Goal: Task Accomplishment & Management: Manage account settings

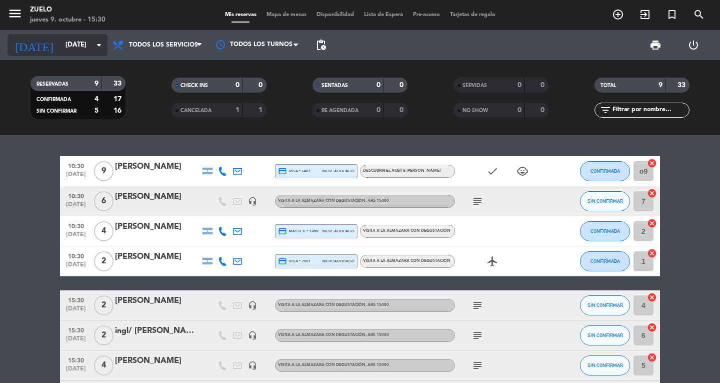
click at [77, 39] on input "[DATE]" at bounding box center [105, 45] width 88 height 18
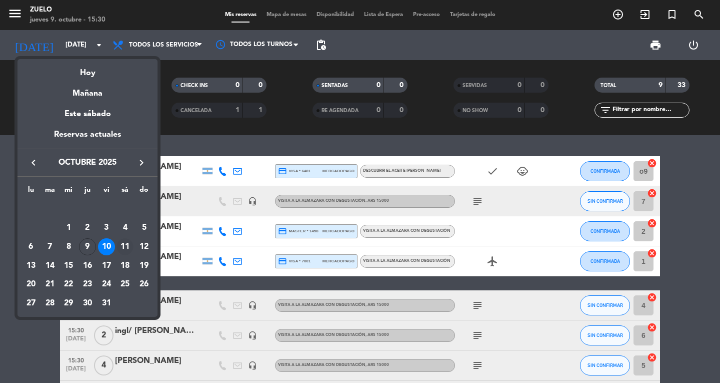
click at [126, 242] on div "11" at bounding box center [125, 246] width 17 height 17
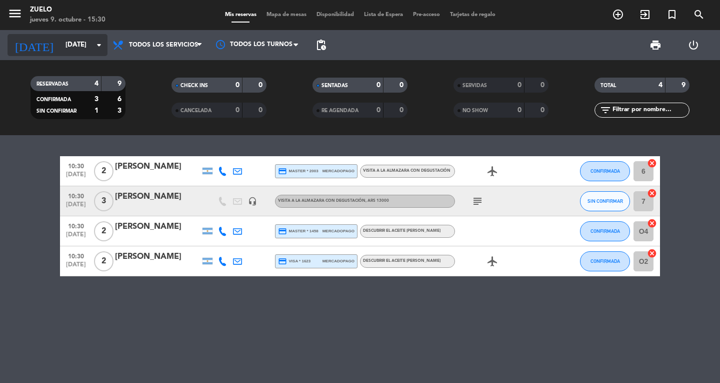
click at [61, 49] on input "[DATE]" at bounding box center [105, 45] width 88 height 18
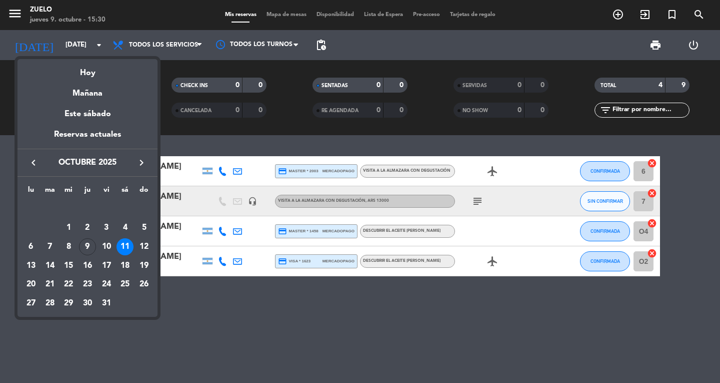
drag, startPoint x: 145, startPoint y: 244, endPoint x: 119, endPoint y: 206, distance: 45.8
click at [144, 243] on div "12" at bounding box center [144, 246] width 17 height 17
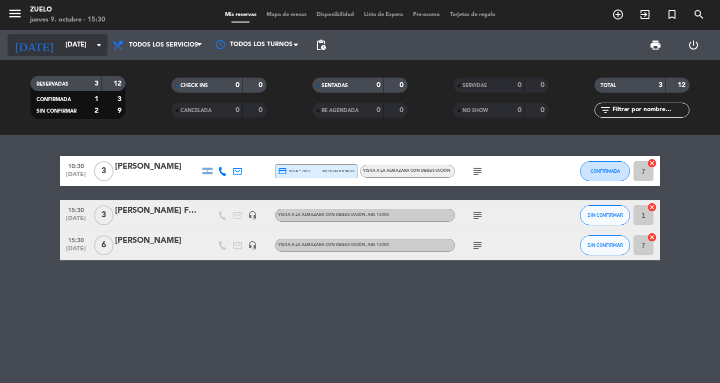
click at [84, 53] on input "[DATE]" at bounding box center [105, 45] width 88 height 18
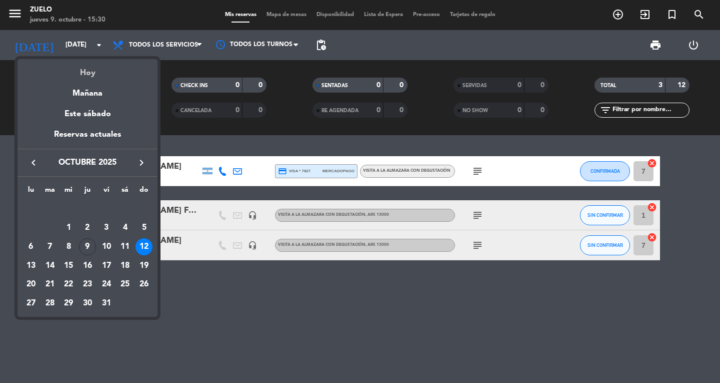
click at [90, 75] on div "Hoy" at bounding box center [88, 69] width 140 height 21
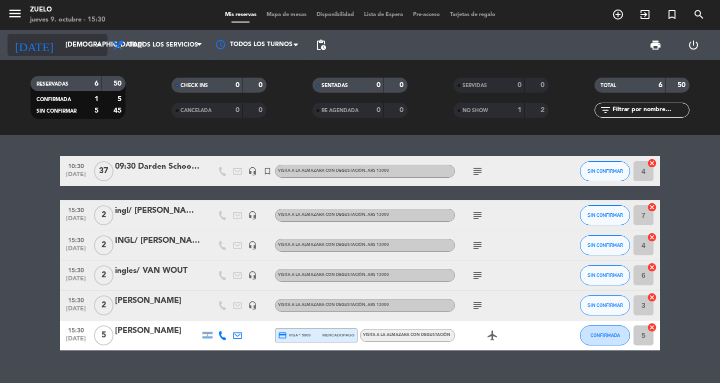
click at [76, 38] on input "[DEMOGRAPHIC_DATA][DATE]" at bounding box center [105, 45] width 88 height 18
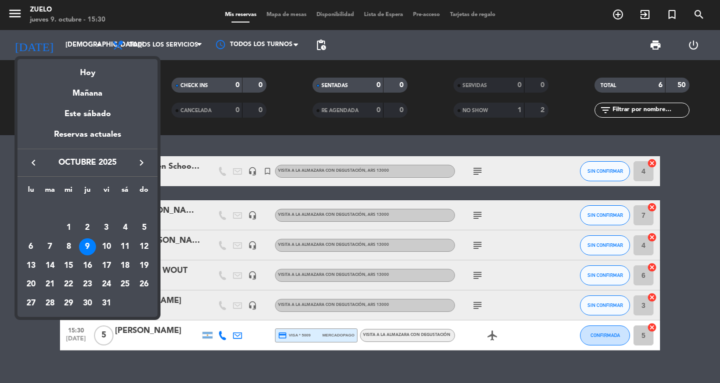
click at [0, 193] on div at bounding box center [360, 191] width 720 height 383
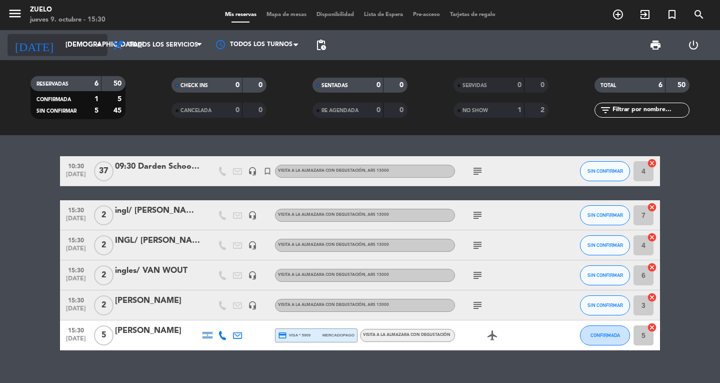
click at [61, 43] on input "[DEMOGRAPHIC_DATA][DATE]" at bounding box center [105, 45] width 88 height 18
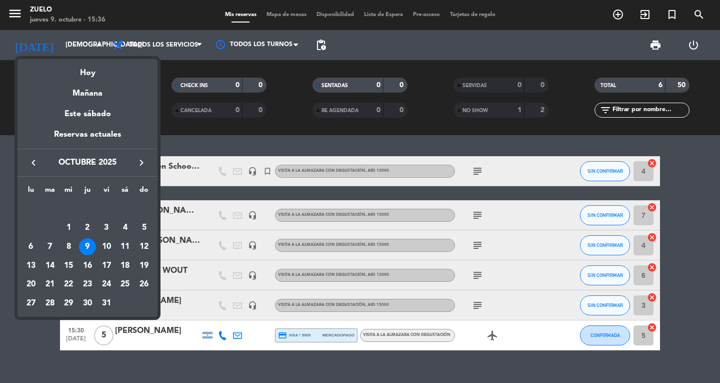
click at [47, 38] on div at bounding box center [360, 191] width 720 height 383
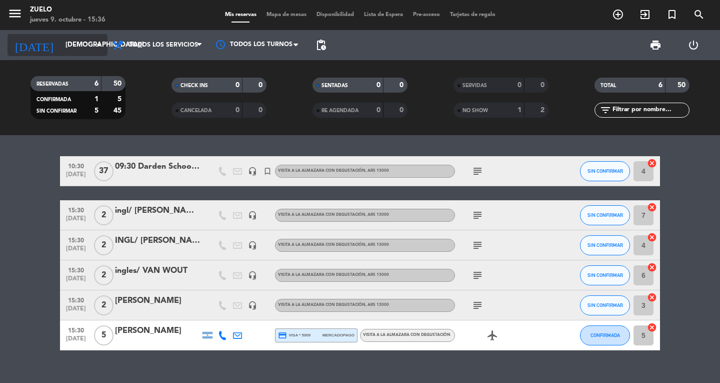
click at [61, 51] on input "[DEMOGRAPHIC_DATA][DATE]" at bounding box center [105, 45] width 88 height 18
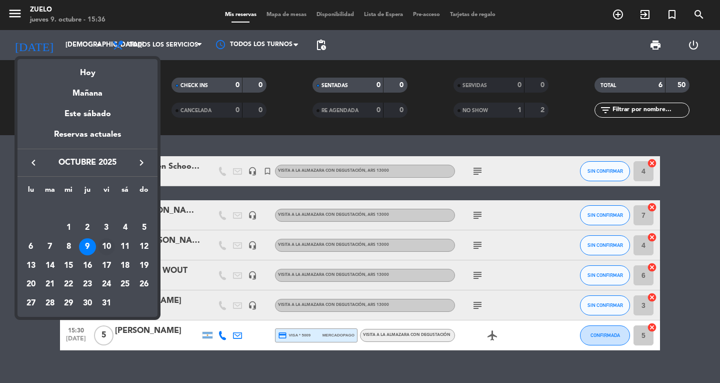
click at [111, 247] on div "10" at bounding box center [106, 246] width 17 height 17
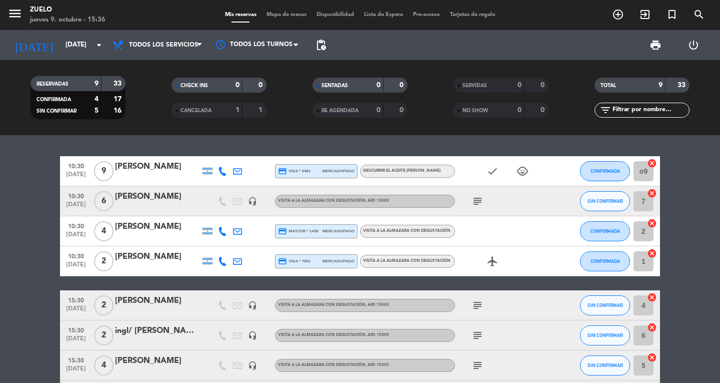
scroll to position [50, 0]
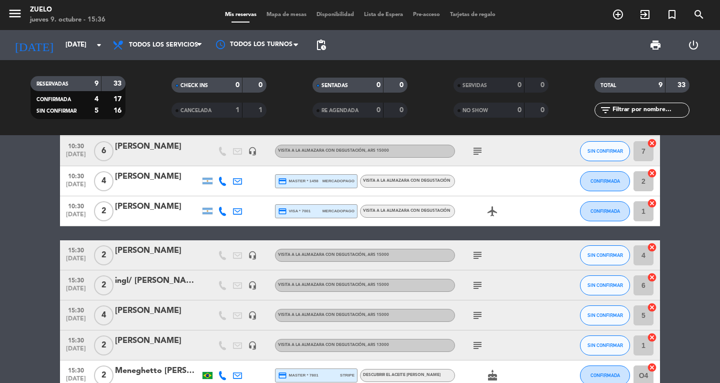
click at [167, 288] on div at bounding box center [157, 292] width 85 height 8
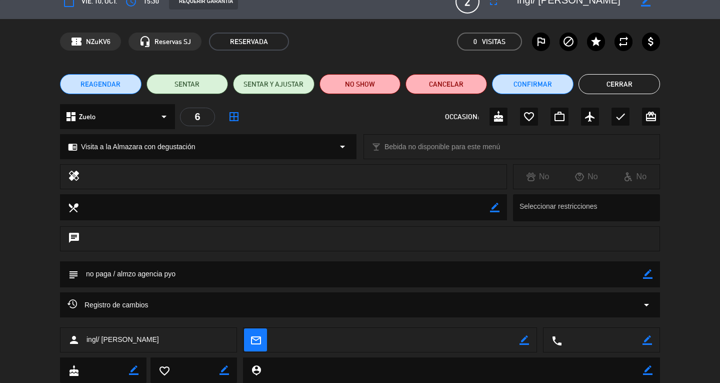
scroll to position [0, 0]
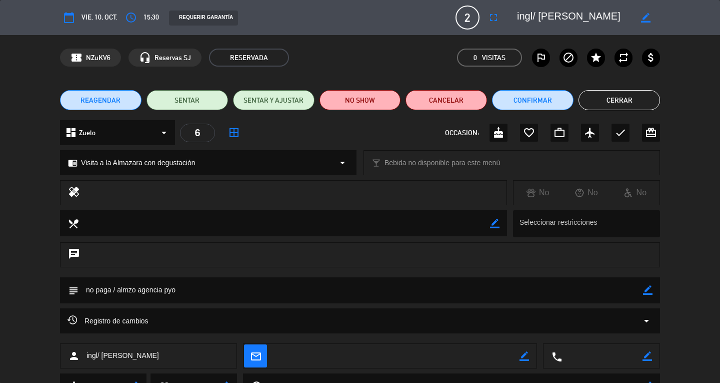
click at [629, 102] on button "Cerrar" at bounding box center [620, 100] width 82 height 20
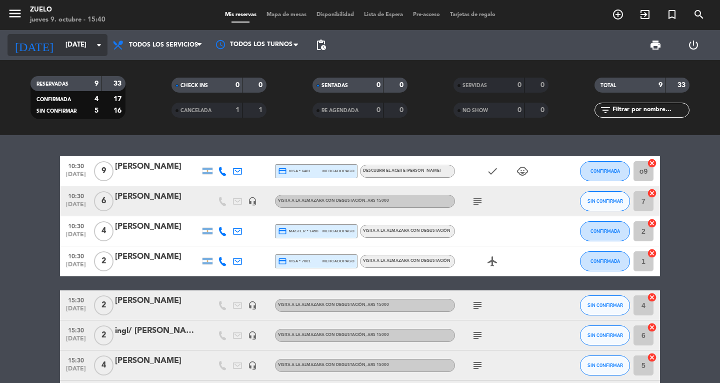
click at [61, 48] on input "[DATE]" at bounding box center [105, 45] width 88 height 18
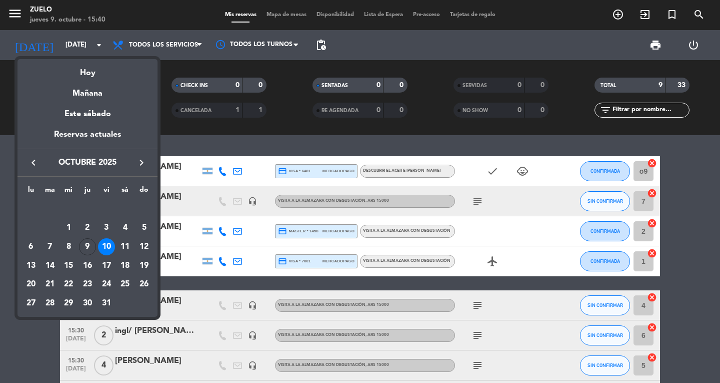
click at [103, 247] on div "10" at bounding box center [106, 246] width 17 height 17
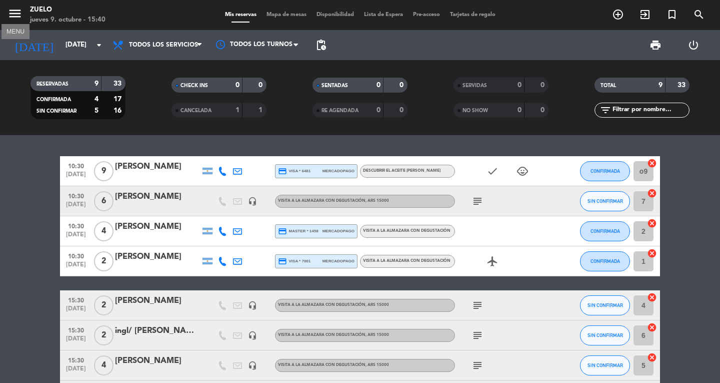
click at [19, 13] on icon "menu" at bounding box center [15, 13] width 15 height 15
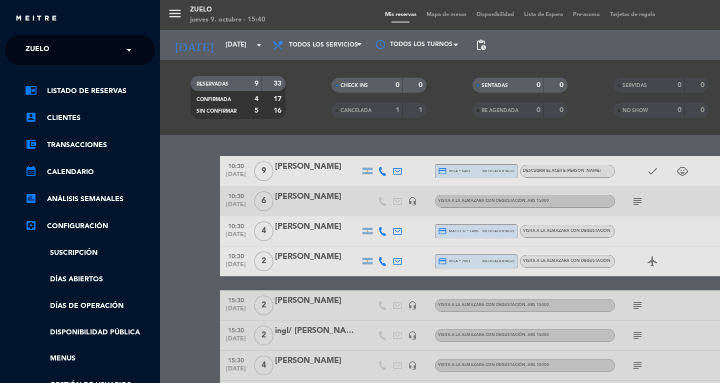
click at [65, 41] on input "text" at bounding box center [81, 51] width 122 height 22
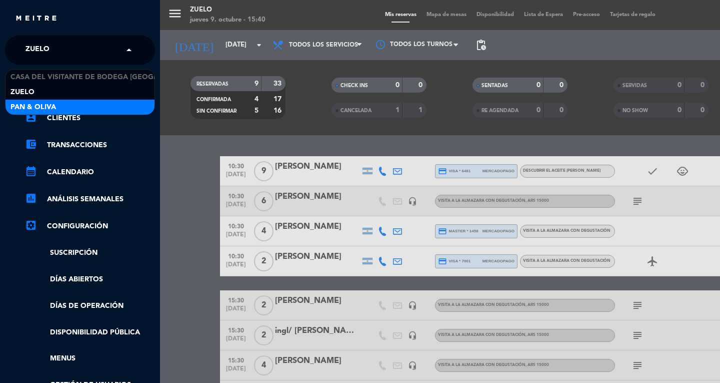
click at [23, 108] on span "Pan & Oliva" at bounding box center [34, 108] width 46 height 12
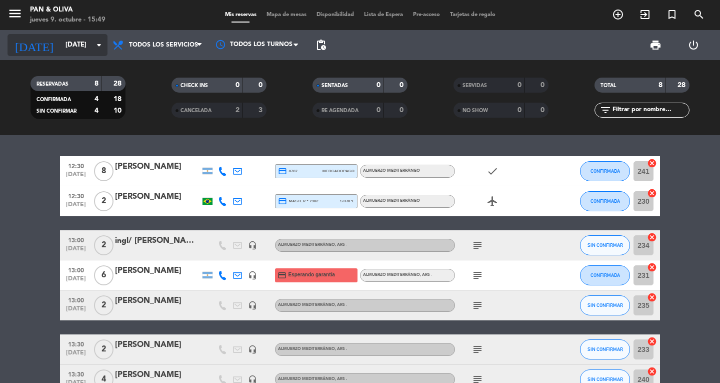
click at [61, 48] on input "[DATE]" at bounding box center [105, 45] width 88 height 18
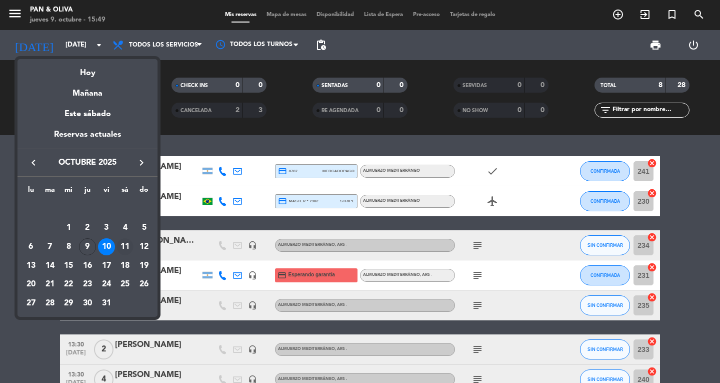
click at [125, 238] on div "11" at bounding box center [125, 246] width 17 height 17
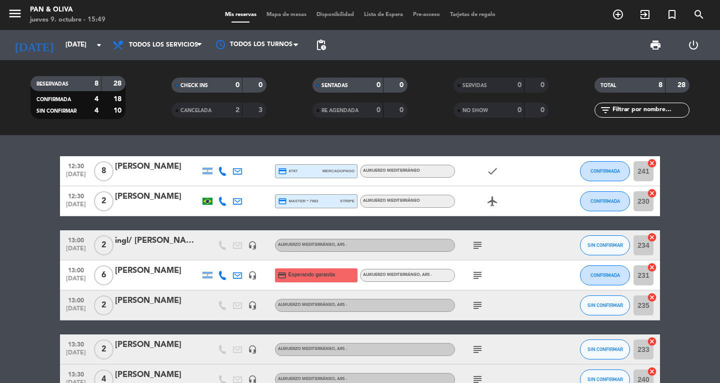
type input "[DATE]"
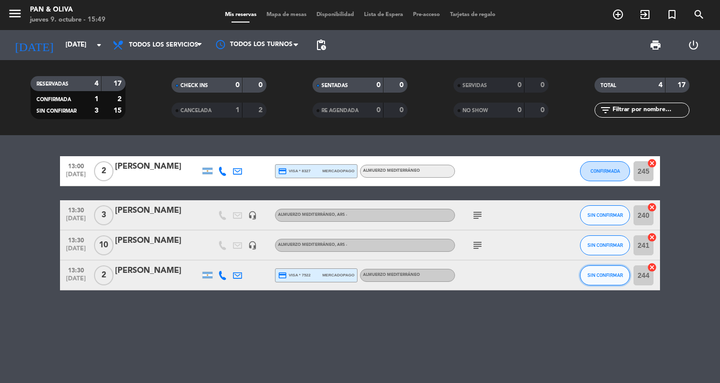
click at [603, 280] on button "SIN CONFIRMAR" at bounding box center [605, 275] width 50 height 20
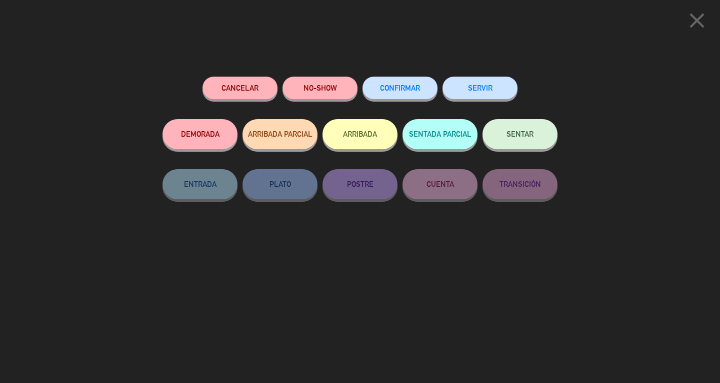
click at [398, 98] on button "CONFIRMAR" at bounding box center [400, 88] width 75 height 23
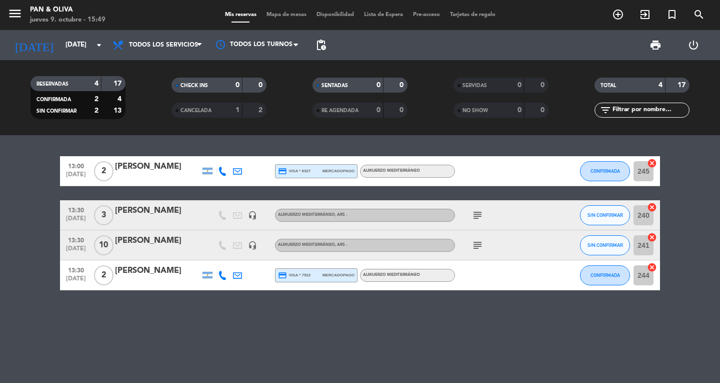
click at [157, 274] on div "[PERSON_NAME]" at bounding box center [157, 270] width 85 height 13
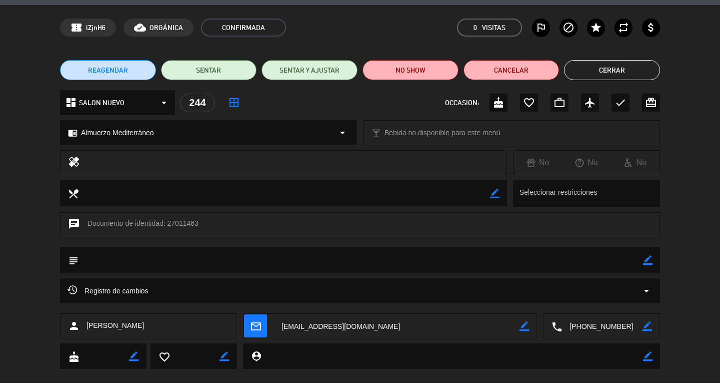
scroll to position [46, 0]
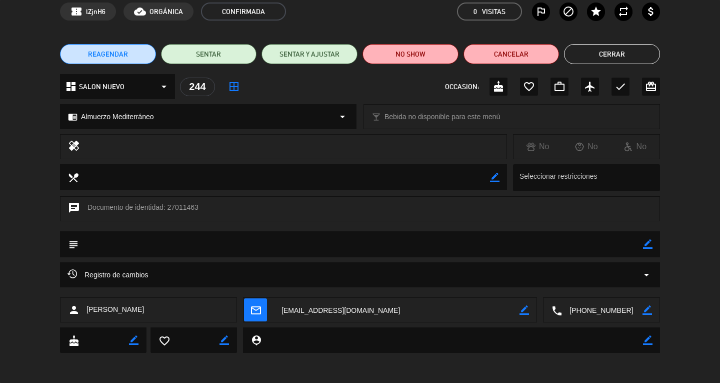
click at [650, 246] on icon "border_color" at bounding box center [648, 244] width 10 height 10
click at [445, 258] on div "subject" at bounding box center [360, 246] width 720 height 31
click at [447, 228] on div "chat Documento de identidad: 27011463" at bounding box center [360, 213] width 720 height 35
click at [444, 242] on textarea at bounding box center [361, 244] width 565 height 26
type textarea "confirmado por [PERSON_NAME]"
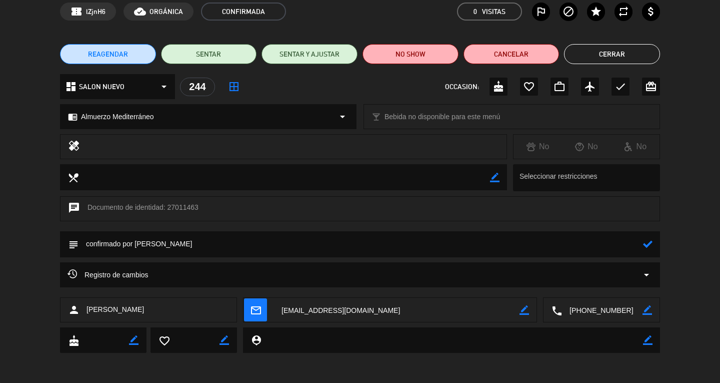
click at [646, 245] on icon at bounding box center [648, 244] width 10 height 10
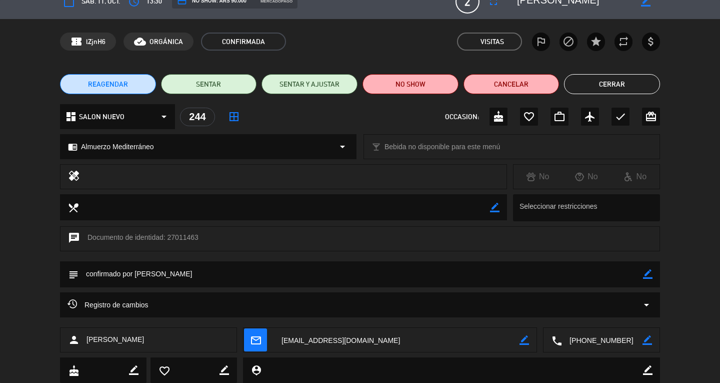
scroll to position [0, 0]
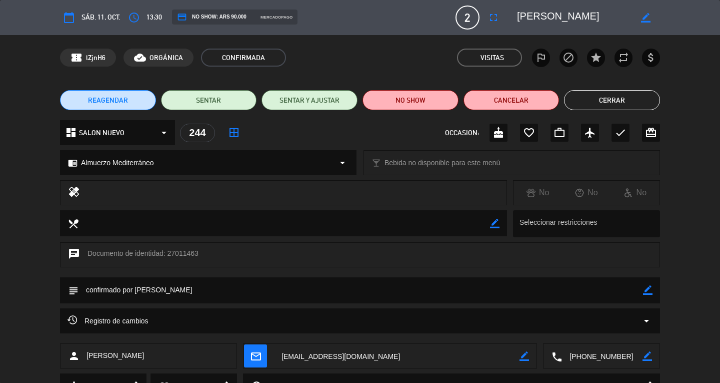
click at [615, 100] on button "Cerrar" at bounding box center [612, 100] width 96 height 20
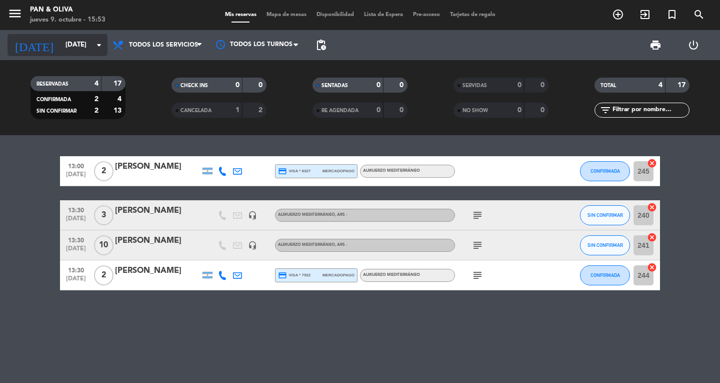
click at [61, 42] on input "[DATE]" at bounding box center [105, 45] width 88 height 18
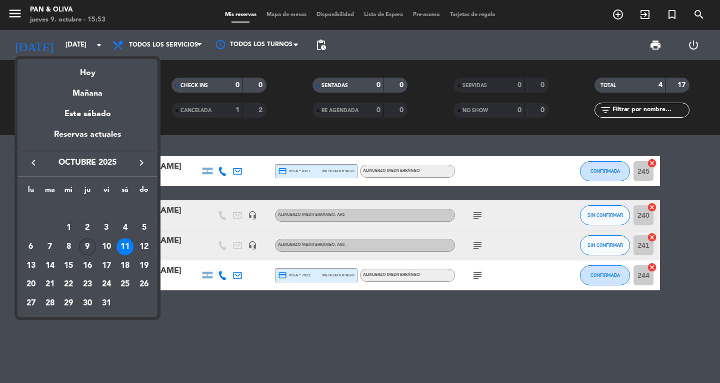
click at [91, 249] on div "9" at bounding box center [87, 246] width 17 height 17
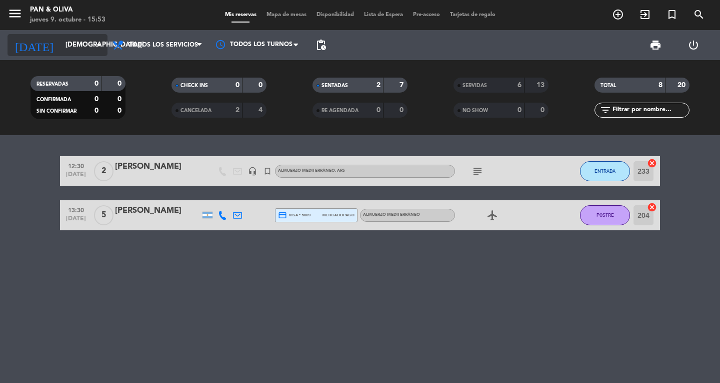
click at [61, 52] on input "[DEMOGRAPHIC_DATA][DATE]" at bounding box center [105, 45] width 88 height 18
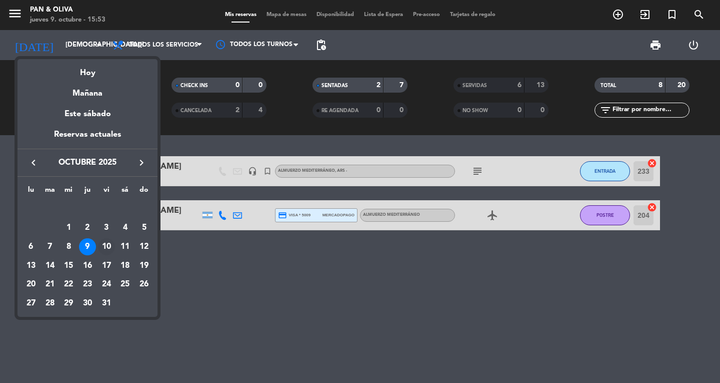
click at [101, 246] on div "10" at bounding box center [106, 246] width 17 height 17
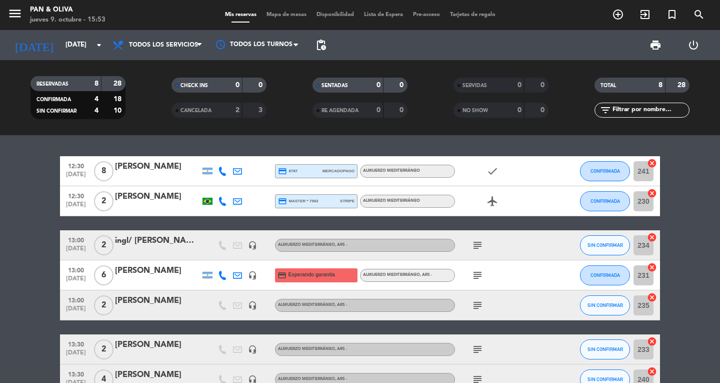
click at [478, 244] on icon "subject" at bounding box center [478, 245] width 12 height 12
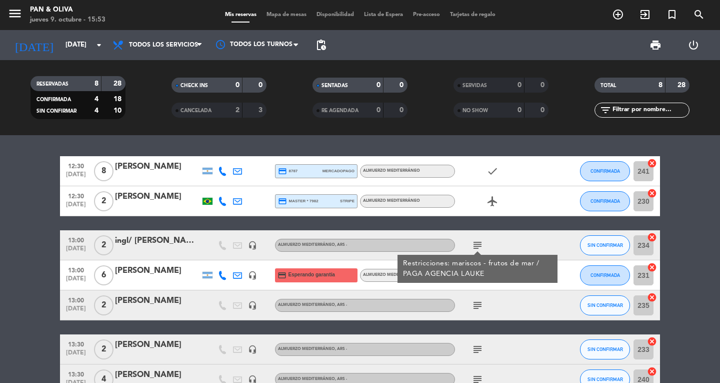
click at [478, 243] on icon "subject" at bounding box center [478, 245] width 12 height 12
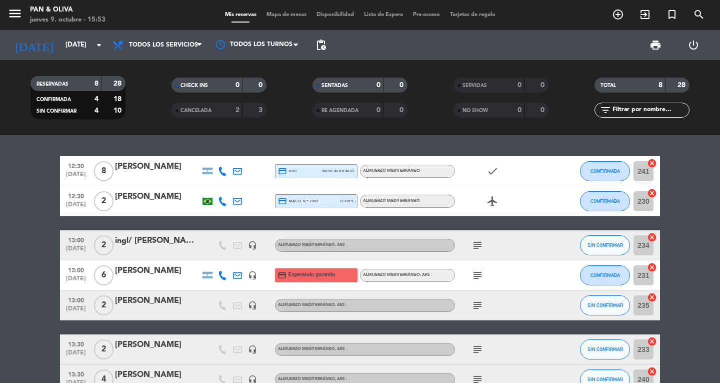
click at [479, 305] on icon "subject" at bounding box center [478, 305] width 12 height 12
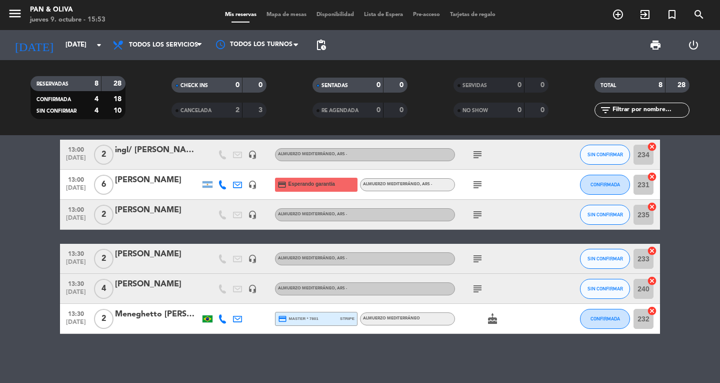
scroll to position [92, 0]
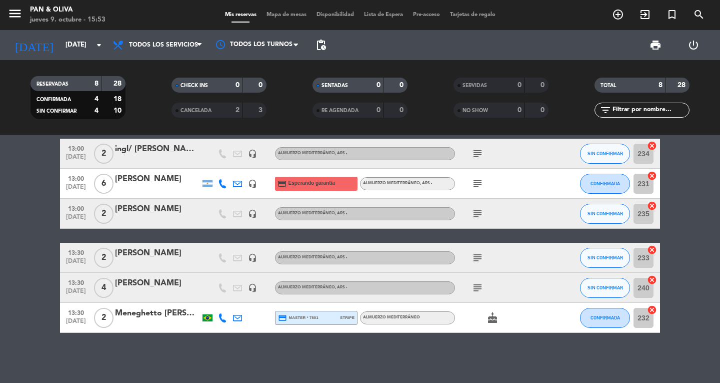
click at [480, 209] on icon "subject" at bounding box center [478, 214] width 12 height 12
click at [480, 214] on icon "subject" at bounding box center [478, 214] width 12 height 12
click at [475, 257] on icon "subject" at bounding box center [478, 258] width 12 height 12
click at [480, 289] on icon "subject" at bounding box center [478, 288] width 12 height 12
click at [479, 291] on icon "subject" at bounding box center [478, 288] width 12 height 12
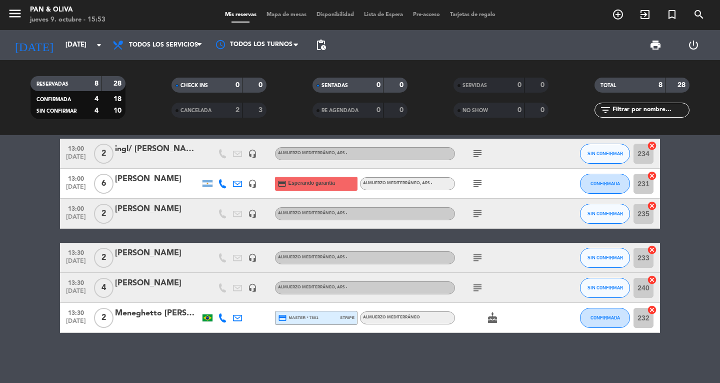
click at [477, 292] on icon "subject" at bounding box center [478, 288] width 12 height 12
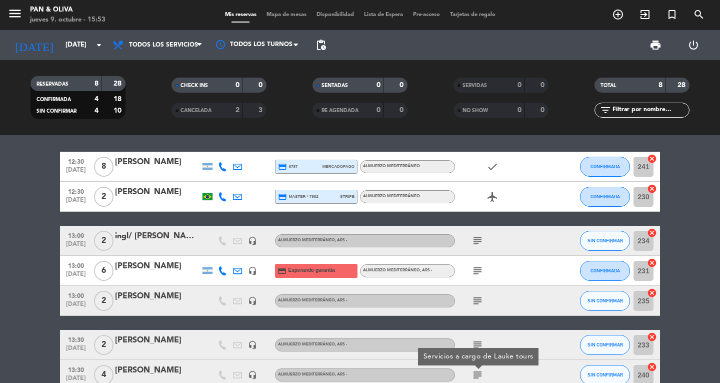
scroll to position [0, 0]
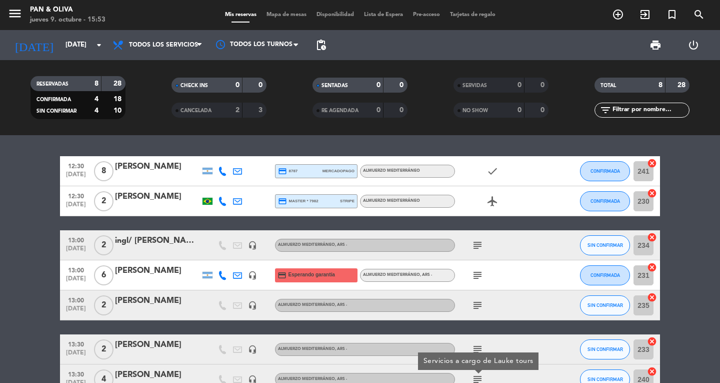
click at [474, 302] on icon "subject" at bounding box center [478, 305] width 12 height 12
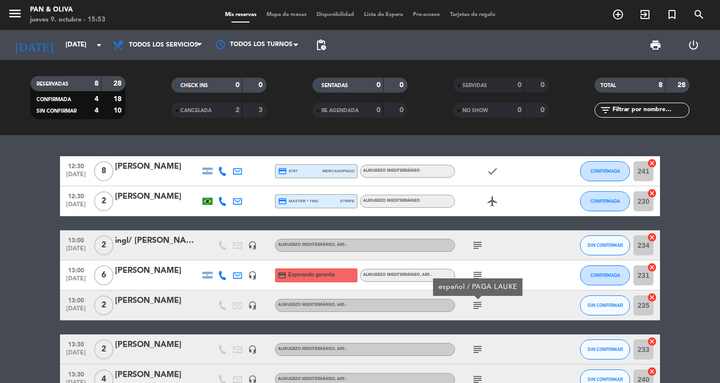
click at [474, 302] on icon "subject" at bounding box center [478, 305] width 12 height 12
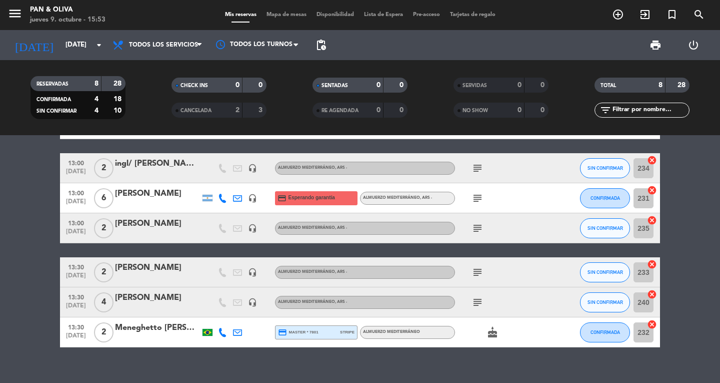
scroll to position [92, 0]
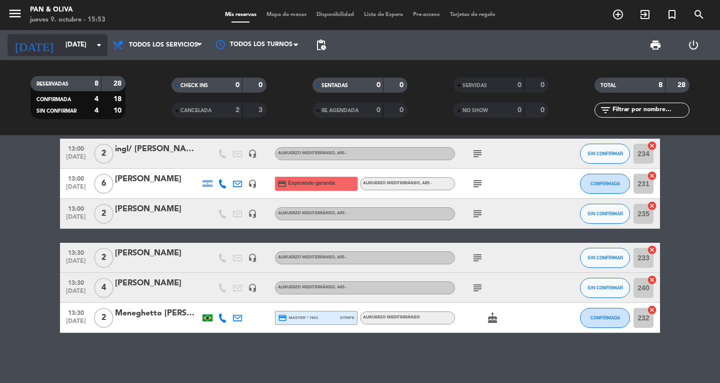
click at [61, 43] on input "[DATE]" at bounding box center [105, 45] width 88 height 18
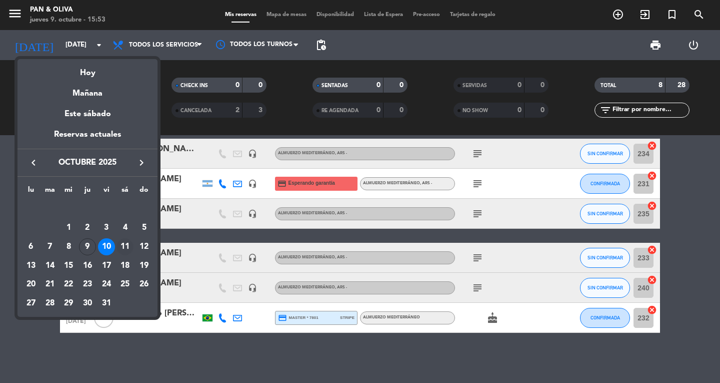
click at [126, 244] on div "11" at bounding box center [125, 246] width 17 height 17
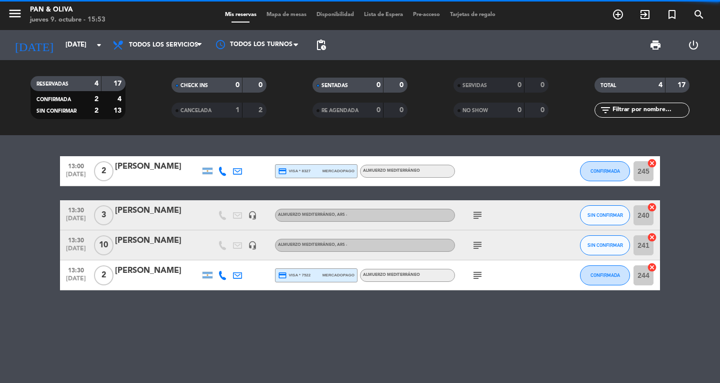
scroll to position [0, 0]
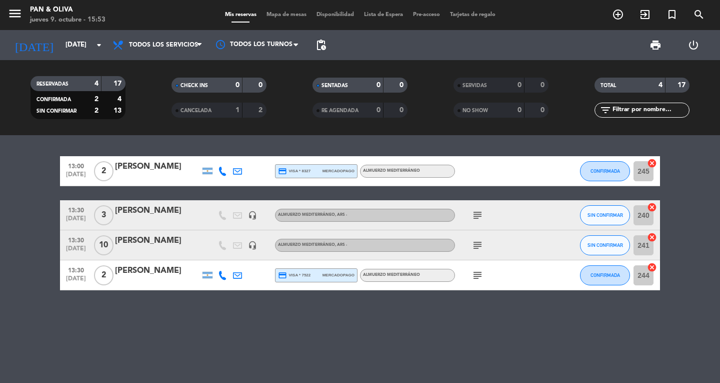
click at [477, 246] on icon "subject" at bounding box center [478, 245] width 12 height 12
click at [480, 217] on icon "subject" at bounding box center [478, 215] width 12 height 12
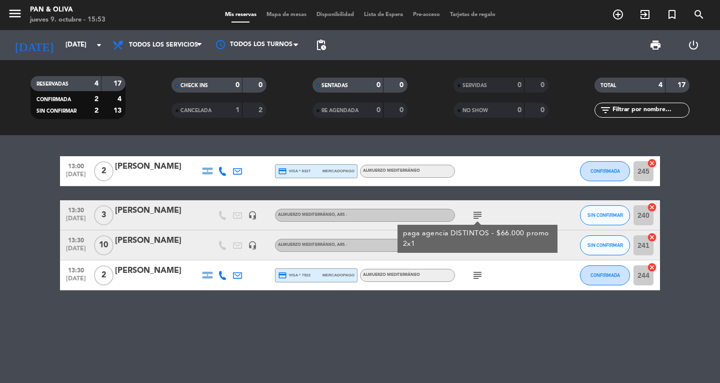
click at [480, 217] on icon "subject" at bounding box center [478, 215] width 12 height 12
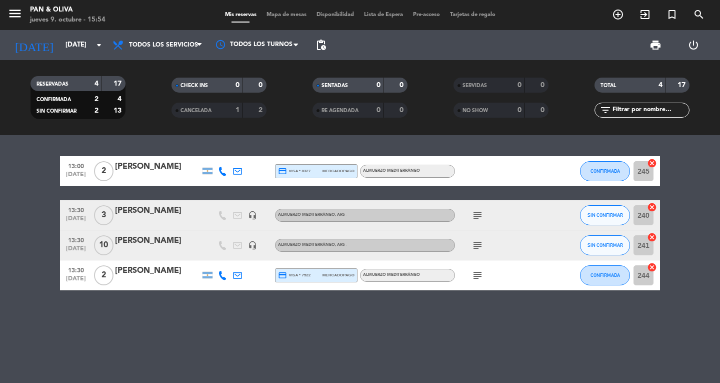
click at [475, 277] on icon "subject" at bounding box center [478, 275] width 12 height 12
click at [468, 214] on div "subject" at bounding box center [500, 215] width 90 height 30
click at [474, 214] on icon "subject" at bounding box center [478, 215] width 12 height 12
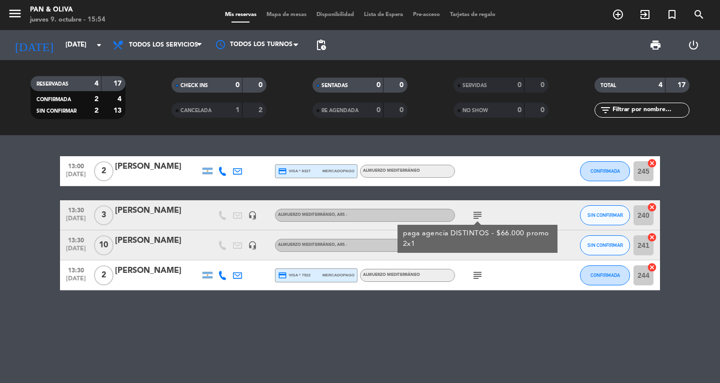
click at [476, 214] on icon "subject" at bounding box center [478, 215] width 12 height 12
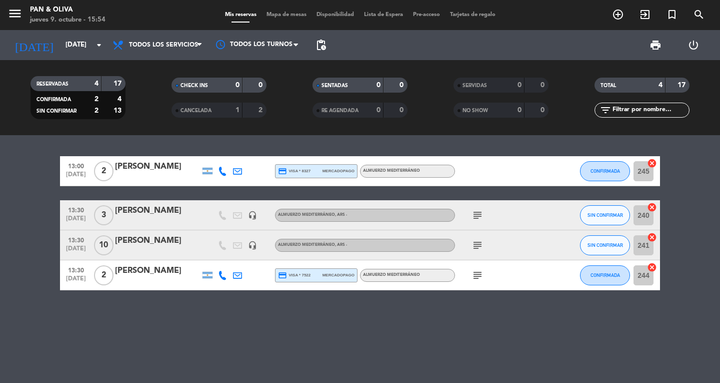
click at [477, 241] on icon "subject" at bounding box center [478, 245] width 12 height 12
click at [491, 242] on div "subject" at bounding box center [500, 245] width 90 height 30
click at [479, 246] on icon "subject" at bounding box center [478, 245] width 12 height 12
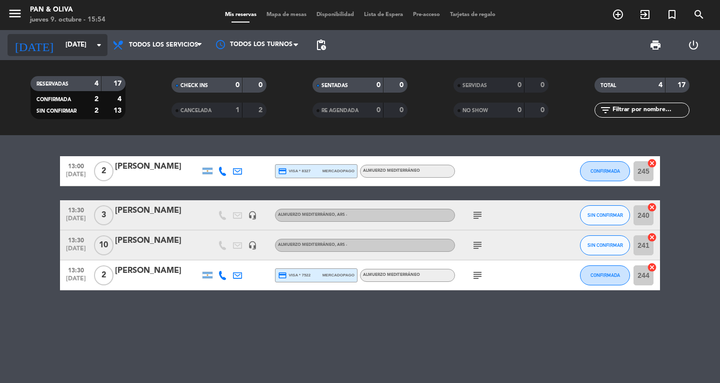
click at [73, 37] on input "[DATE]" at bounding box center [105, 45] width 88 height 18
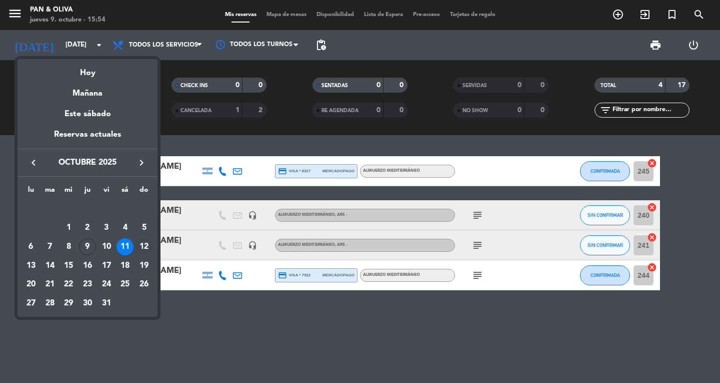
click at [145, 249] on div "12" at bounding box center [144, 246] width 17 height 17
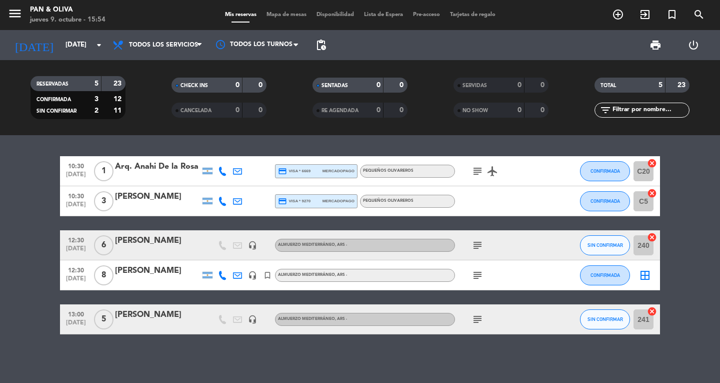
click at [486, 248] on div "subject" at bounding box center [500, 245] width 90 height 30
click at [479, 248] on icon "subject" at bounding box center [478, 245] width 12 height 12
click at [481, 270] on icon "subject" at bounding box center [478, 275] width 12 height 12
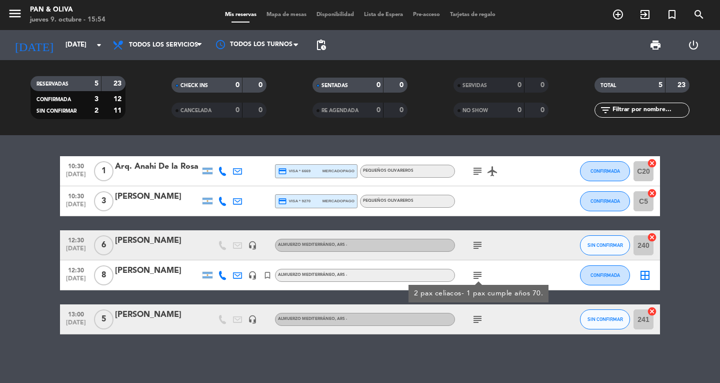
click at [481, 270] on icon "subject" at bounding box center [478, 275] width 12 height 12
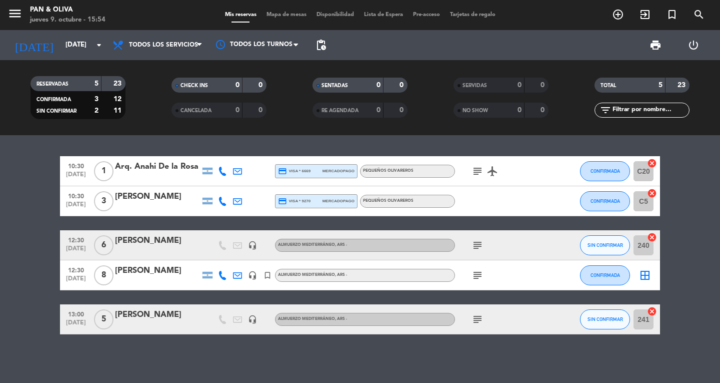
click at [479, 320] on icon "subject" at bounding box center [478, 319] width 12 height 12
click at [474, 176] on icon "subject" at bounding box center [478, 171] width 12 height 12
click at [479, 280] on icon "subject" at bounding box center [478, 275] width 12 height 12
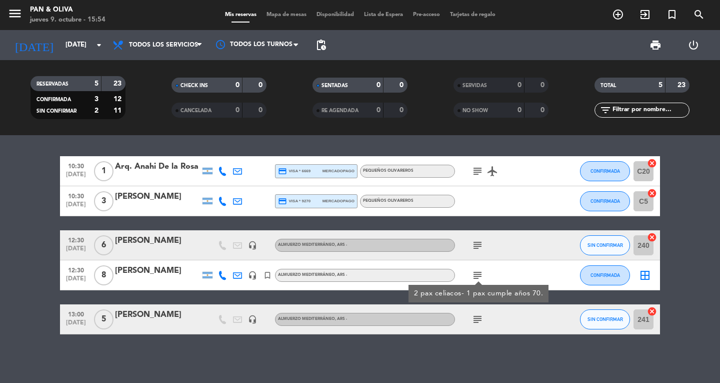
click at [479, 271] on icon "subject" at bounding box center [478, 275] width 12 height 12
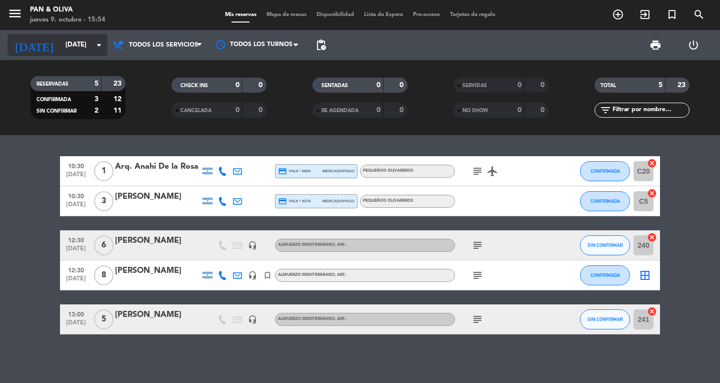
click at [61, 38] on input "[DATE]" at bounding box center [105, 45] width 88 height 18
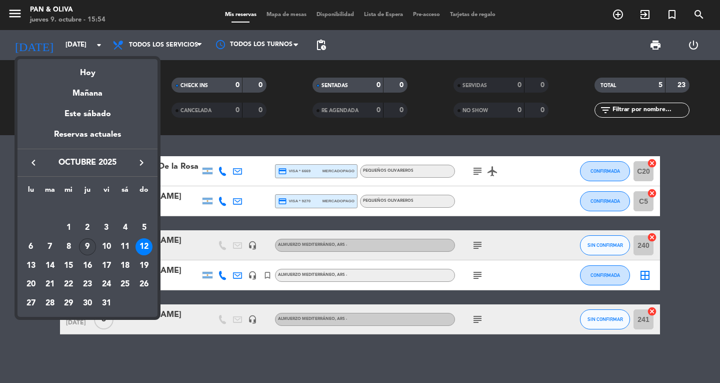
click at [92, 247] on div "9" at bounding box center [87, 246] width 17 height 17
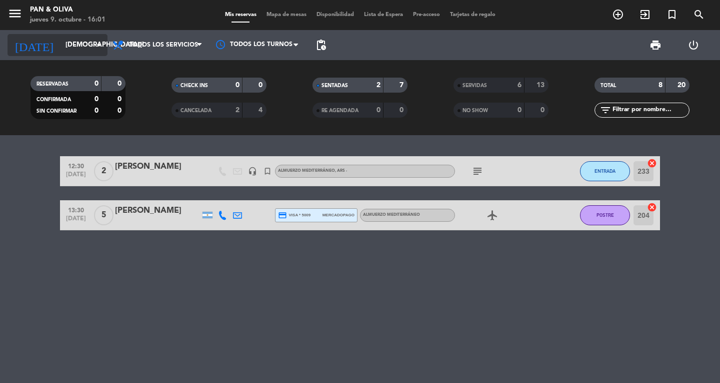
click at [65, 44] on input "[DEMOGRAPHIC_DATA][DATE]" at bounding box center [105, 45] width 88 height 18
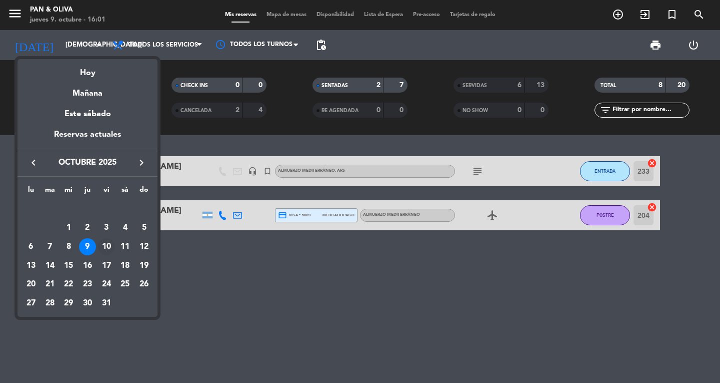
click at [104, 240] on div "10" at bounding box center [106, 246] width 17 height 17
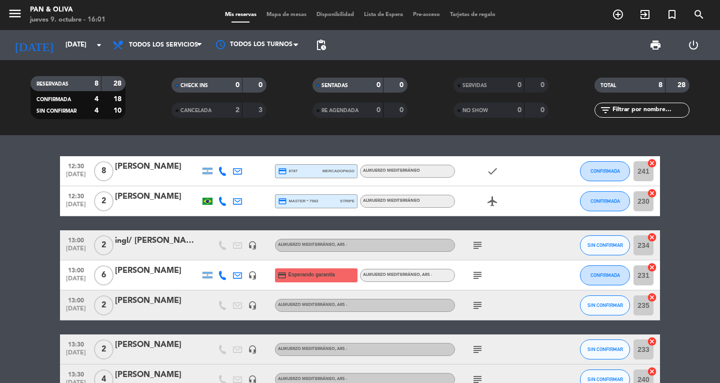
click at [476, 249] on icon "subject" at bounding box center [478, 245] width 12 height 12
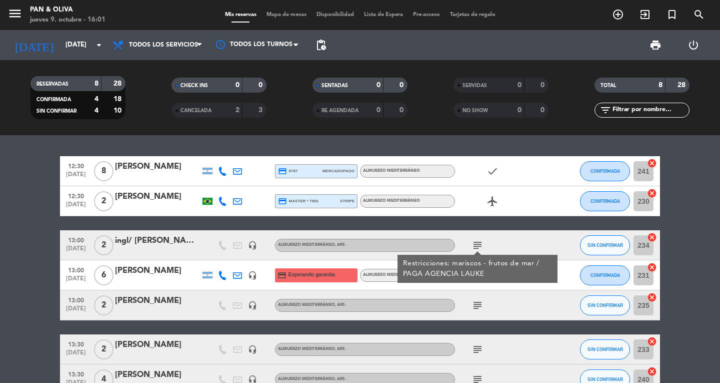
click at [476, 249] on icon "subject" at bounding box center [478, 245] width 12 height 12
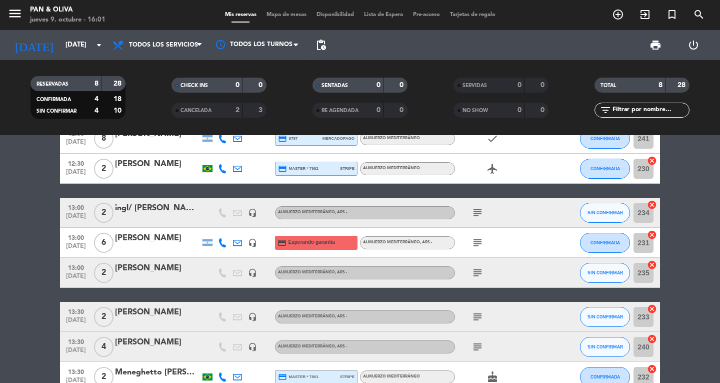
scroll to position [50, 0]
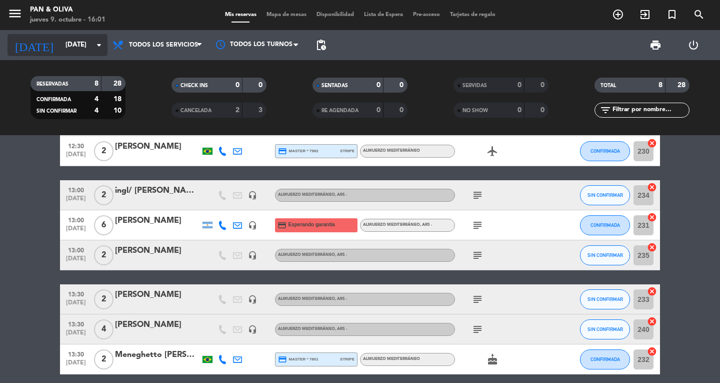
click at [74, 48] on input "[DATE]" at bounding box center [105, 45] width 88 height 18
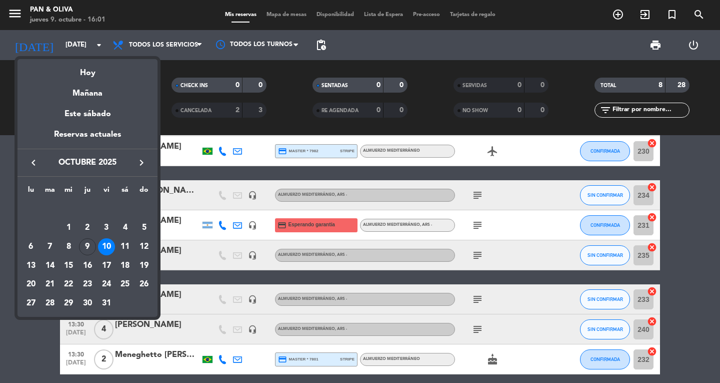
click at [114, 248] on div "10" at bounding box center [106, 246] width 17 height 17
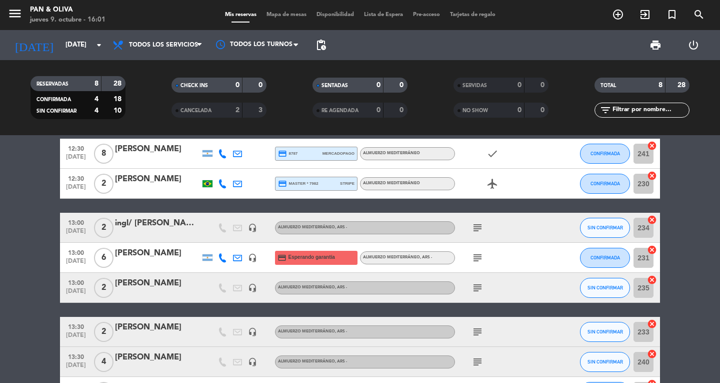
scroll to position [0, 0]
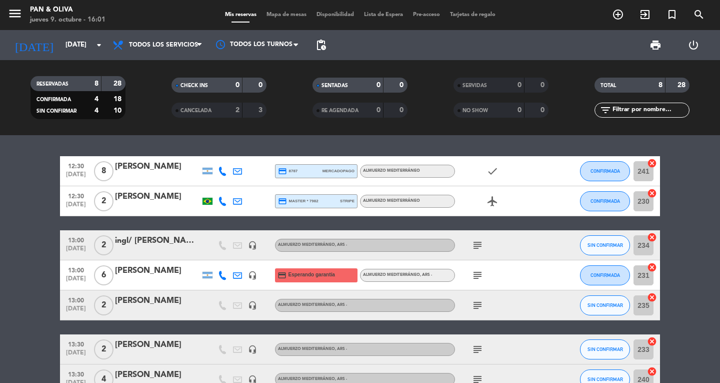
click at [479, 242] on icon "subject" at bounding box center [478, 245] width 12 height 12
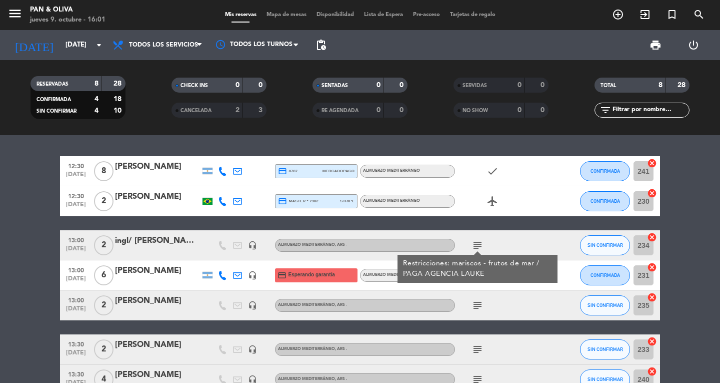
click at [479, 242] on icon "subject" at bounding box center [478, 245] width 12 height 12
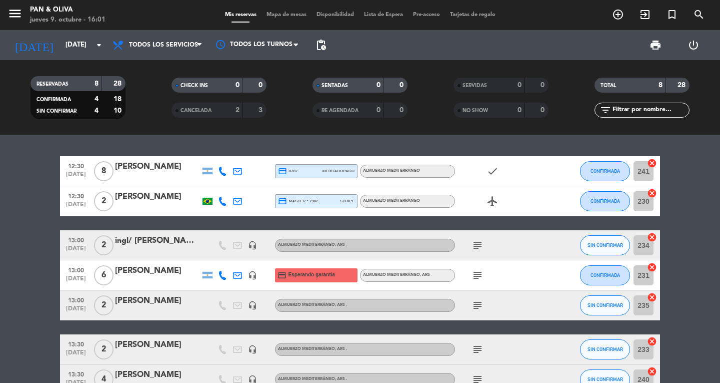
click at [480, 248] on icon "subject" at bounding box center [478, 245] width 12 height 12
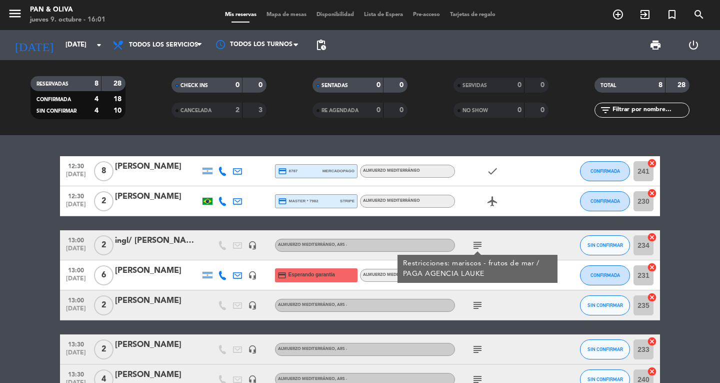
click at [480, 248] on icon "subject" at bounding box center [478, 245] width 12 height 12
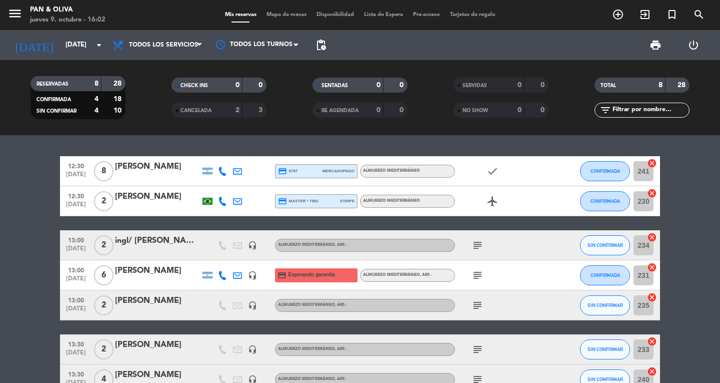
click at [382, 146] on div "12:30 [DATE] 8 [PERSON_NAME] credit_card 8787 mercadopago Almuerzo Mediterráneo…" at bounding box center [360, 259] width 720 height 248
click at [172, 247] on div "ingl/ [PERSON_NAME]" at bounding box center [157, 240] width 85 height 13
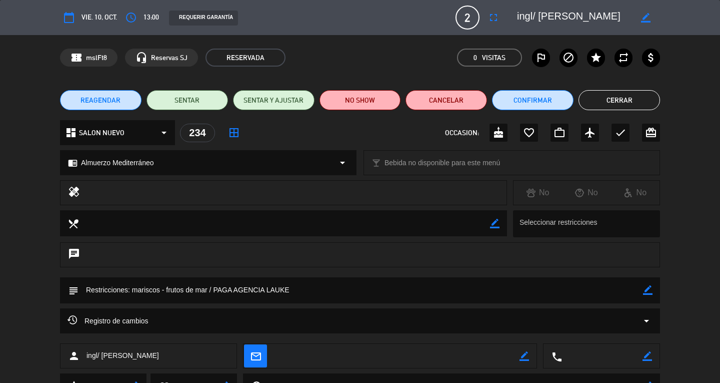
scroll to position [46, 0]
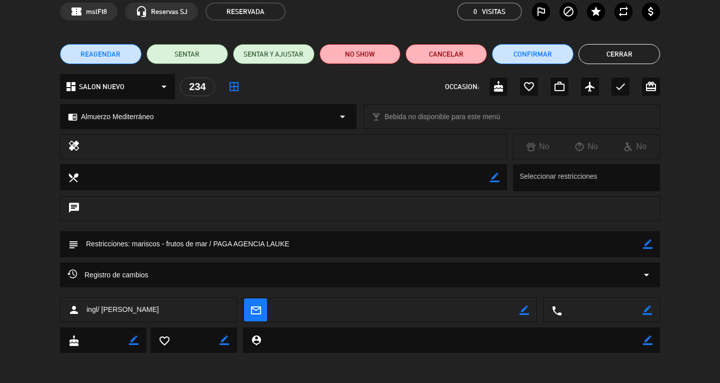
click at [620, 63] on button "Cerrar" at bounding box center [620, 54] width 82 height 20
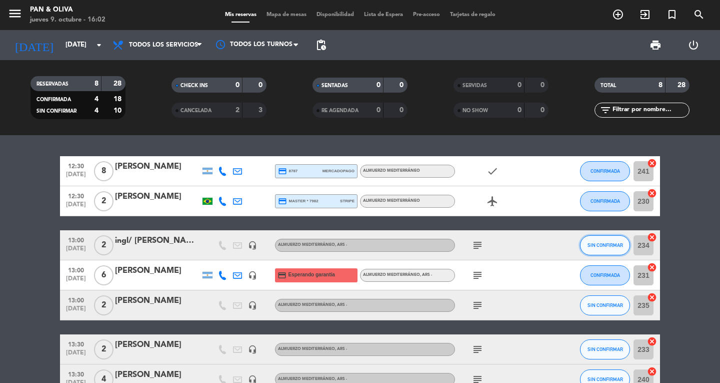
click at [607, 243] on span "SIN CONFIRMAR" at bounding box center [606, 245] width 36 height 6
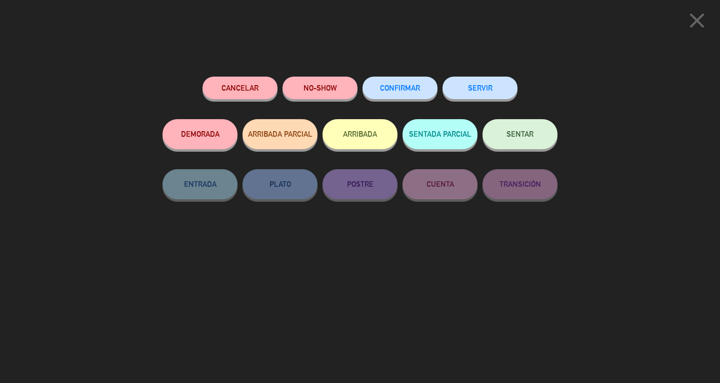
click at [417, 84] on button "CONFIRMAR" at bounding box center [400, 88] width 75 height 23
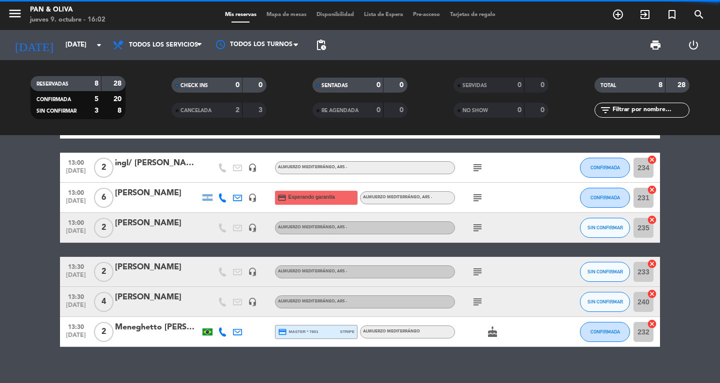
scroll to position [92, 0]
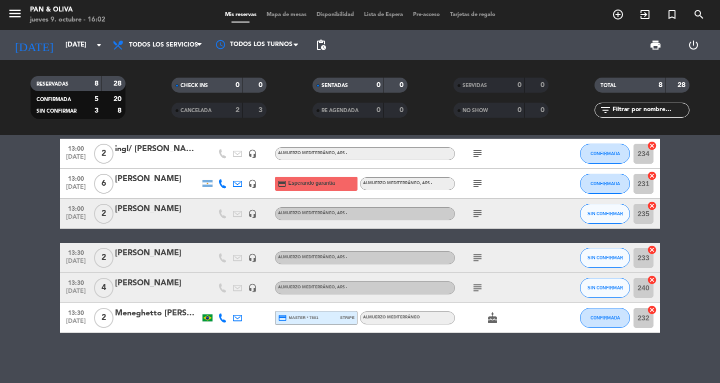
click at [478, 213] on icon "subject" at bounding box center [478, 214] width 12 height 12
click at [596, 211] on span "SIN CONFIRMAR" at bounding box center [606, 214] width 36 height 6
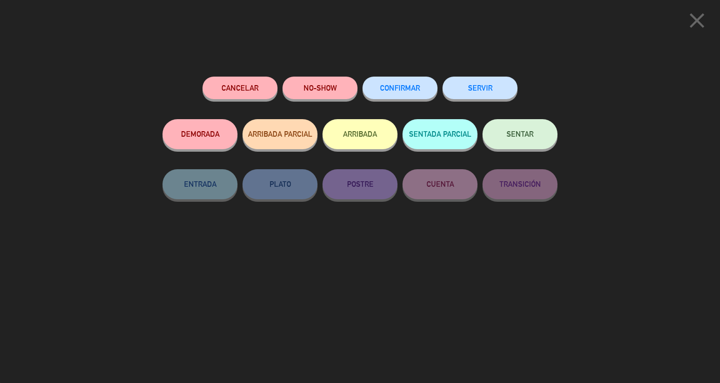
click at [415, 87] on span "CONFIRMAR" at bounding box center [400, 88] width 40 height 9
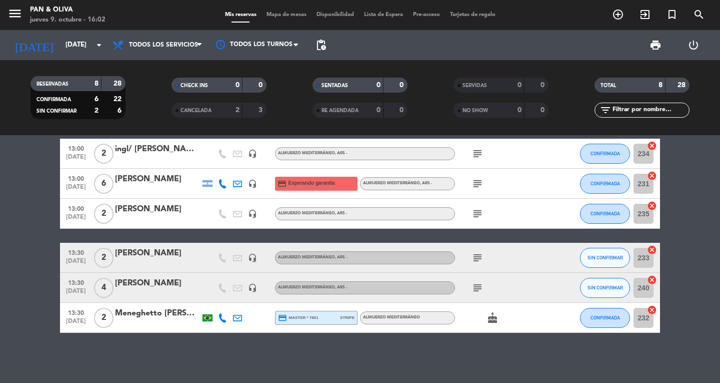
click at [474, 261] on icon "subject" at bounding box center [478, 258] width 12 height 12
click at [474, 260] on icon "subject" at bounding box center [478, 258] width 12 height 12
click at [474, 282] on icon "subject" at bounding box center [478, 288] width 12 height 12
click at [167, 296] on div at bounding box center [157, 294] width 85 height 8
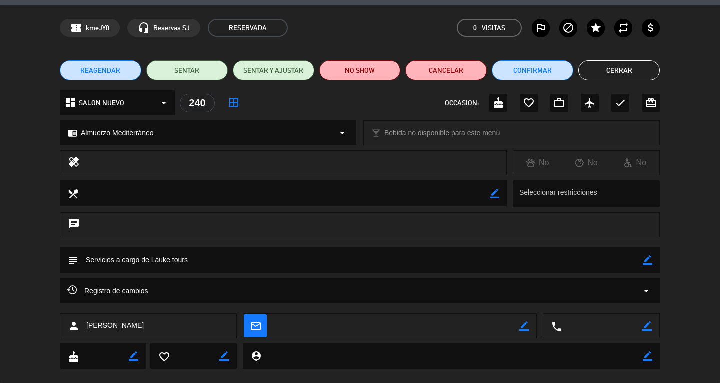
scroll to position [46, 0]
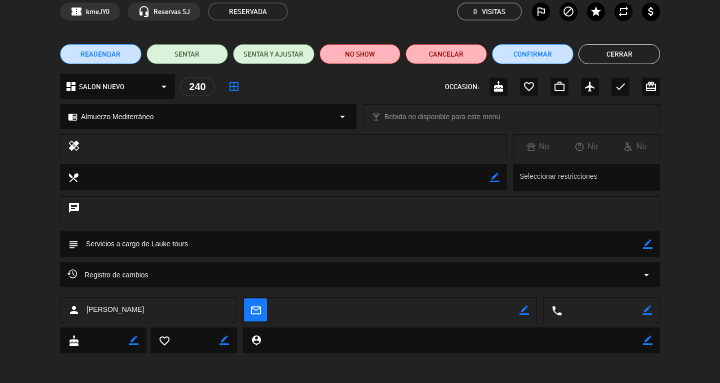
click at [601, 57] on button "Cerrar" at bounding box center [620, 54] width 82 height 20
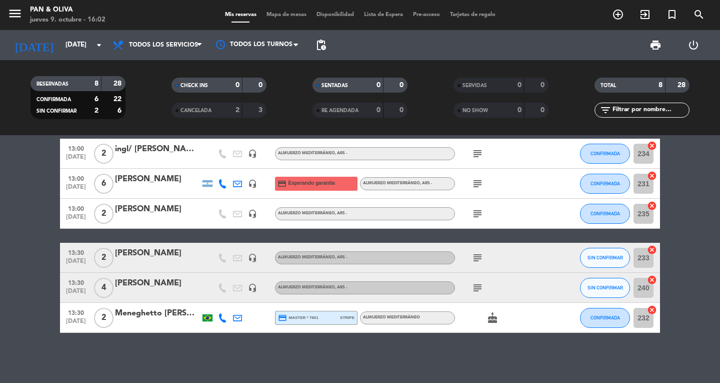
click at [473, 285] on icon "subject" at bounding box center [478, 288] width 12 height 12
click at [476, 287] on icon "subject" at bounding box center [478, 288] width 12 height 12
click at [594, 289] on span "SIN CONFIRMAR" at bounding box center [606, 288] width 36 height 6
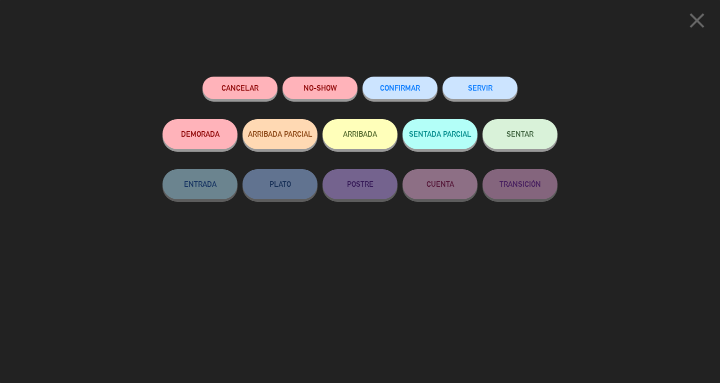
click at [397, 83] on button "CONFIRMAR" at bounding box center [400, 88] width 75 height 23
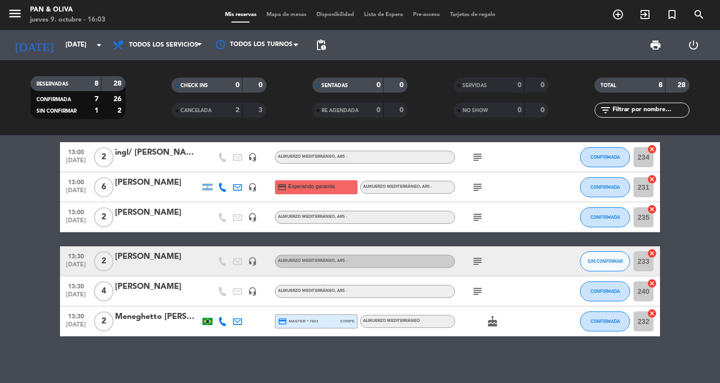
scroll to position [92, 0]
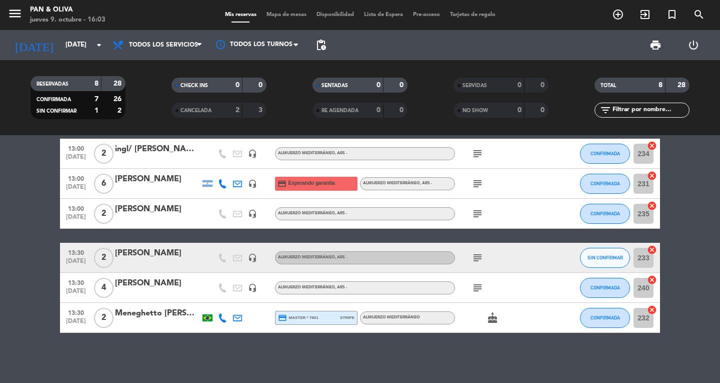
click at [480, 254] on icon "subject" at bounding box center [478, 258] width 12 height 12
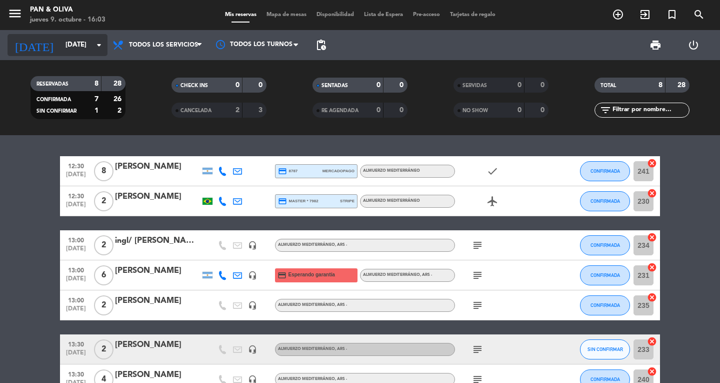
click at [73, 41] on input "[DATE]" at bounding box center [105, 45] width 88 height 18
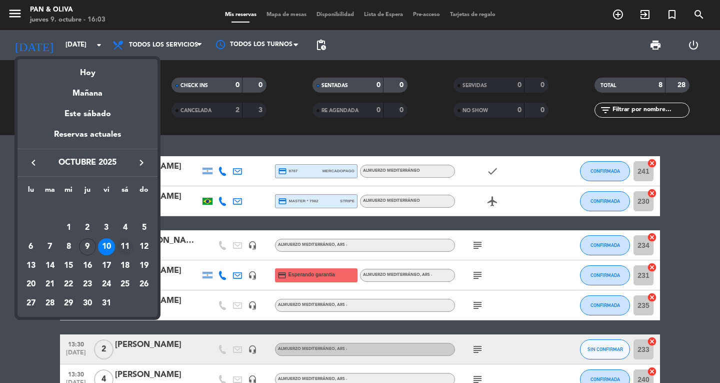
click at [126, 242] on div "11" at bounding box center [125, 246] width 17 height 17
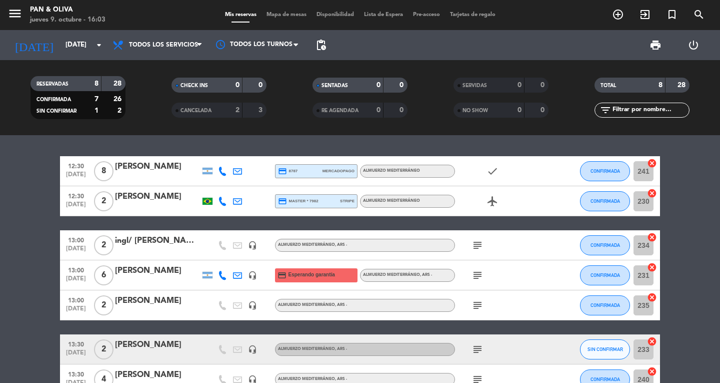
type input "[DATE]"
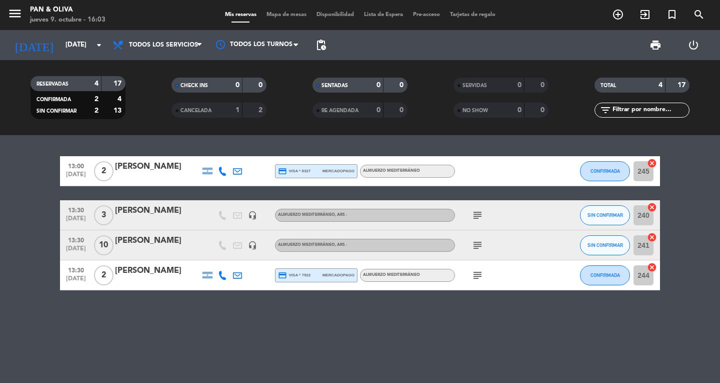
click at [479, 239] on icon "subject" at bounding box center [478, 245] width 12 height 12
click at [481, 248] on icon "subject" at bounding box center [478, 245] width 12 height 12
click at [473, 212] on icon "subject" at bounding box center [478, 215] width 12 height 12
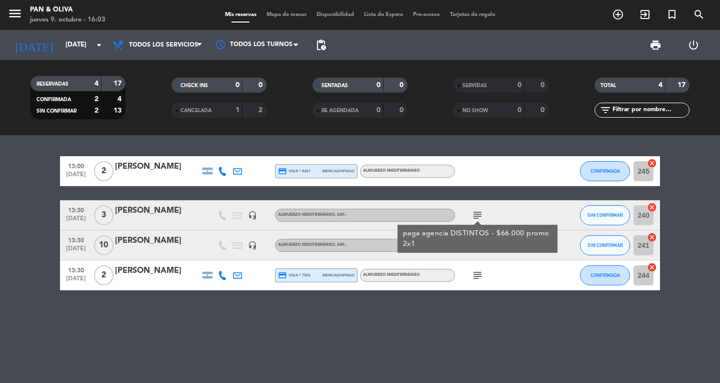
click at [477, 214] on icon "subject" at bounding box center [478, 215] width 12 height 12
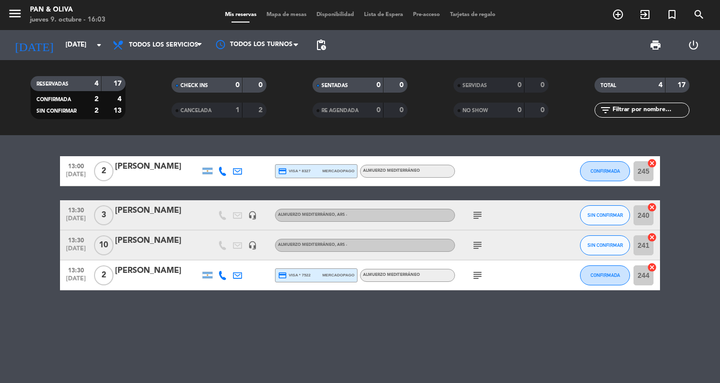
click at [481, 279] on icon "subject" at bounding box center [478, 275] width 12 height 12
click at [481, 278] on icon "subject" at bounding box center [478, 275] width 12 height 12
click at [18, 17] on icon "menu" at bounding box center [15, 13] width 15 height 15
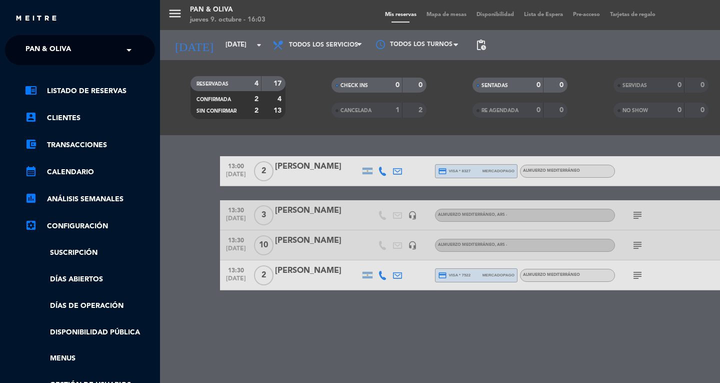
drag, startPoint x: 58, startPoint y: 49, endPoint x: 61, endPoint y: 63, distance: 14.7
click at [60, 58] on span "Pan & Oliva" at bounding box center [49, 50] width 46 height 21
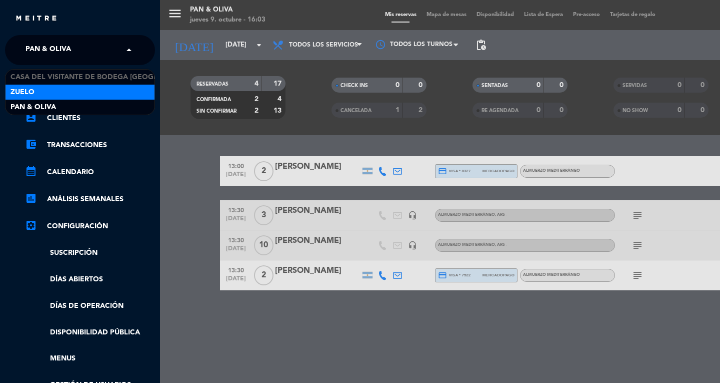
click at [52, 92] on div "Zuelo" at bounding box center [80, 92] width 149 height 15
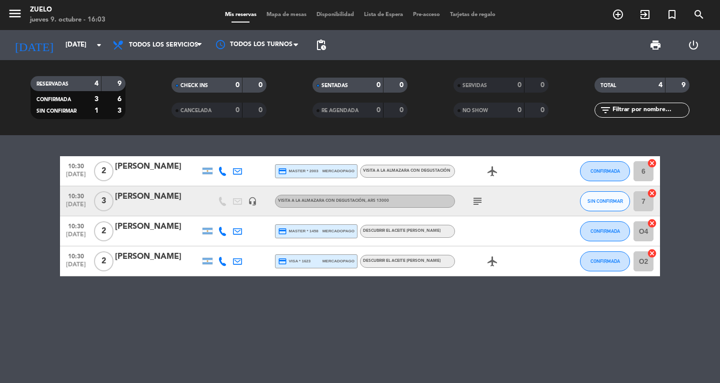
click at [478, 199] on icon "subject" at bounding box center [478, 201] width 12 height 12
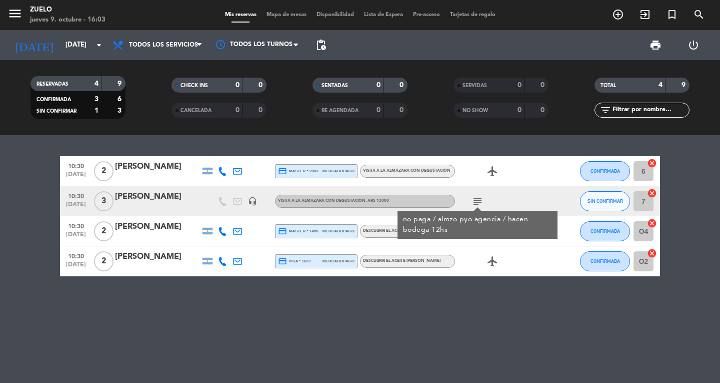
click at [478, 199] on icon "subject" at bounding box center [478, 201] width 12 height 12
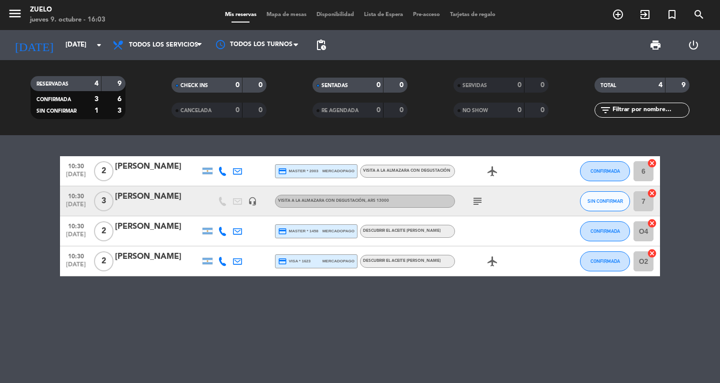
click at [13, 5] on span "menu" at bounding box center [19, 16] width 23 height 24
click at [14, 19] on icon "menu" at bounding box center [15, 13] width 15 height 15
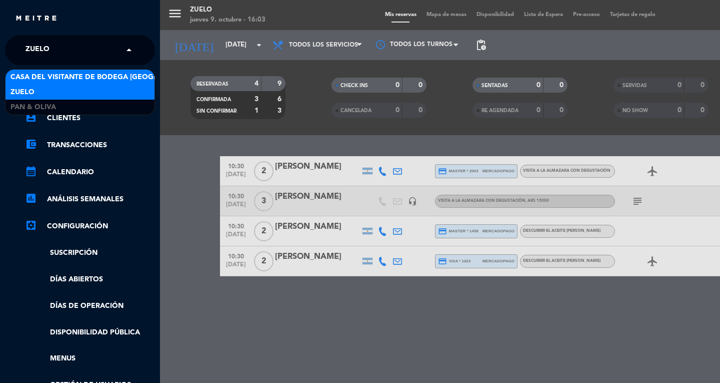
drag, startPoint x: 31, startPoint y: 50, endPoint x: 39, endPoint y: 77, distance: 28.2
click at [33, 52] on span "Zuelo" at bounding box center [38, 50] width 24 height 21
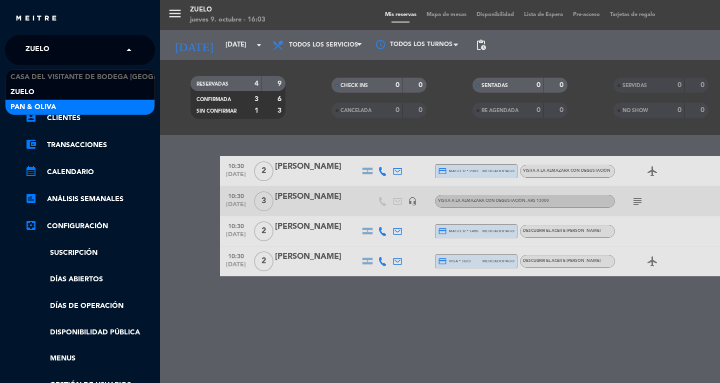
click at [39, 103] on span "Pan & Oliva" at bounding box center [34, 108] width 46 height 12
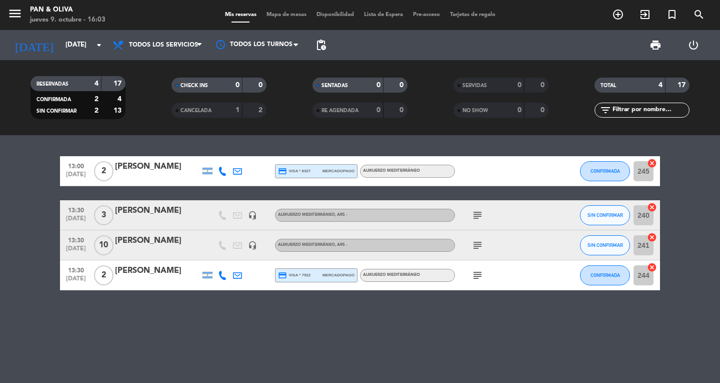
click at [476, 217] on icon "subject" at bounding box center [478, 215] width 12 height 12
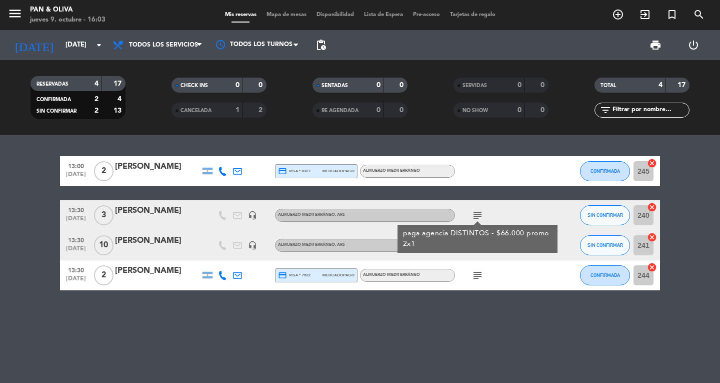
click at [476, 217] on icon "subject" at bounding box center [478, 215] width 12 height 12
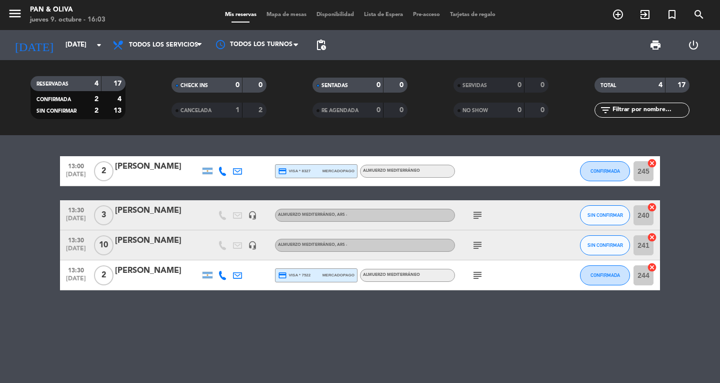
click at [481, 245] on icon "subject" at bounding box center [478, 245] width 12 height 12
click at [511, 326] on div "13:00 [DATE] 2 [PERSON_NAME] credit_card visa * 8327 mercadopago Almuerzo Medit…" at bounding box center [360, 259] width 720 height 248
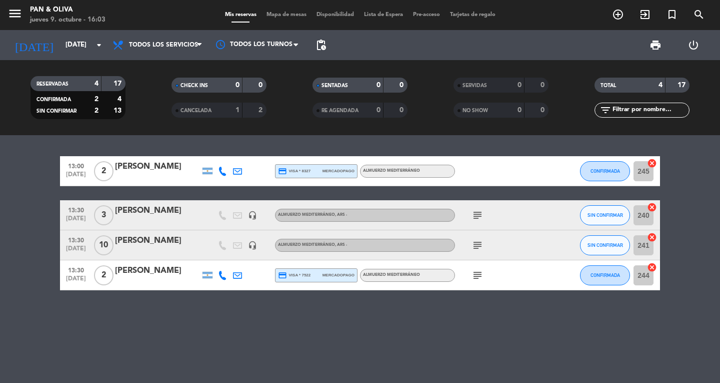
click at [476, 247] on icon "subject" at bounding box center [478, 245] width 12 height 12
click at [476, 246] on icon "subject" at bounding box center [478, 245] width 12 height 12
click at [141, 251] on div at bounding box center [157, 252] width 85 height 8
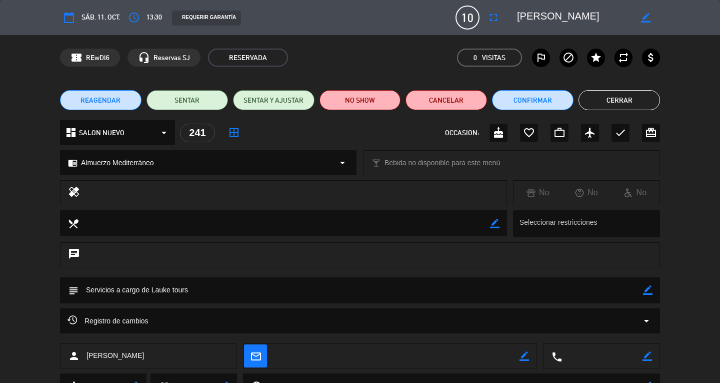
click at [646, 289] on icon "border_color" at bounding box center [648, 290] width 10 height 10
click at [278, 307] on div "subject" at bounding box center [360, 292] width 720 height 31
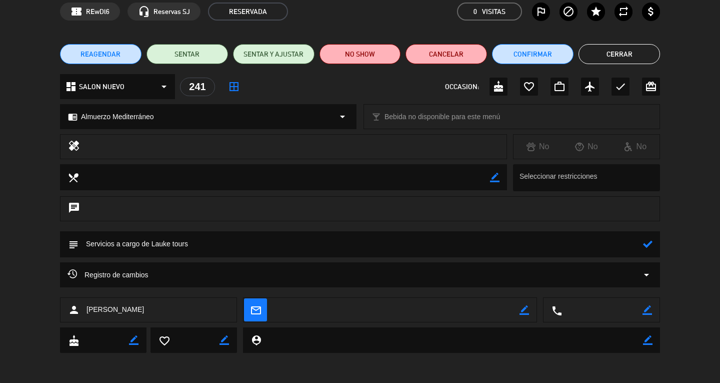
click at [306, 244] on textarea at bounding box center [361, 244] width 565 height 26
type textarea "Servicios a cargo [PERSON_NAME] tours-no hacen visita a [GEOGRAPHIC_DATA]"
click at [645, 243] on icon at bounding box center [648, 244] width 10 height 10
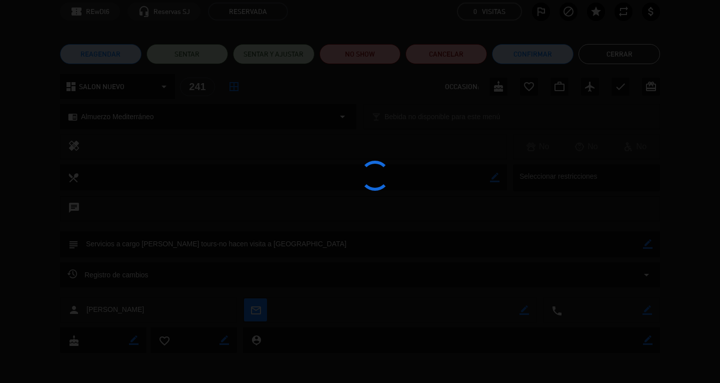
click at [544, 57] on div at bounding box center [360, 191] width 720 height 383
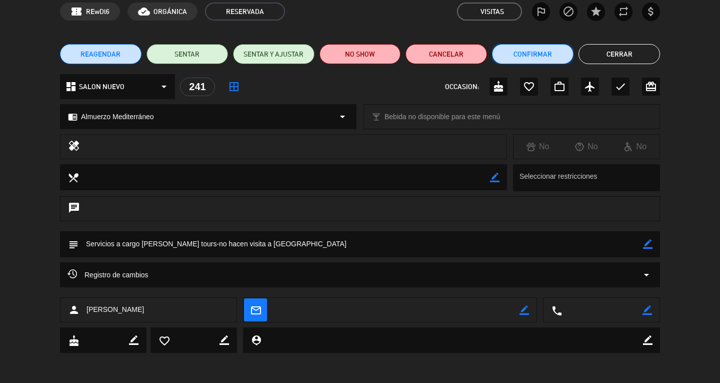
click at [545, 52] on button "Confirmar" at bounding box center [533, 54] width 82 height 20
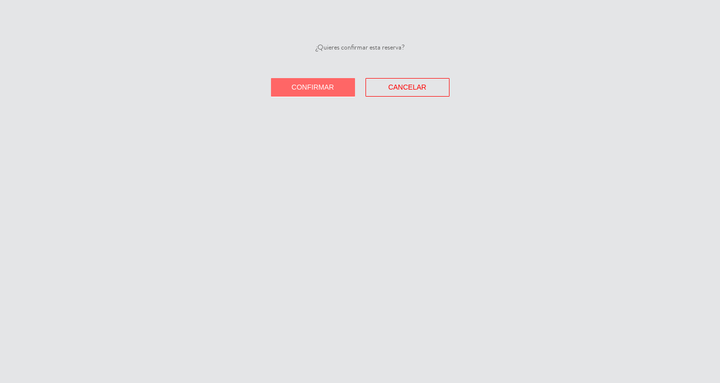
click at [309, 82] on button "Confirmar" at bounding box center [313, 87] width 84 height 19
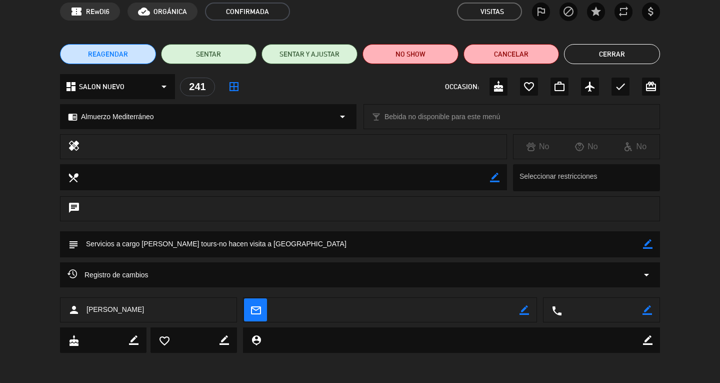
click at [618, 43] on div "REAGENDAR SENTAR SENTAR Y AJUSTAR NO SHOW Cancelar Cerrar" at bounding box center [360, 54] width 720 height 40
click at [614, 53] on button "Cerrar" at bounding box center [612, 54] width 96 height 20
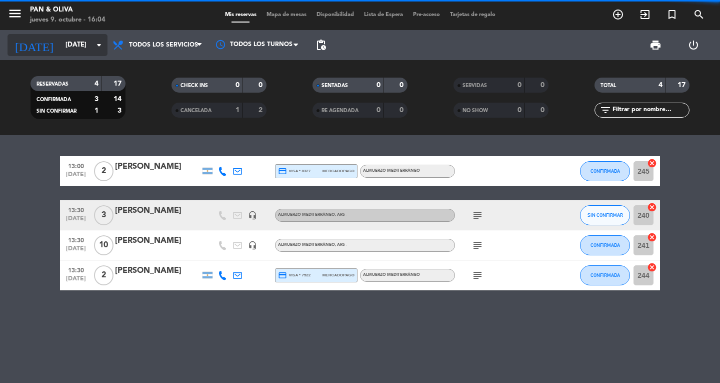
click at [64, 48] on input "[DATE]" at bounding box center [105, 45] width 88 height 18
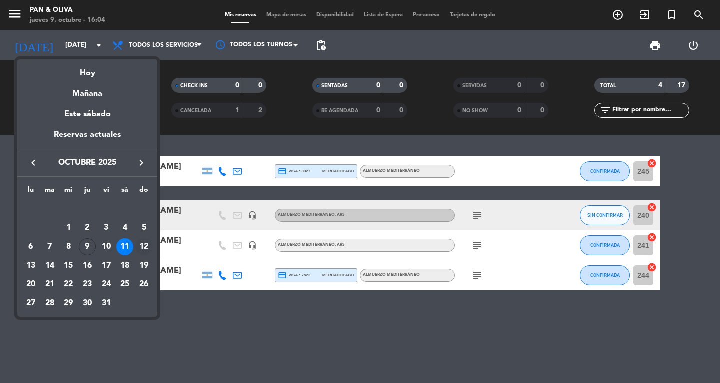
click at [143, 248] on div "12" at bounding box center [144, 246] width 17 height 17
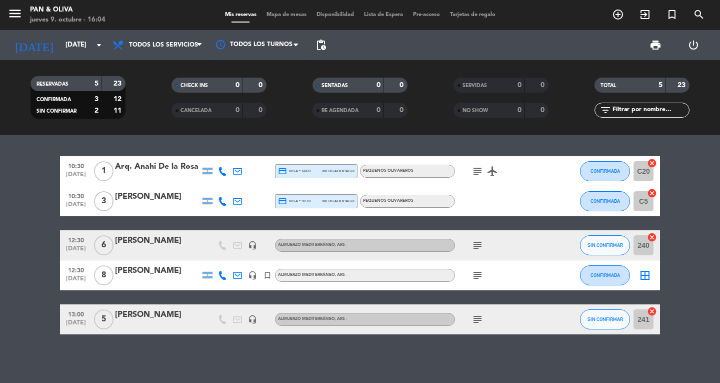
click at [479, 247] on icon "subject" at bounding box center [478, 245] width 12 height 12
click at [480, 317] on icon "subject" at bounding box center [478, 319] width 12 height 12
click at [481, 173] on icon "subject" at bounding box center [478, 171] width 12 height 12
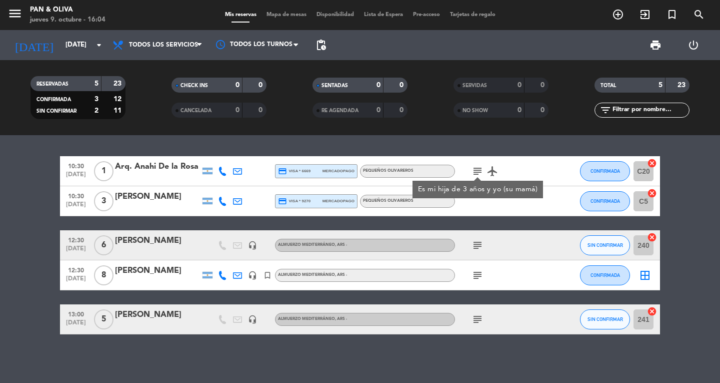
click at [481, 173] on icon "subject" at bounding box center [478, 171] width 12 height 12
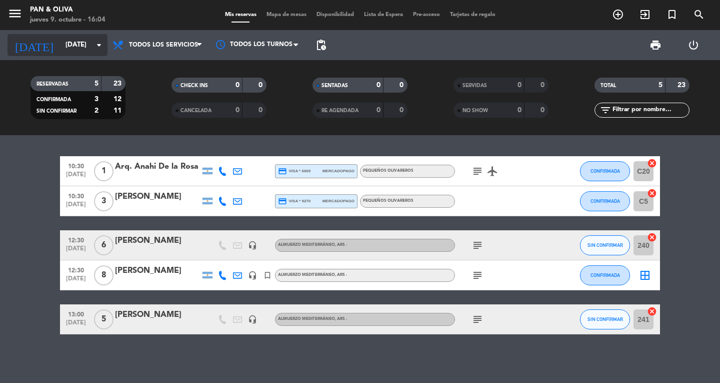
click at [61, 42] on input "[DATE]" at bounding box center [105, 45] width 88 height 18
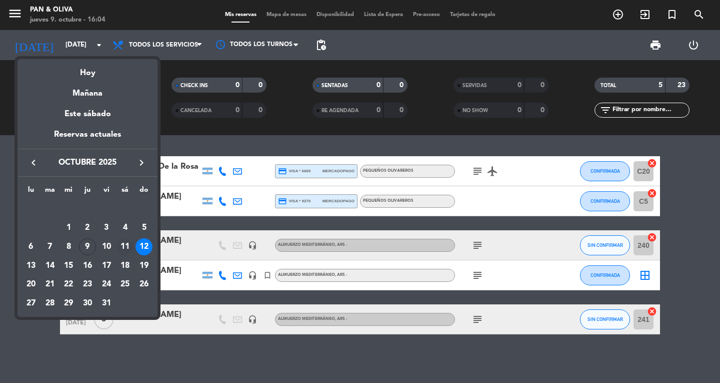
click at [120, 248] on div "11" at bounding box center [125, 246] width 17 height 17
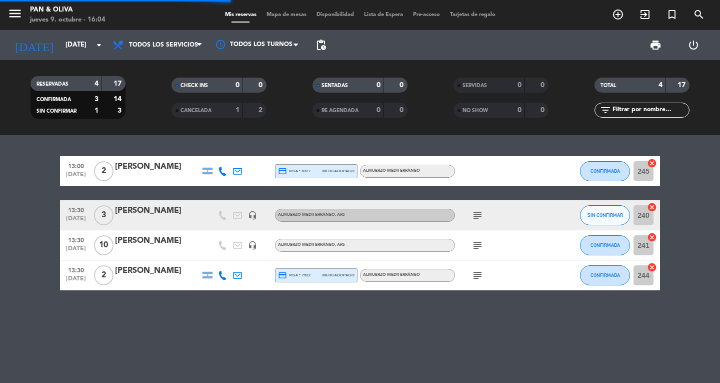
scroll to position [0, 0]
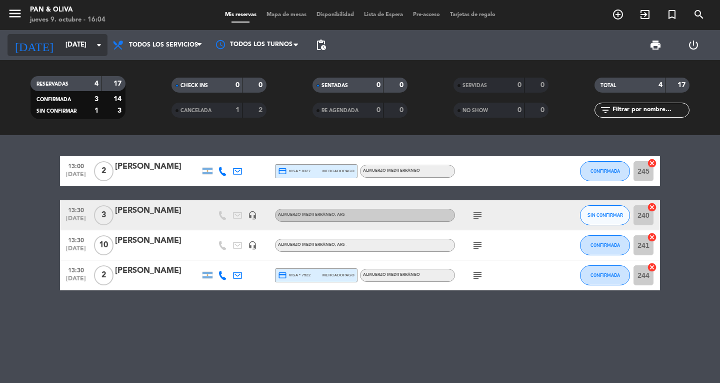
click at [65, 46] on input "[DATE]" at bounding box center [105, 45] width 88 height 18
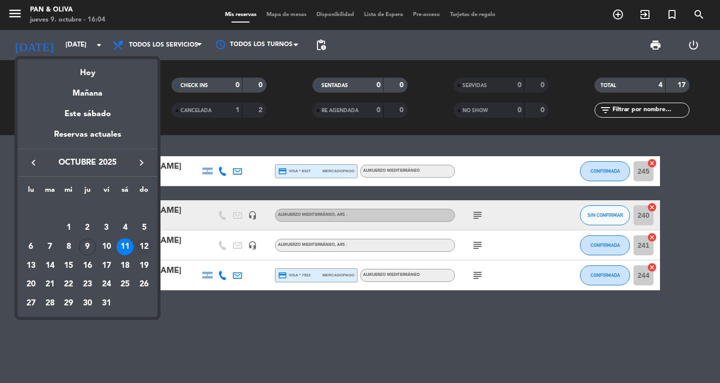
click at [149, 247] on div "12" at bounding box center [144, 246] width 17 height 17
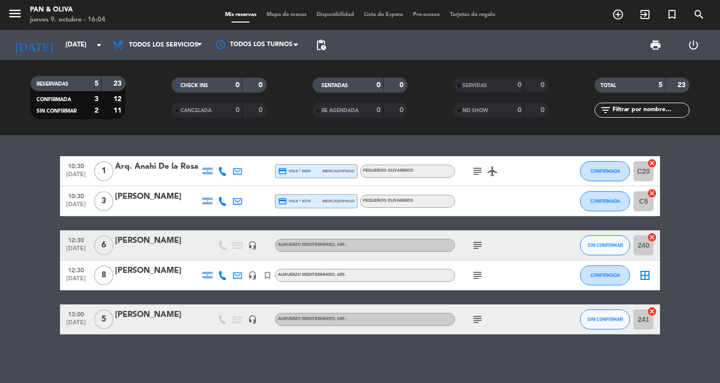
scroll to position [2, 0]
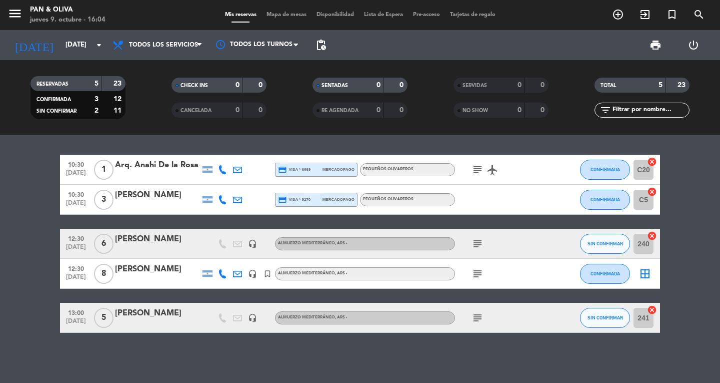
click at [481, 239] on icon "subject" at bounding box center [478, 244] width 12 height 12
click at [472, 324] on div "subject" at bounding box center [500, 318] width 90 height 30
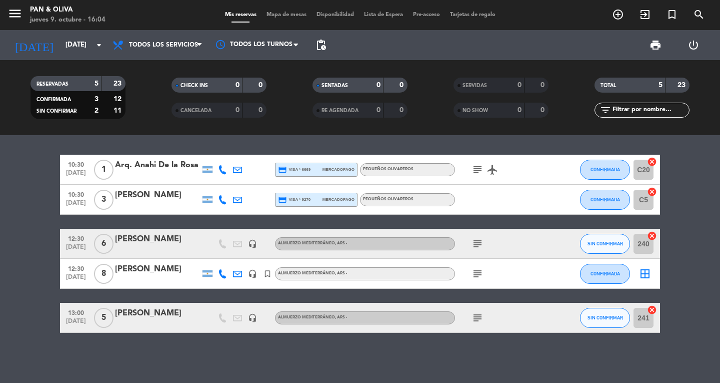
click at [474, 319] on icon "subject" at bounding box center [478, 318] width 12 height 12
click at [473, 246] on icon "subject" at bounding box center [478, 244] width 12 height 12
click at [599, 241] on span "SIN CONFIRMAR" at bounding box center [606, 244] width 36 height 6
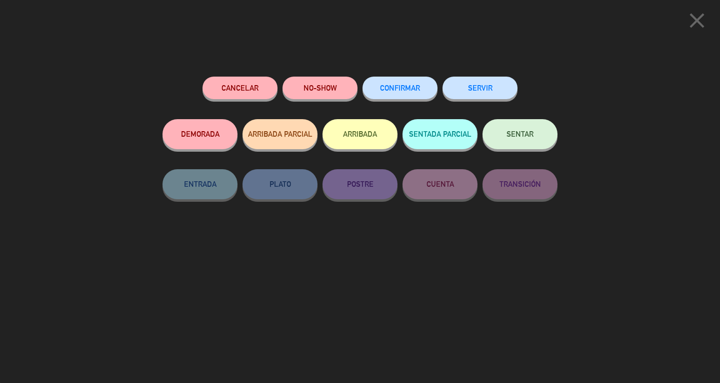
click at [424, 90] on button "CONFIRMAR" at bounding box center [400, 88] width 75 height 23
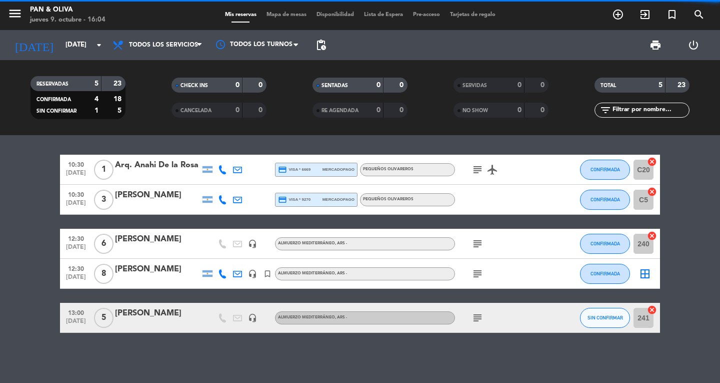
scroll to position [0, 0]
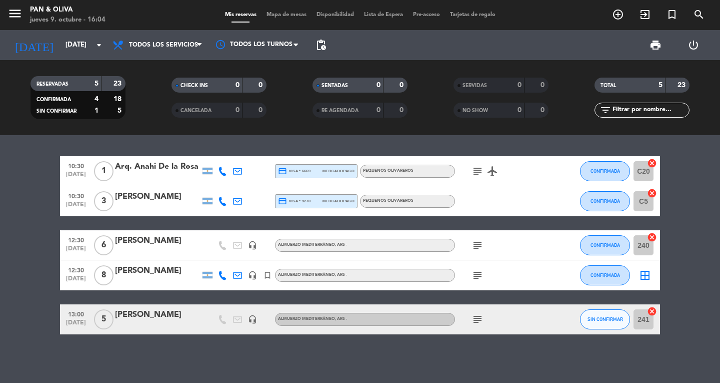
click at [475, 243] on icon "subject" at bounding box center [478, 245] width 12 height 12
click at [18, 7] on icon "menu" at bounding box center [15, 13] width 15 height 15
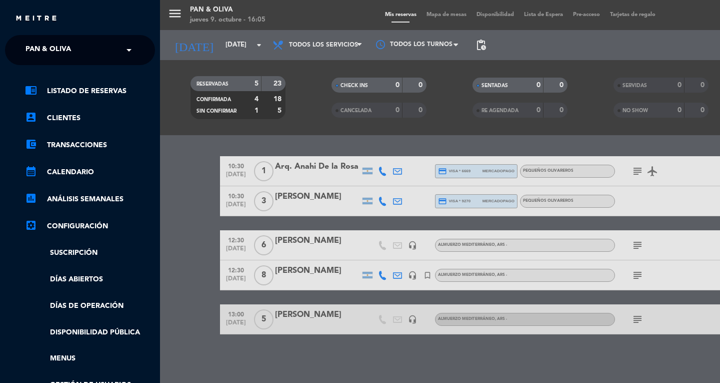
drag, startPoint x: 21, startPoint y: 33, endPoint x: 28, endPoint y: 42, distance: 11.4
click at [26, 40] on div "close × Pan & Oliva × chrome_reader_mode Listado de Reservas account_box Client…" at bounding box center [80, 191] width 160 height 383
drag, startPoint x: 33, startPoint y: 44, endPoint x: 37, endPoint y: 50, distance: 7.5
click at [34, 46] on span "Pan & Oliva" at bounding box center [49, 50] width 46 height 21
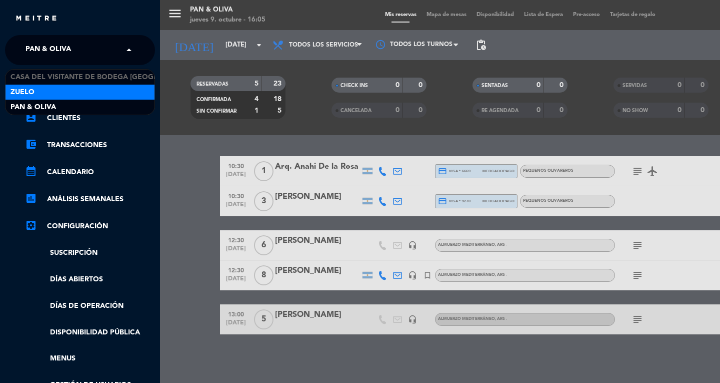
click at [49, 90] on div "Zuelo" at bounding box center [80, 92] width 149 height 15
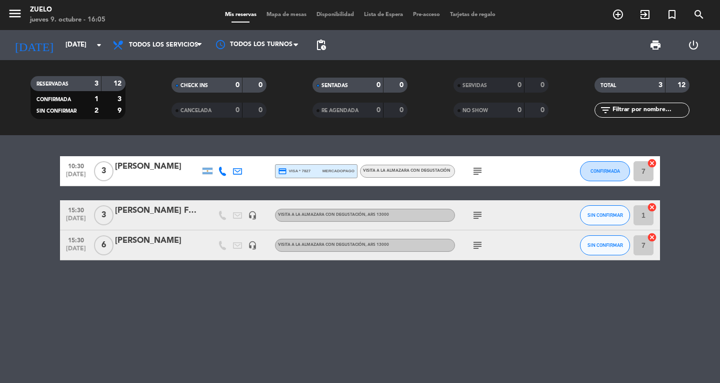
click at [483, 246] on icon "subject" at bounding box center [478, 245] width 12 height 12
click at [8, 18] on icon "menu" at bounding box center [15, 13] width 15 height 15
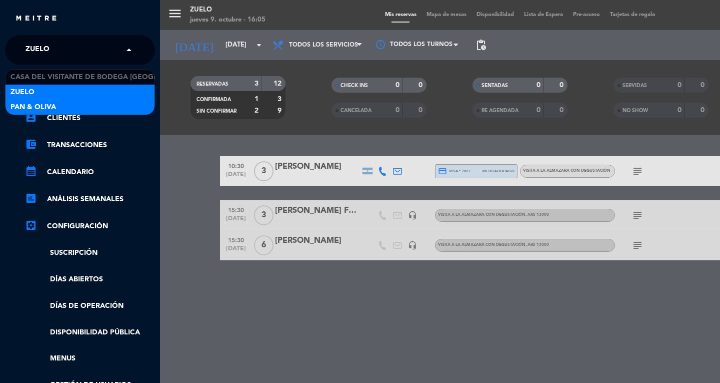
drag, startPoint x: 39, startPoint y: 51, endPoint x: 52, endPoint y: 106, distance: 57.0
click at [40, 52] on span "Zuelo" at bounding box center [38, 50] width 24 height 21
click at [51, 107] on span "Pan & Oliva" at bounding box center [34, 108] width 46 height 12
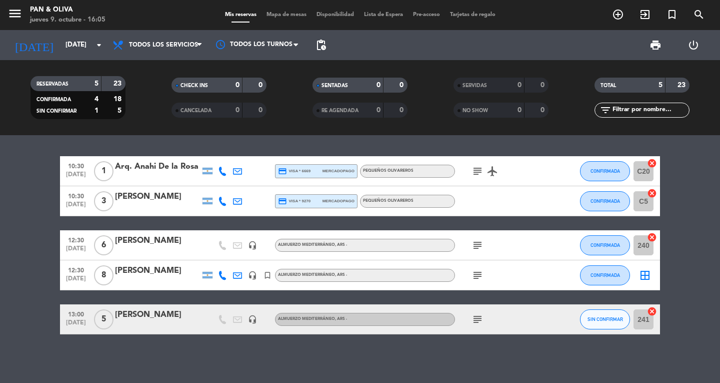
click at [480, 321] on icon "subject" at bounding box center [478, 319] width 12 height 12
click at [598, 317] on span "SIN CONFIRMAR" at bounding box center [606, 319] width 36 height 6
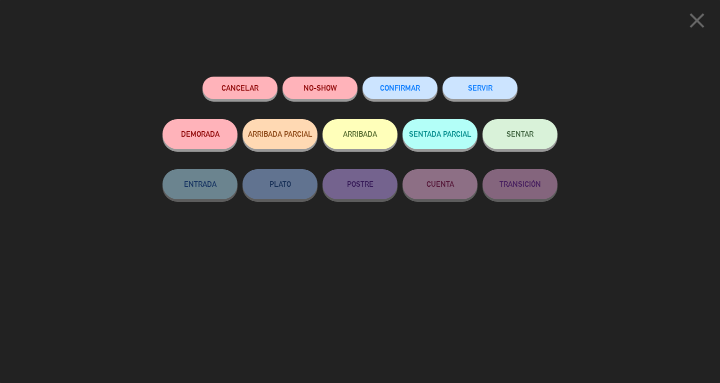
click at [430, 88] on button "CONFIRMAR" at bounding box center [400, 88] width 75 height 23
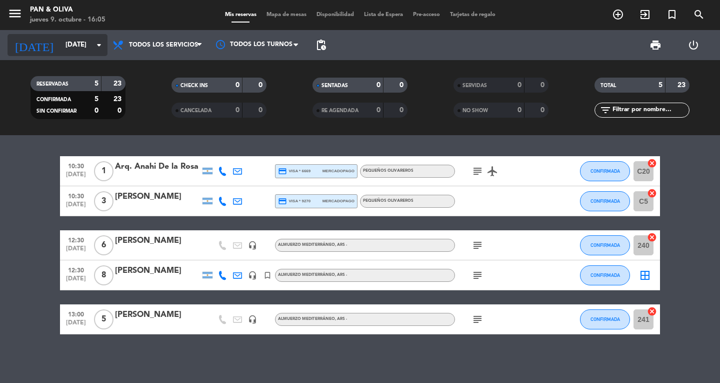
click at [61, 53] on input "[DATE]" at bounding box center [105, 45] width 88 height 18
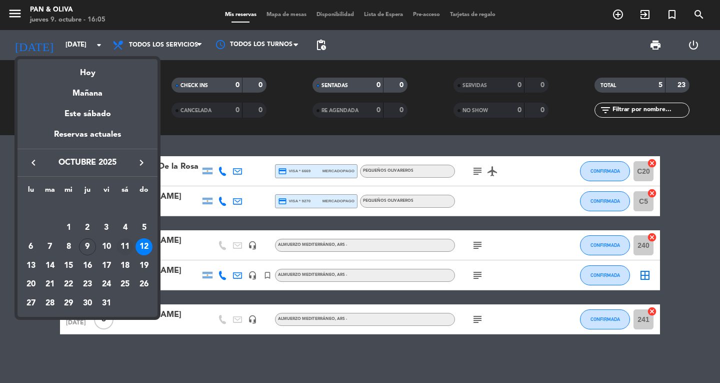
click at [126, 245] on div "11" at bounding box center [125, 246] width 17 height 17
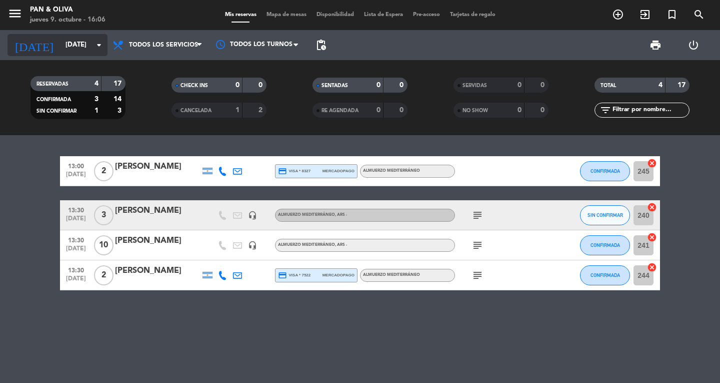
click at [76, 53] on input "[DATE]" at bounding box center [105, 45] width 88 height 18
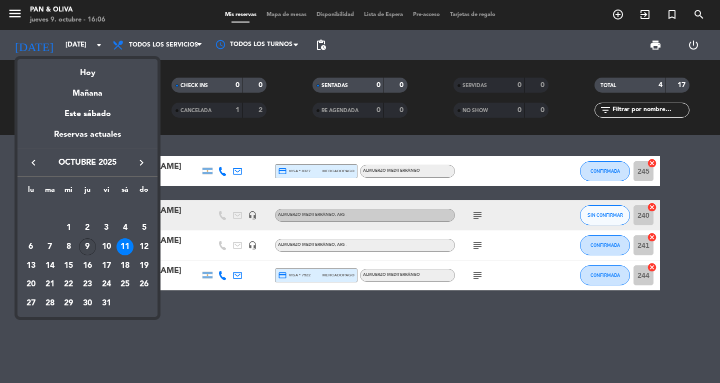
click at [88, 245] on div "9" at bounding box center [87, 246] width 17 height 17
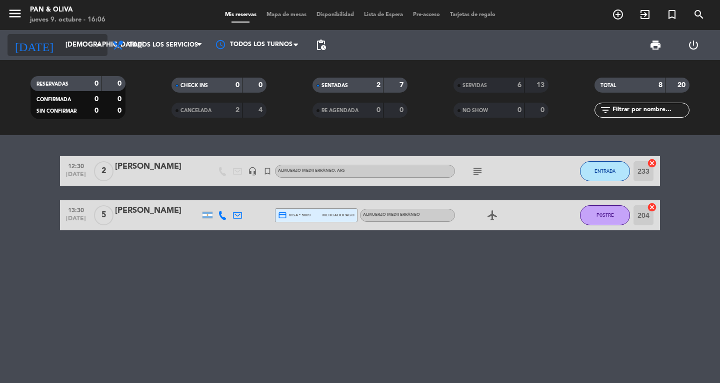
click at [61, 53] on input "[DEMOGRAPHIC_DATA][DATE]" at bounding box center [105, 45] width 88 height 18
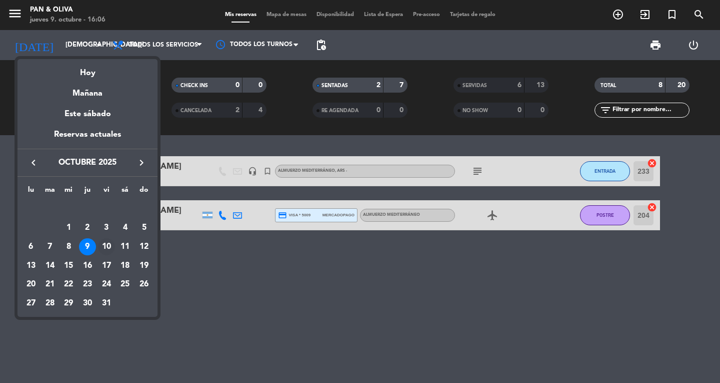
click at [108, 242] on div "10" at bounding box center [106, 246] width 17 height 17
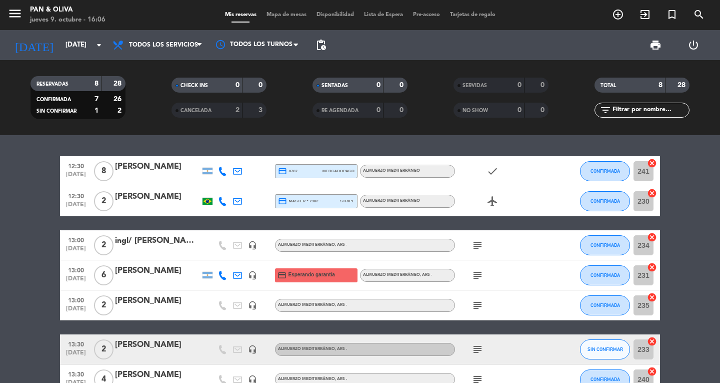
scroll to position [50, 0]
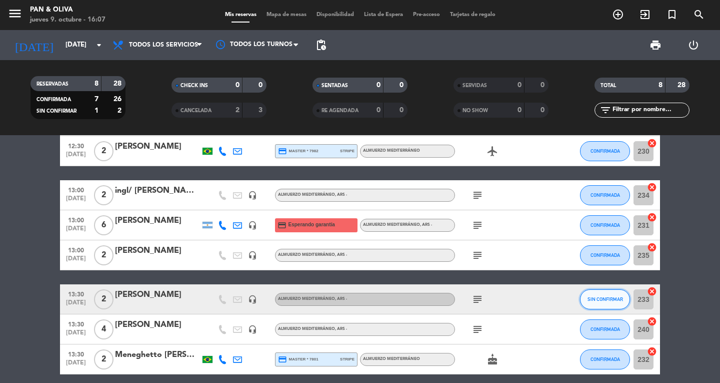
click at [602, 293] on button "SIN CONFIRMAR" at bounding box center [605, 299] width 50 height 20
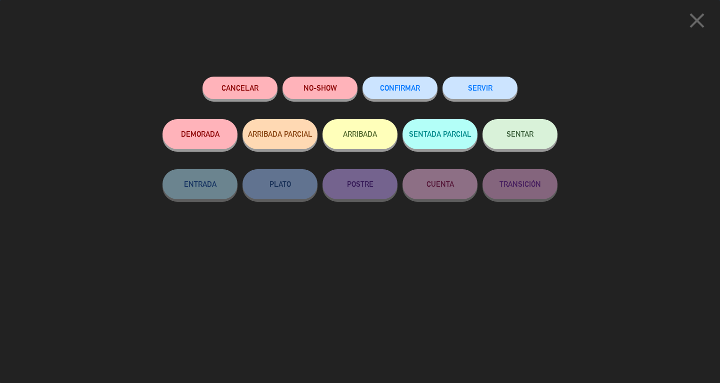
click at [413, 85] on button "CONFIRMAR" at bounding box center [400, 88] width 75 height 23
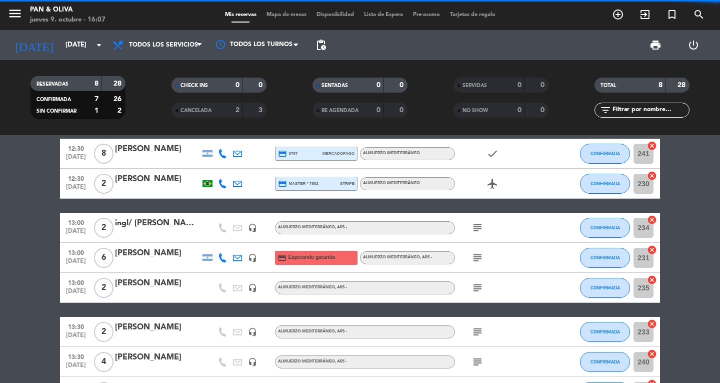
scroll to position [0, 0]
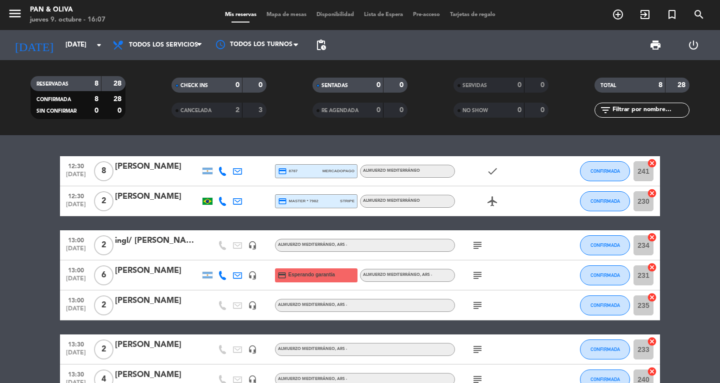
click at [478, 245] on icon "subject" at bounding box center [478, 245] width 12 height 12
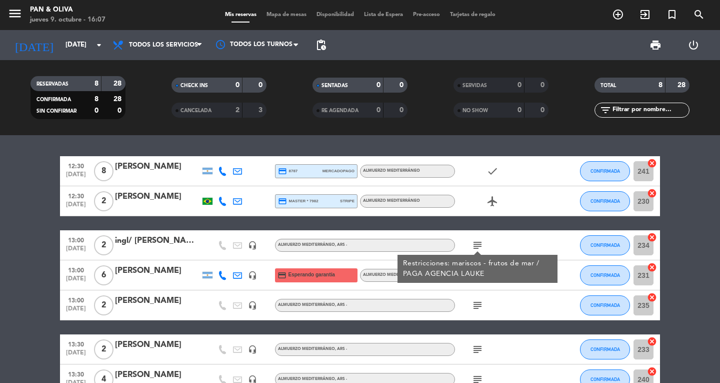
click at [478, 245] on icon "subject" at bounding box center [478, 245] width 12 height 12
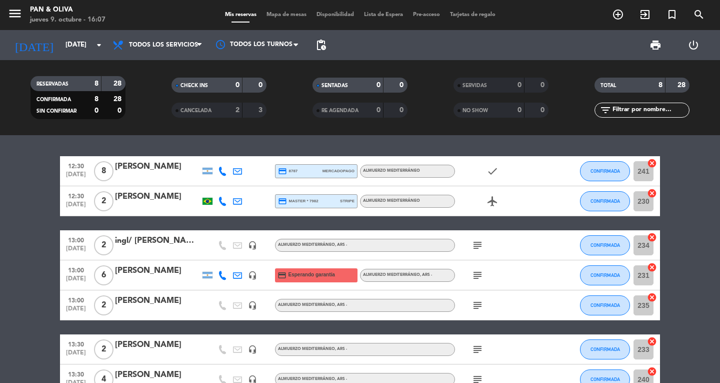
click at [482, 305] on icon "subject" at bounding box center [478, 305] width 12 height 12
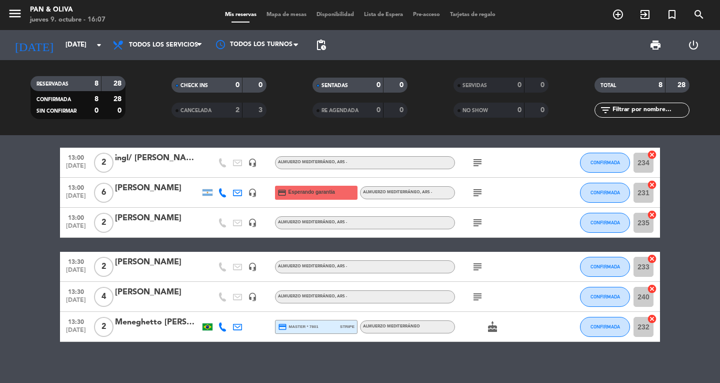
scroll to position [92, 0]
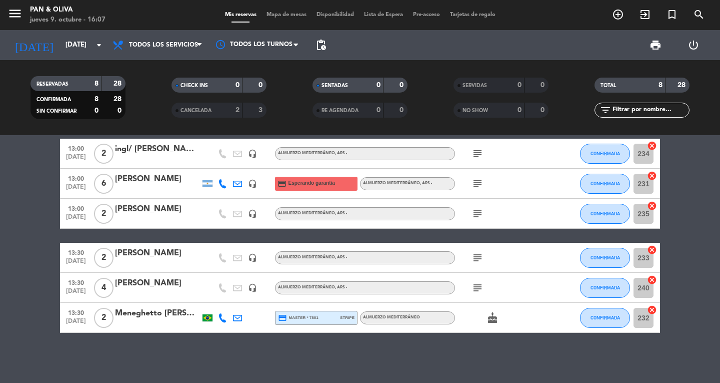
click at [476, 259] on icon "subject" at bounding box center [478, 258] width 12 height 12
click at [475, 289] on icon "subject" at bounding box center [478, 288] width 12 height 12
click at [61, 39] on input "[DATE]" at bounding box center [105, 45] width 88 height 18
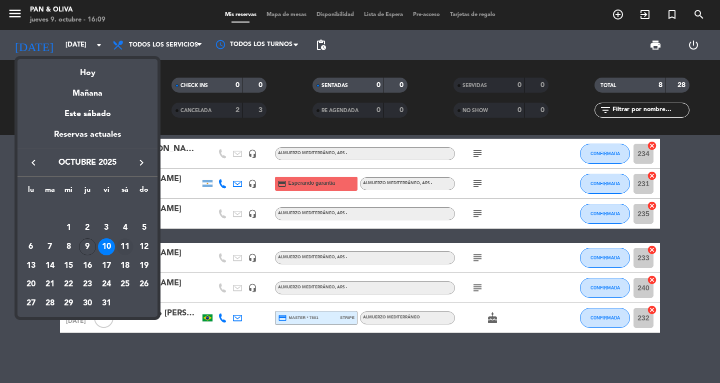
click at [130, 242] on div "11" at bounding box center [125, 246] width 17 height 17
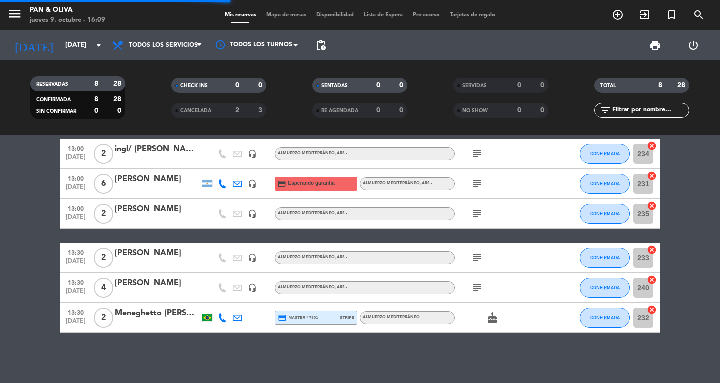
scroll to position [0, 0]
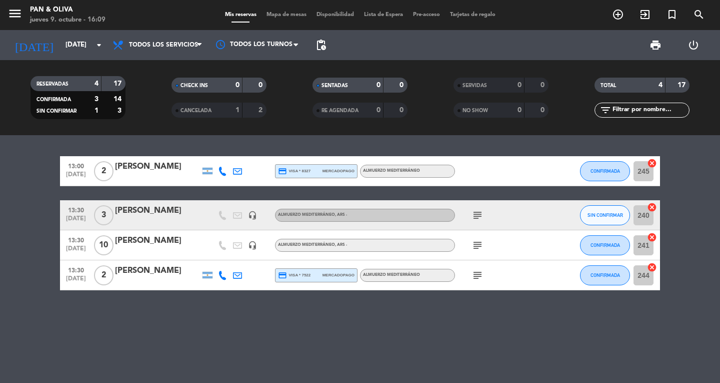
click at [479, 217] on icon "subject" at bounding box center [478, 215] width 12 height 12
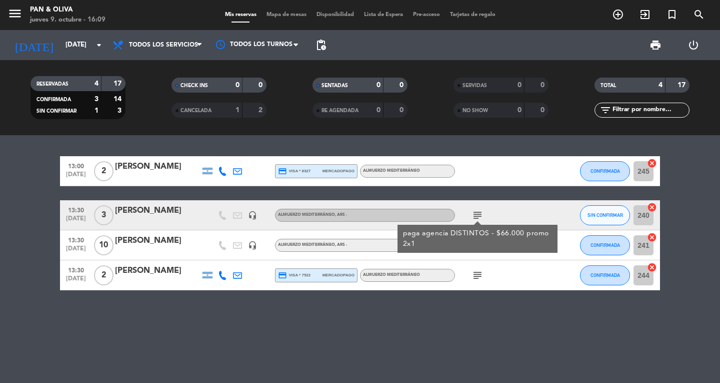
click at [480, 216] on icon "subject" at bounding box center [478, 215] width 12 height 12
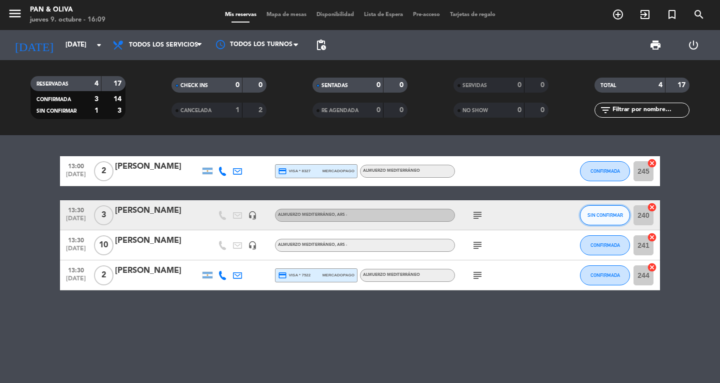
click at [609, 218] on button "SIN CONFIRMAR" at bounding box center [605, 215] width 50 height 20
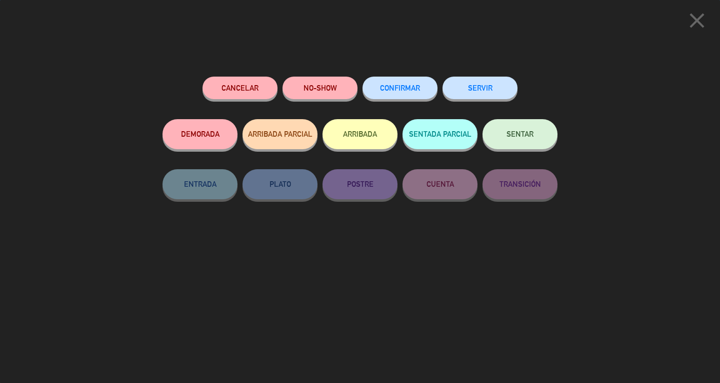
click at [407, 86] on span "CONFIRMAR" at bounding box center [400, 88] width 40 height 9
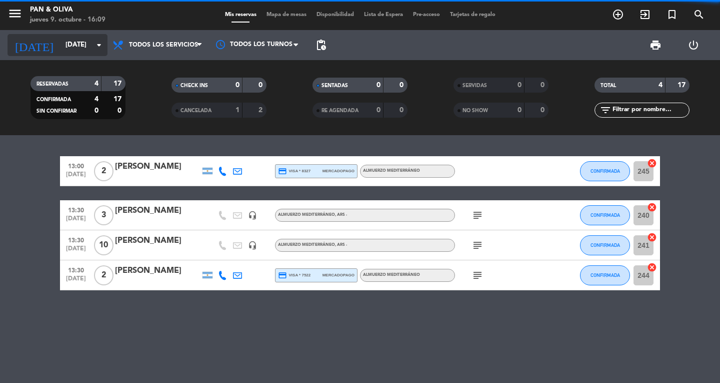
click at [61, 43] on input "[DATE]" at bounding box center [105, 45] width 88 height 18
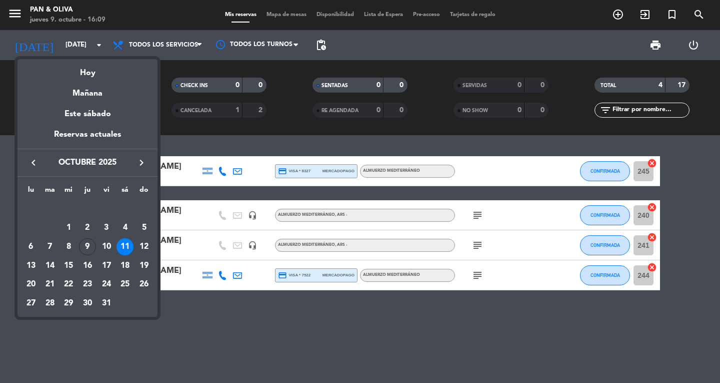
click at [155, 246] on div "lu ma mi ju vi sá do [DATE] 2 3 4 5 6 7 8 9 10 11 12 13 14 15 16 17 18 19 20 21…" at bounding box center [88, 247] width 140 height 140
click at [146, 247] on div "12" at bounding box center [144, 246] width 17 height 17
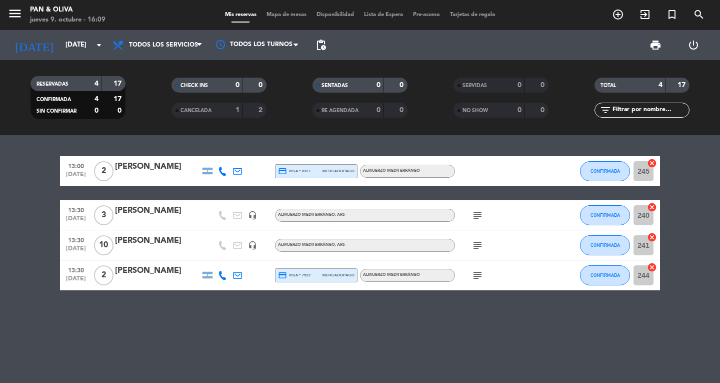
type input "[DATE]"
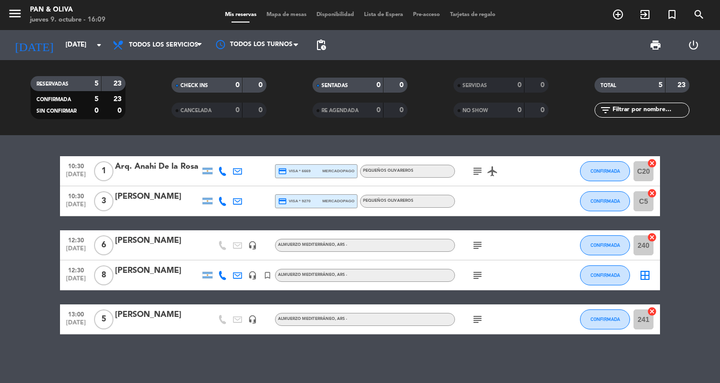
click at [473, 274] on icon "subject" at bounding box center [478, 275] width 12 height 12
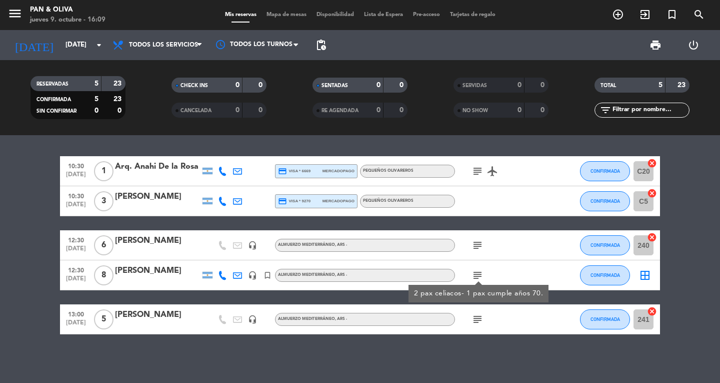
click at [473, 274] on icon "subject" at bounding box center [478, 275] width 12 height 12
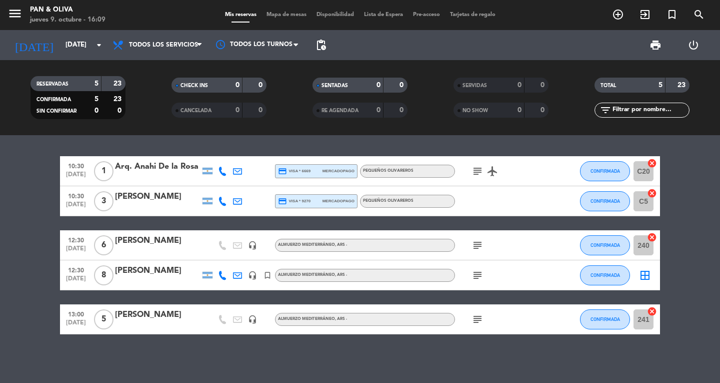
click at [472, 325] on icon "subject" at bounding box center [478, 319] width 12 height 12
click at [158, 316] on div "[PERSON_NAME]" at bounding box center [157, 314] width 85 height 13
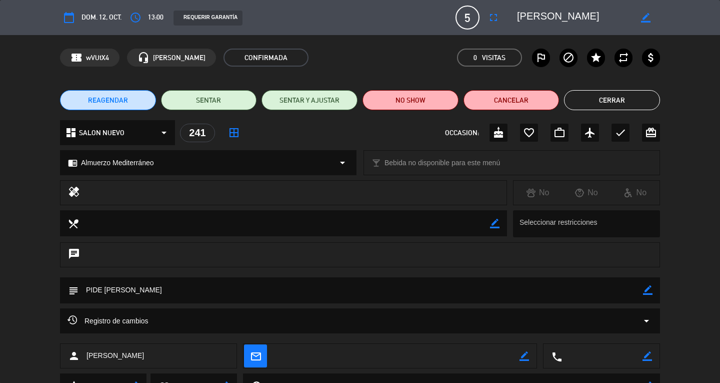
click at [608, 358] on textarea at bounding box center [602, 356] width 81 height 25
click at [645, 355] on icon "border_color" at bounding box center [648, 356] width 10 height 10
click at [624, 355] on textarea at bounding box center [602, 356] width 81 height 25
type textarea "[PHONE_NUMBER]"
click at [648, 356] on icon at bounding box center [648, 356] width 10 height 10
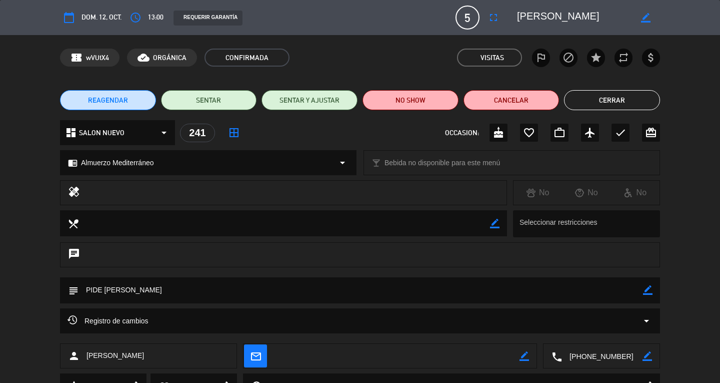
click at [608, 103] on button "Cerrar" at bounding box center [612, 100] width 96 height 20
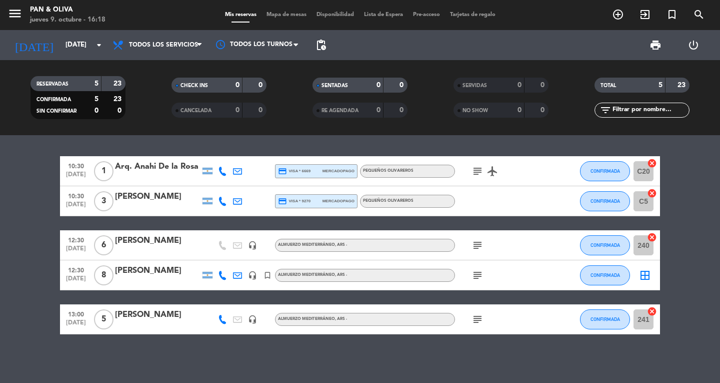
scroll to position [2, 0]
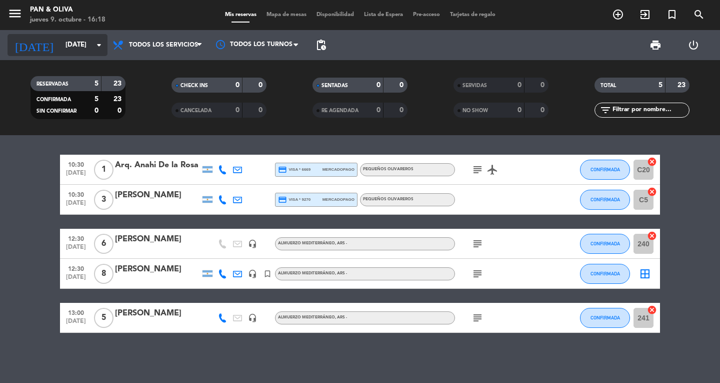
click at [61, 49] on input "[DATE]" at bounding box center [105, 45] width 88 height 18
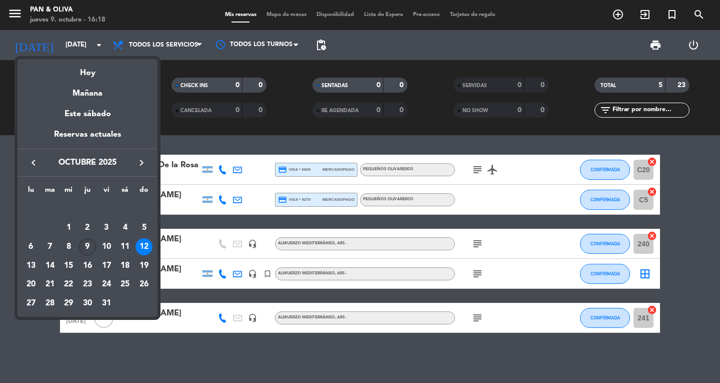
click at [83, 252] on div "9" at bounding box center [87, 246] width 17 height 17
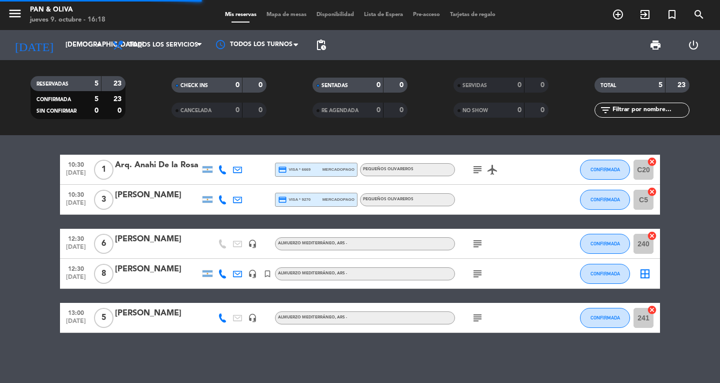
scroll to position [0, 0]
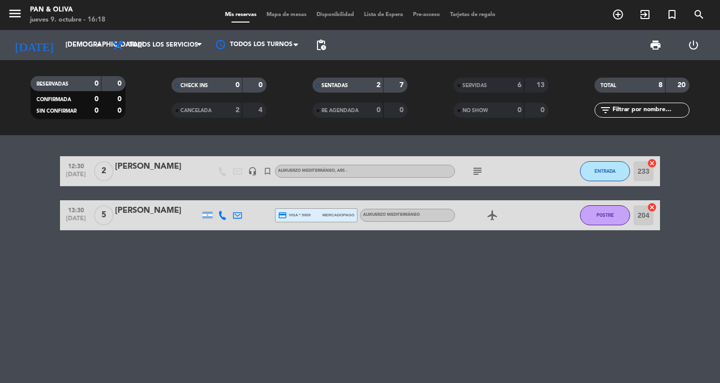
click at [137, 173] on div "[PERSON_NAME]" at bounding box center [157, 166] width 85 height 13
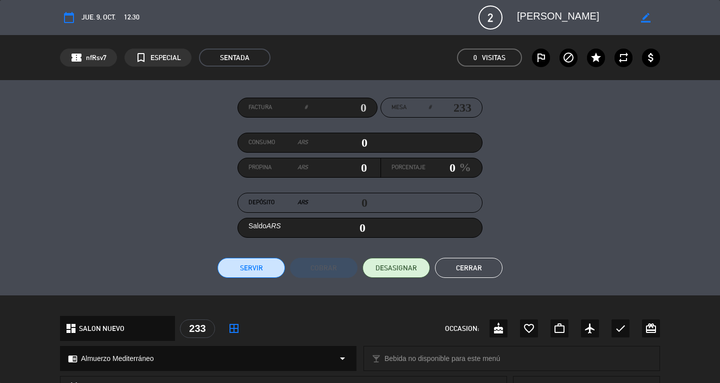
click at [469, 266] on button "Cerrar" at bounding box center [469, 268] width 68 height 20
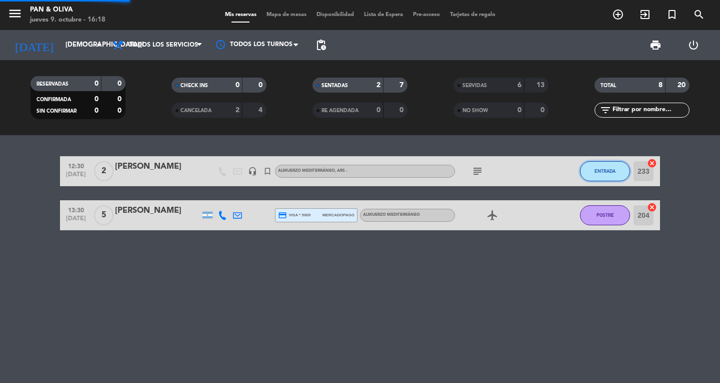
click at [609, 177] on button "ENTRADA" at bounding box center [605, 171] width 50 height 20
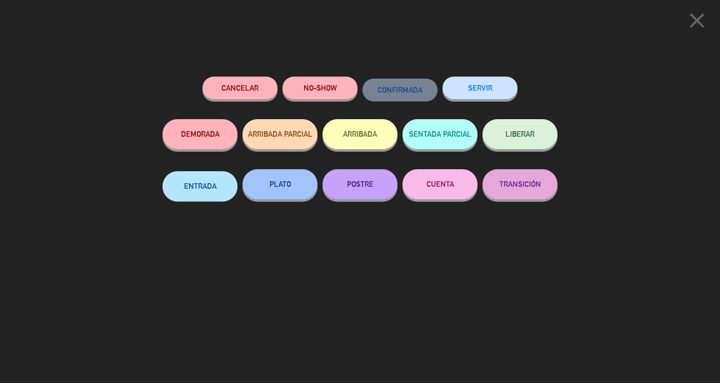
click at [478, 89] on button "SERVIR" at bounding box center [480, 88] width 75 height 23
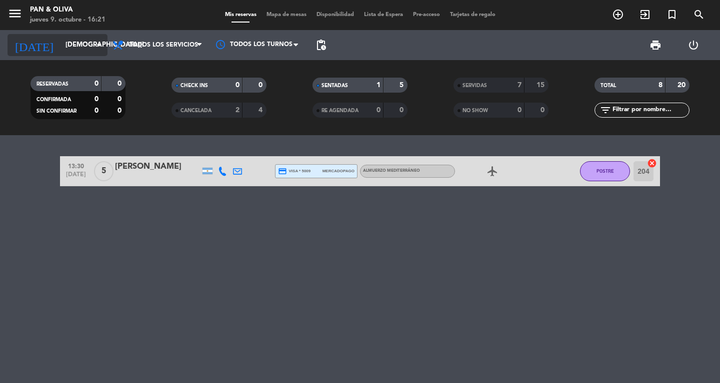
click at [61, 46] on input "[DEMOGRAPHIC_DATA][DATE]" at bounding box center [105, 45] width 88 height 18
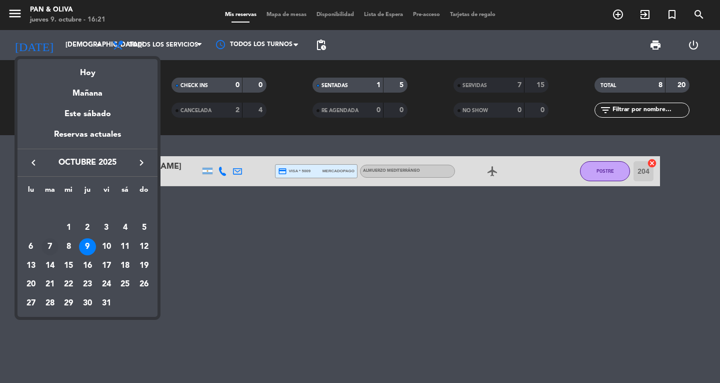
click at [59, 240] on td "7" at bounding box center [50, 246] width 19 height 19
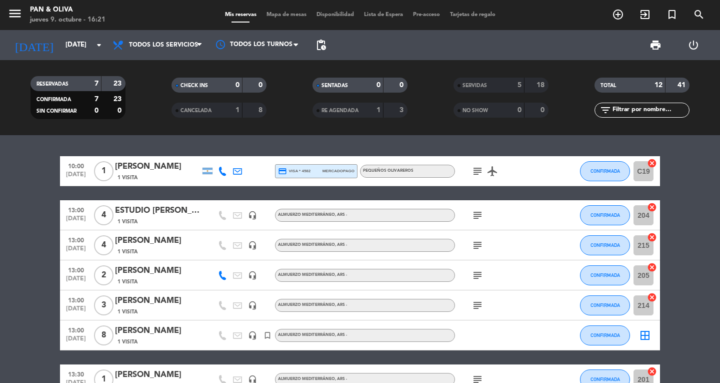
click at [147, 215] on div "ESTUDIO [PERSON_NAME] - [PERSON_NAME]" at bounding box center [157, 210] width 85 height 13
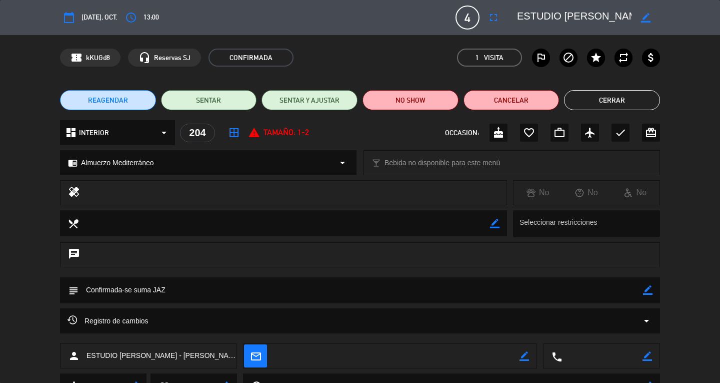
click at [616, 106] on button "Cerrar" at bounding box center [612, 100] width 96 height 20
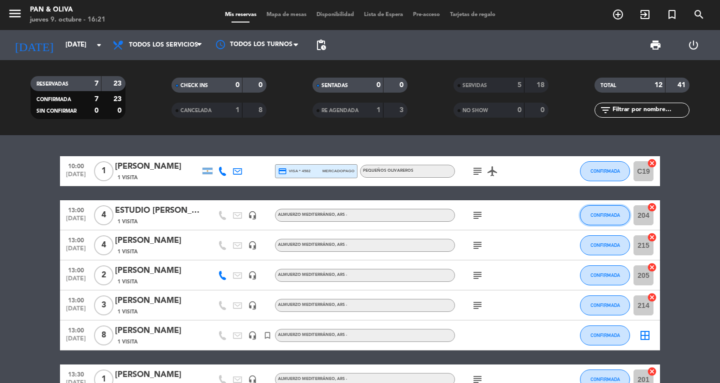
click at [609, 208] on button "CONFIRMADA" at bounding box center [605, 215] width 50 height 20
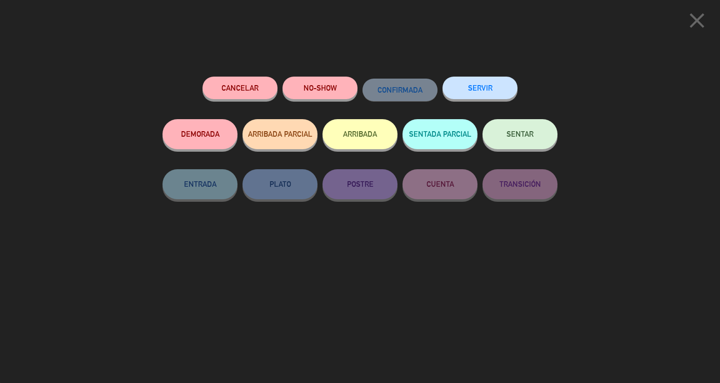
click at [498, 93] on button "SERVIR" at bounding box center [480, 88] width 75 height 23
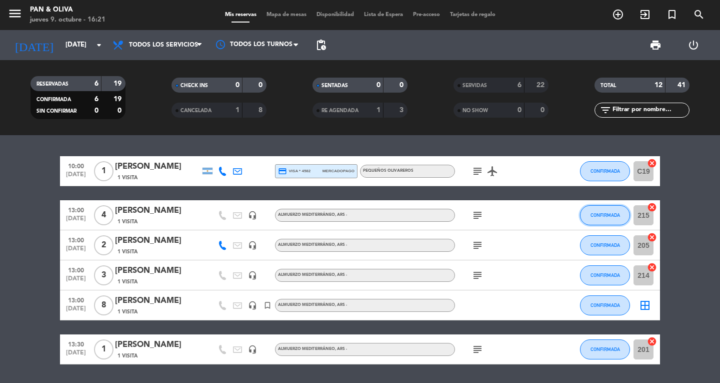
click at [609, 214] on span "CONFIRMADA" at bounding box center [606, 215] width 30 height 6
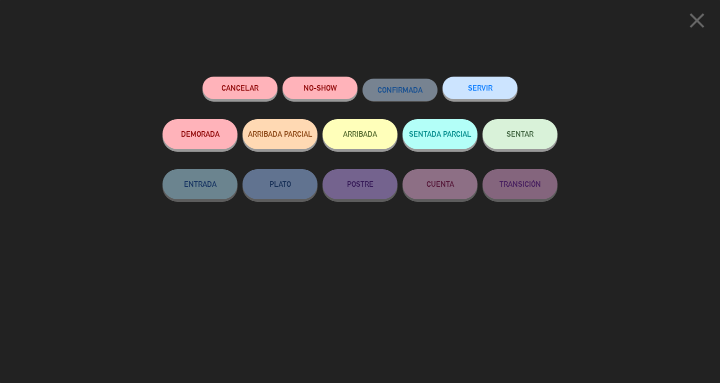
click at [496, 79] on button "SERVIR" at bounding box center [480, 88] width 75 height 23
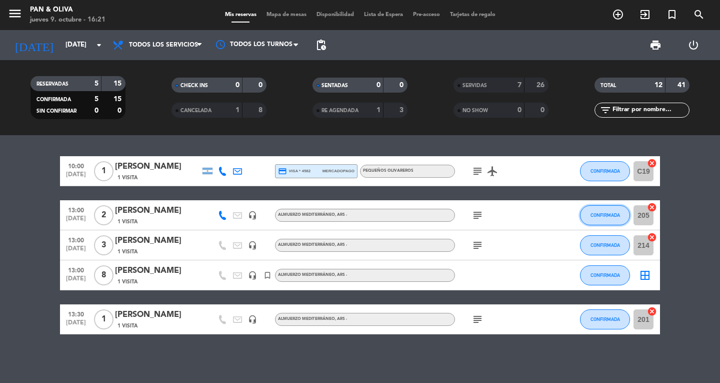
click at [597, 213] on span "CONFIRMADA" at bounding box center [606, 215] width 30 height 6
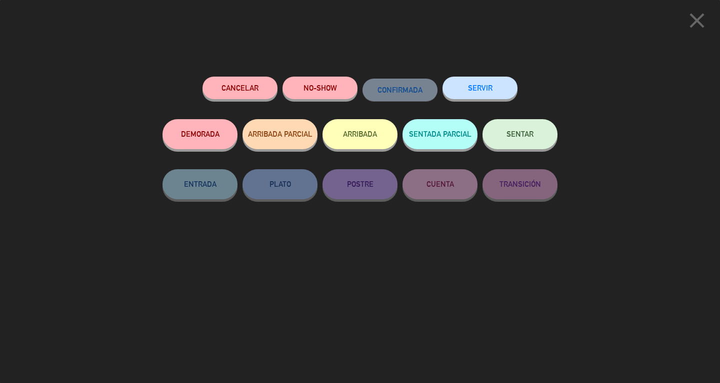
click at [454, 89] on button "SERVIR" at bounding box center [480, 88] width 75 height 23
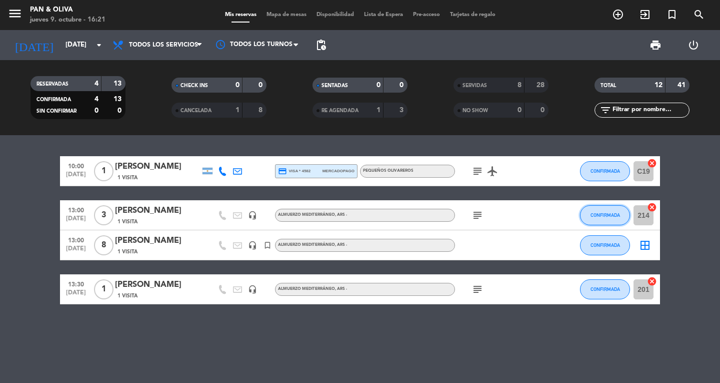
click at [605, 211] on button "CONFIRMADA" at bounding box center [605, 215] width 50 height 20
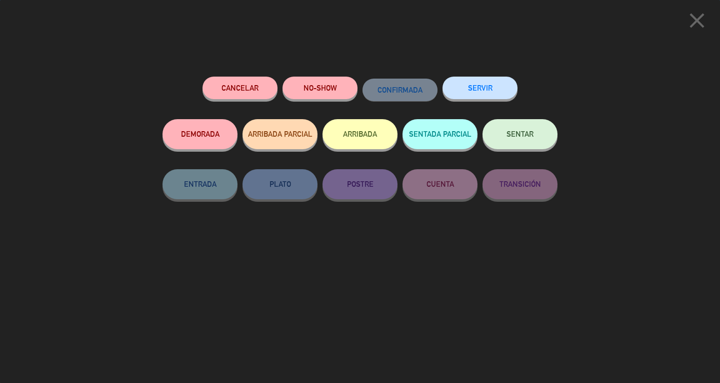
click at [486, 95] on button "SERVIR" at bounding box center [480, 88] width 75 height 23
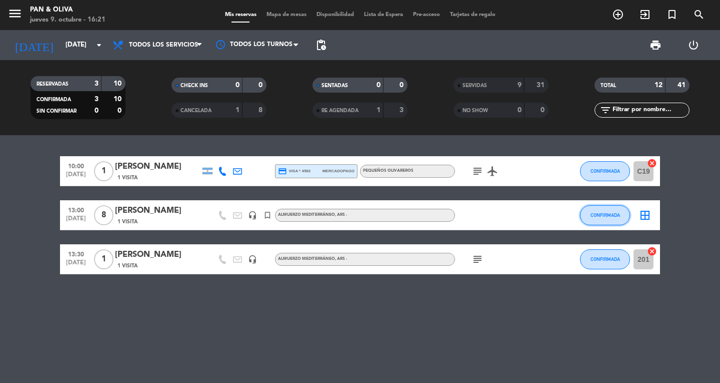
click at [605, 220] on button "CONFIRMADA" at bounding box center [605, 215] width 50 height 20
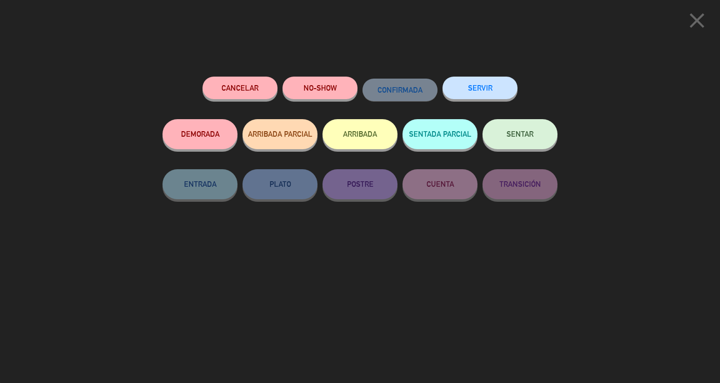
click at [470, 83] on button "SERVIR" at bounding box center [480, 88] width 75 height 23
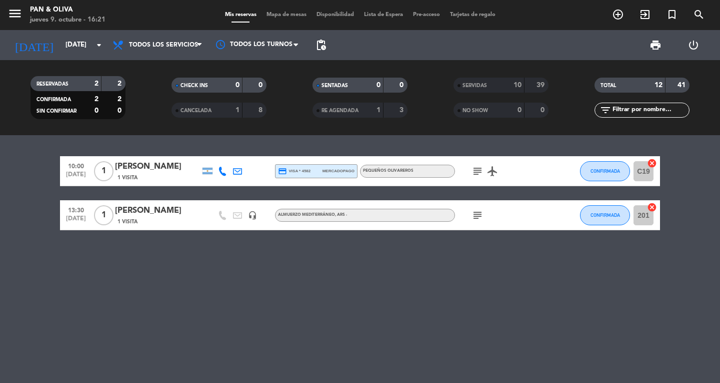
click at [601, 228] on div "CONFIRMADA" at bounding box center [605, 215] width 50 height 30
click at [594, 210] on button "CONFIRMADA" at bounding box center [605, 215] width 50 height 20
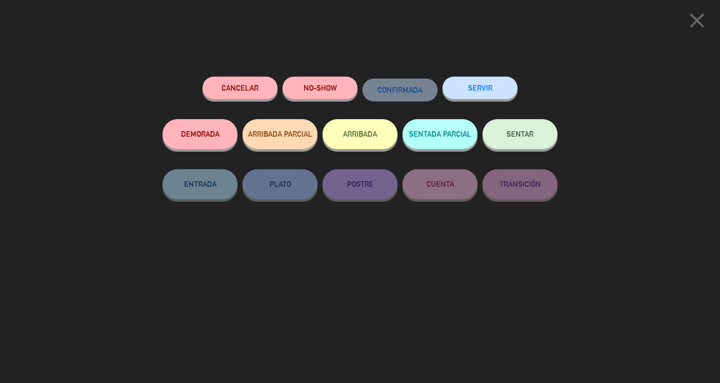
click at [474, 82] on button "SERVIR" at bounding box center [480, 88] width 75 height 23
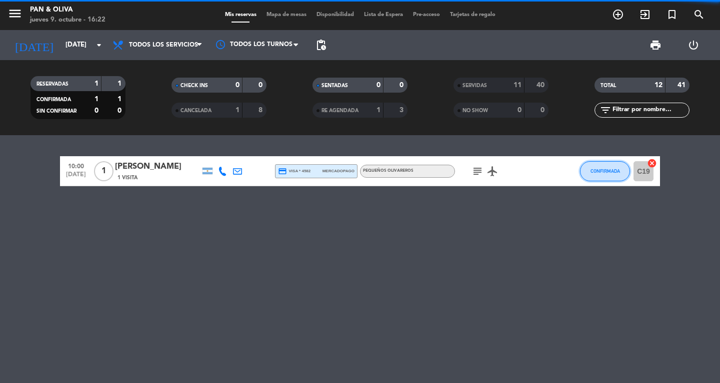
click at [591, 168] on button "CONFIRMADA" at bounding box center [605, 171] width 50 height 20
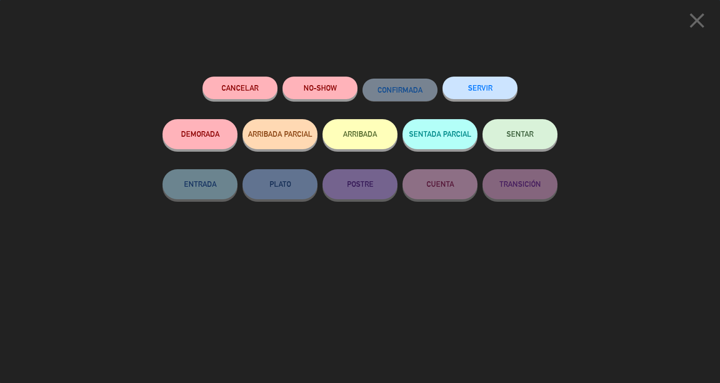
click at [481, 88] on button "SERVIR" at bounding box center [480, 88] width 75 height 23
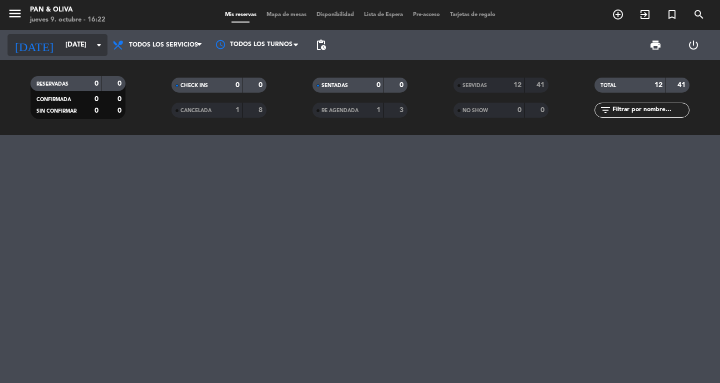
click at [61, 48] on input "[DATE]" at bounding box center [105, 45] width 88 height 18
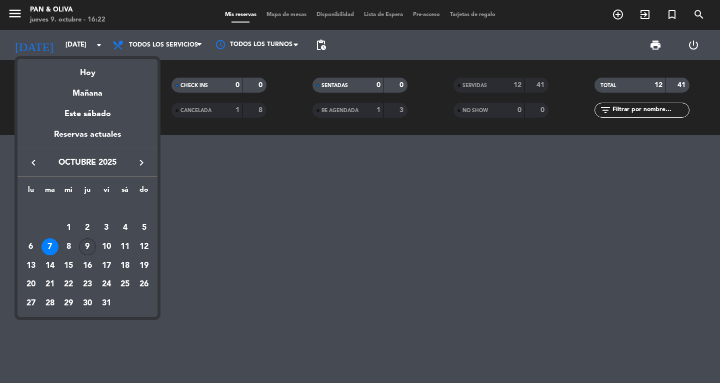
click at [80, 249] on div "9" at bounding box center [87, 246] width 17 height 17
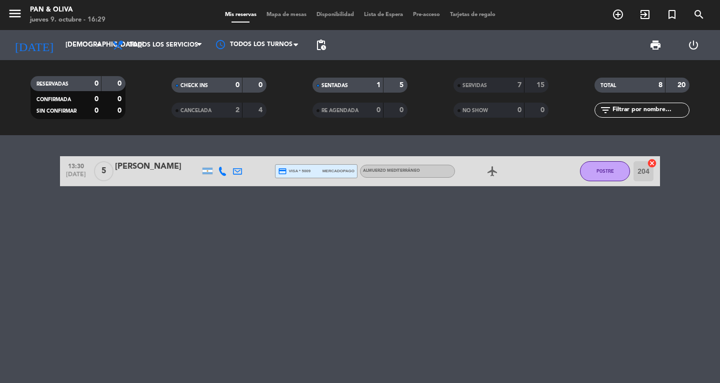
click at [77, 34] on div "[DATE] [DATE] arrow_drop_down" at bounding box center [58, 45] width 100 height 30
click at [63, 50] on input "[DEMOGRAPHIC_DATA][DATE]" at bounding box center [105, 45] width 88 height 18
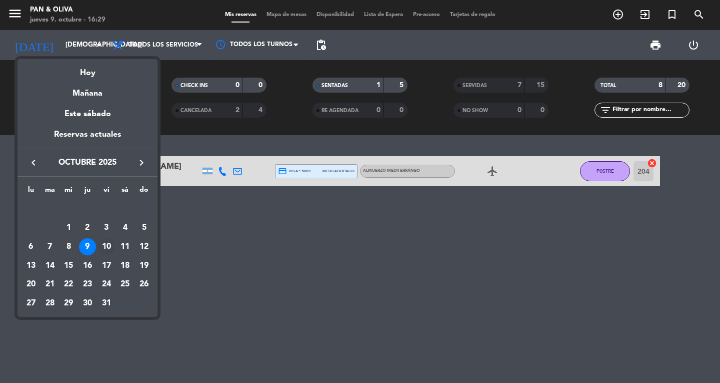
click at [106, 249] on div "10" at bounding box center [106, 246] width 17 height 17
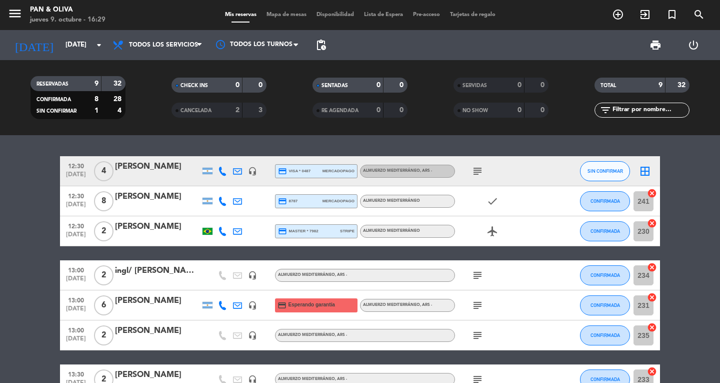
click at [479, 167] on icon "subject" at bounding box center [478, 171] width 12 height 12
click at [136, 170] on div "[PERSON_NAME]" at bounding box center [157, 166] width 85 height 13
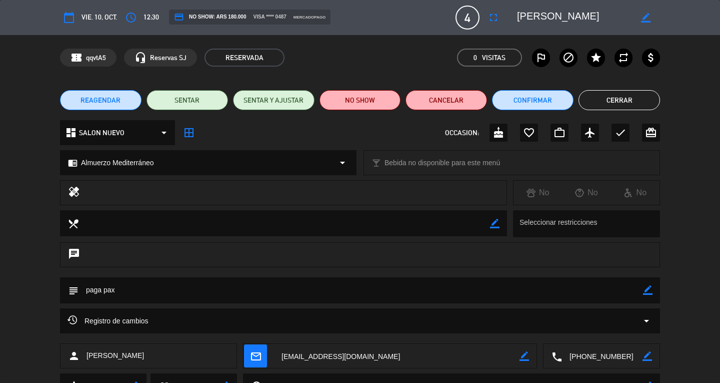
click at [610, 102] on button "Cerrar" at bounding box center [620, 100] width 82 height 20
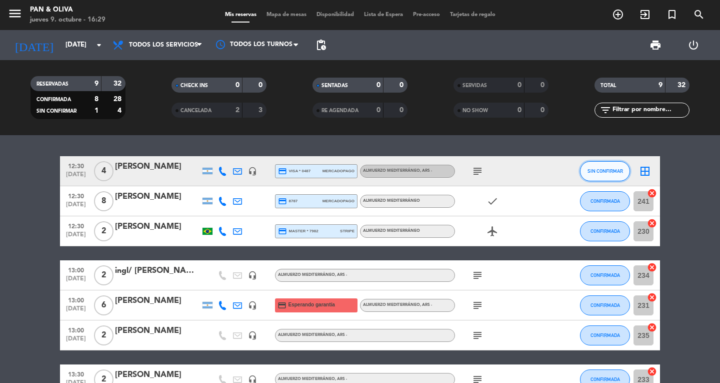
click at [599, 169] on span "SIN CONFIRMAR" at bounding box center [606, 171] width 36 height 6
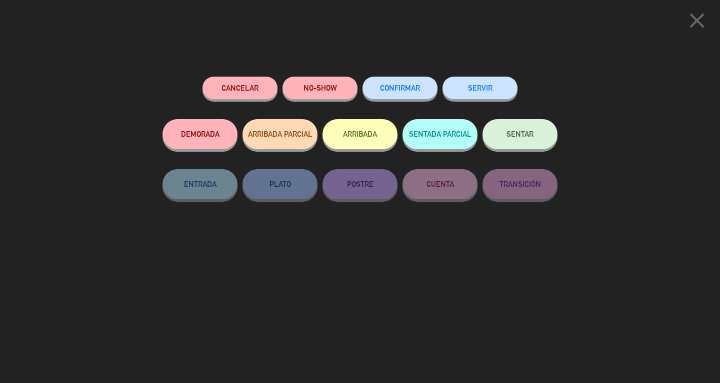
click at [405, 86] on span "CONFIRMAR" at bounding box center [400, 88] width 40 height 9
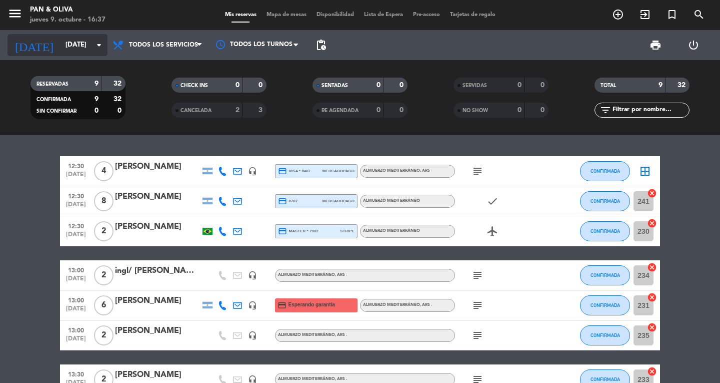
click at [16, 38] on icon "[DATE]" at bounding box center [34, 45] width 53 height 22
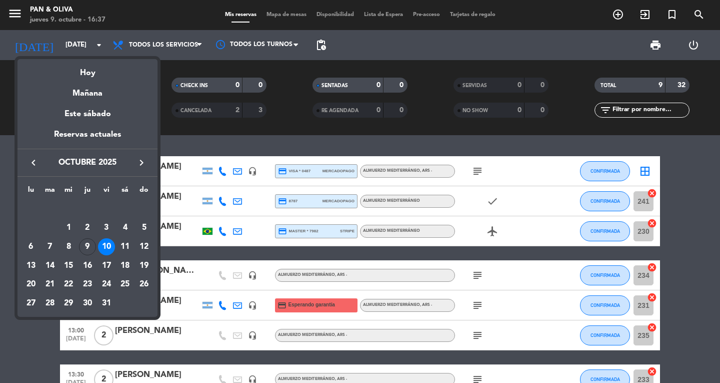
click at [72, 38] on div at bounding box center [360, 191] width 720 height 383
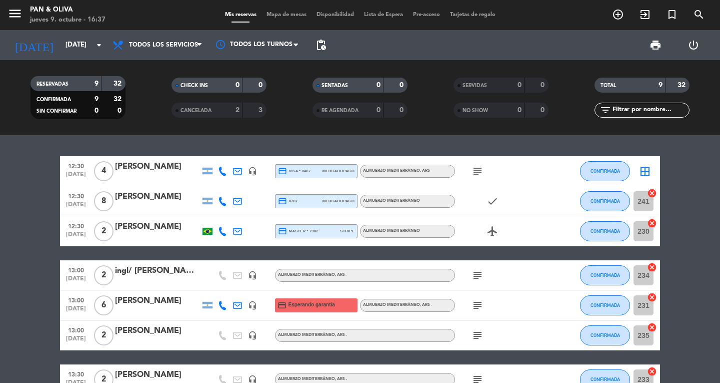
click at [475, 173] on icon "subject" at bounding box center [478, 171] width 12 height 12
click at [61, 43] on input "[DATE]" at bounding box center [105, 45] width 88 height 18
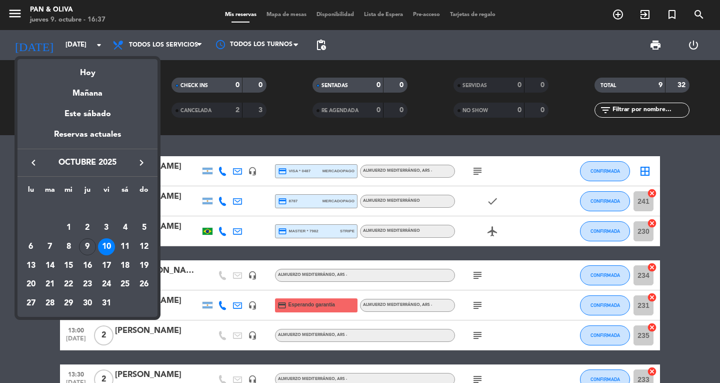
click at [115, 243] on td "10" at bounding box center [106, 246] width 19 height 19
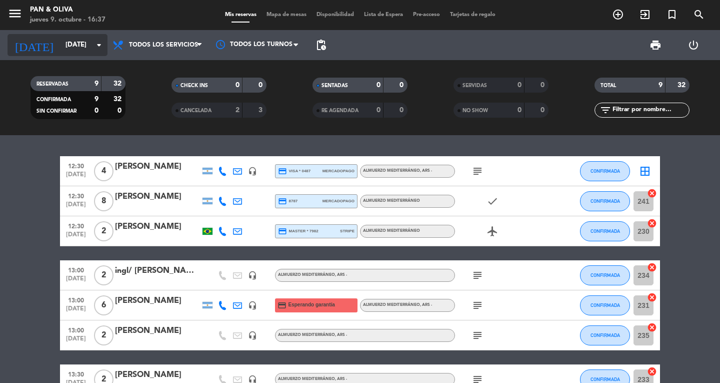
click at [61, 50] on input "[DATE]" at bounding box center [105, 45] width 88 height 18
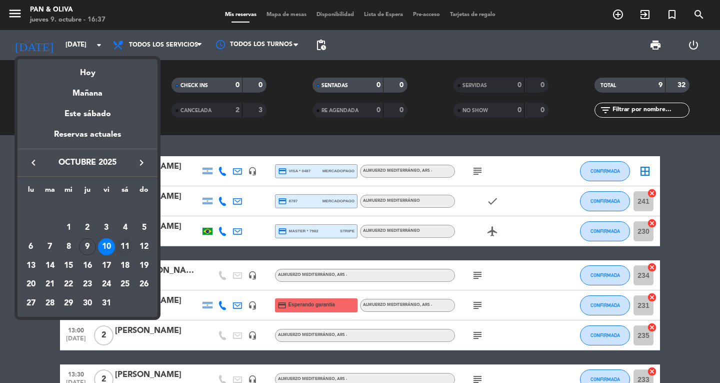
click at [129, 245] on div "11" at bounding box center [125, 246] width 17 height 17
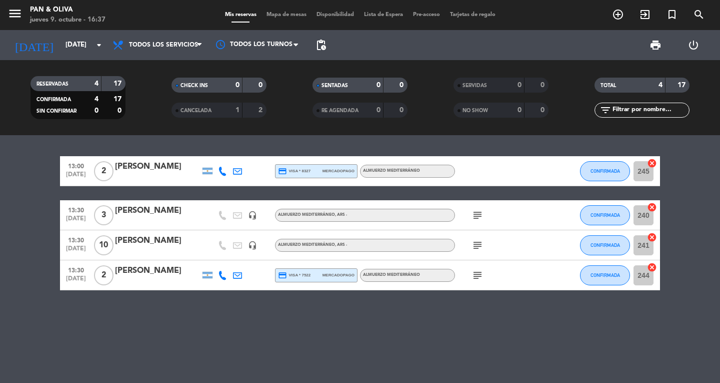
click at [471, 212] on span "subject" at bounding box center [477, 215] width 15 height 12
click at [479, 212] on icon "subject" at bounding box center [478, 215] width 12 height 12
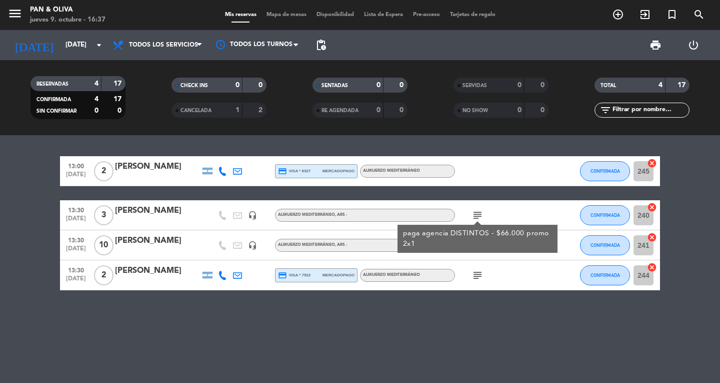
click at [479, 212] on icon "subject" at bounding box center [478, 215] width 12 height 12
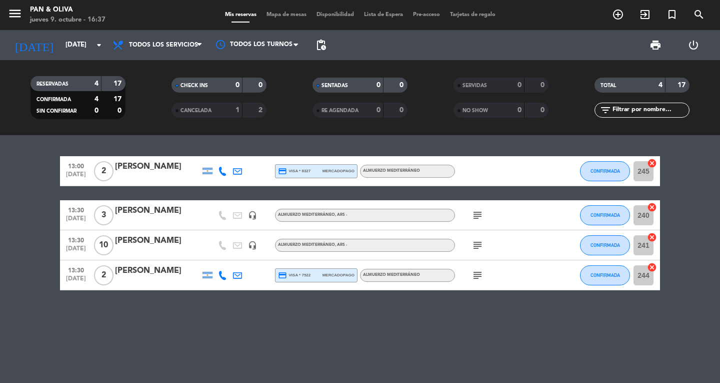
click at [477, 263] on div "subject" at bounding box center [500, 275] width 90 height 30
click at [473, 245] on icon "subject" at bounding box center [478, 245] width 12 height 12
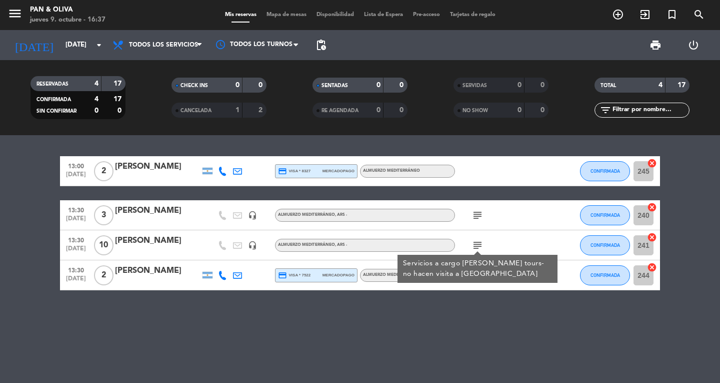
click at [473, 245] on icon "subject" at bounding box center [478, 245] width 12 height 12
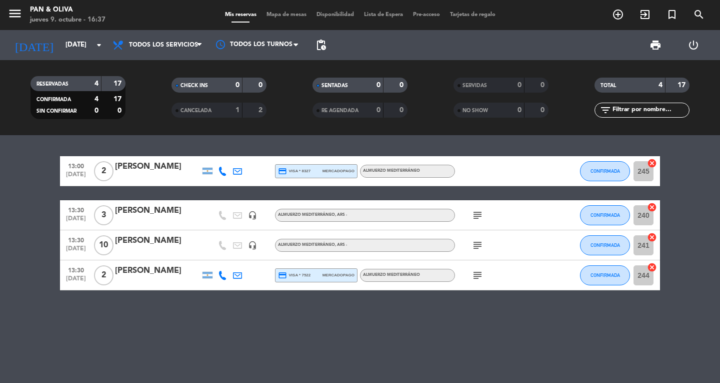
click at [471, 243] on span "subject" at bounding box center [477, 245] width 15 height 12
click at [475, 242] on icon "subject" at bounding box center [478, 245] width 12 height 12
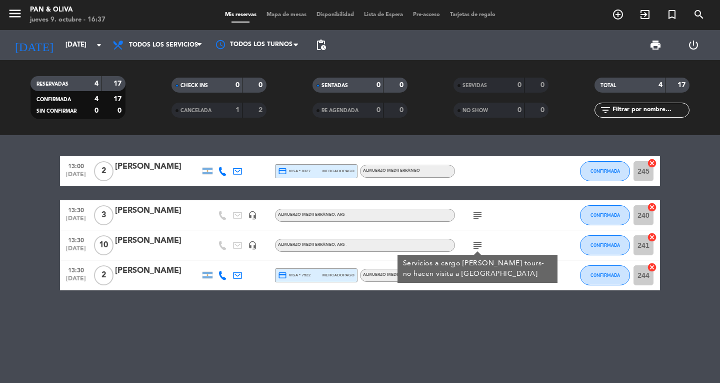
click at [475, 242] on icon "subject" at bounding box center [478, 245] width 12 height 12
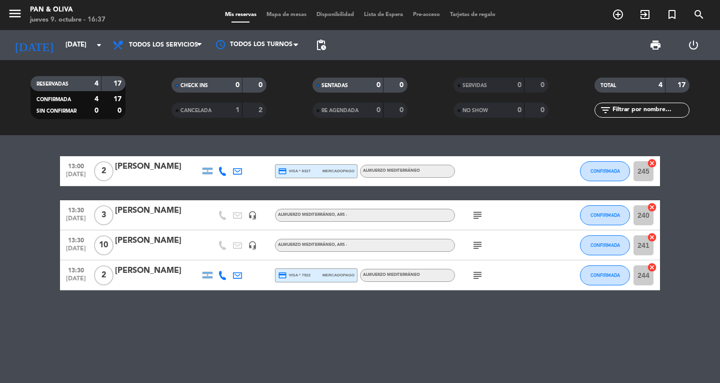
click at [482, 273] on icon "subject" at bounding box center [478, 275] width 12 height 12
click at [61, 49] on input "[DATE]" at bounding box center [105, 45] width 88 height 18
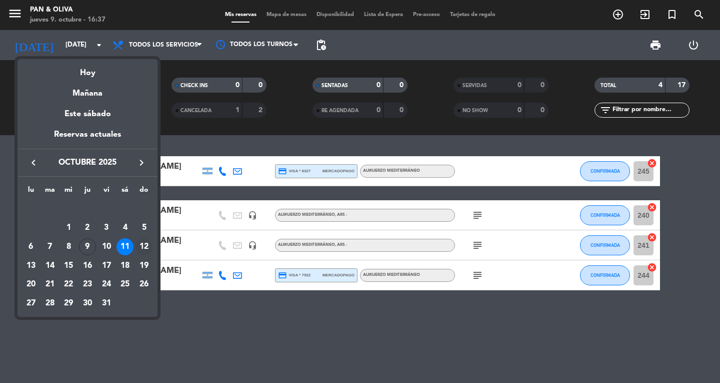
click at [148, 245] on div "12" at bounding box center [144, 246] width 17 height 17
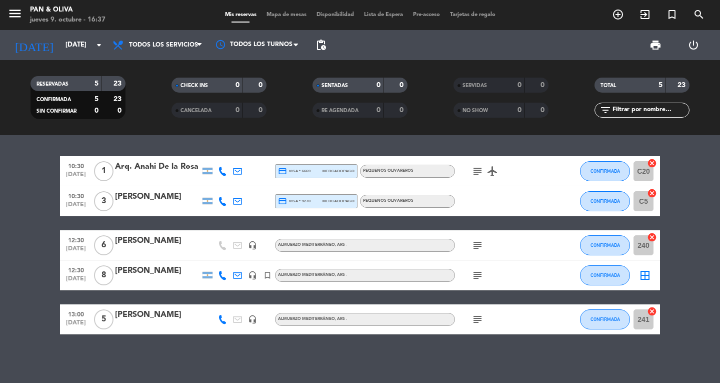
click at [481, 246] on icon "subject" at bounding box center [478, 245] width 12 height 12
click at [474, 171] on icon "subject" at bounding box center [478, 171] width 12 height 12
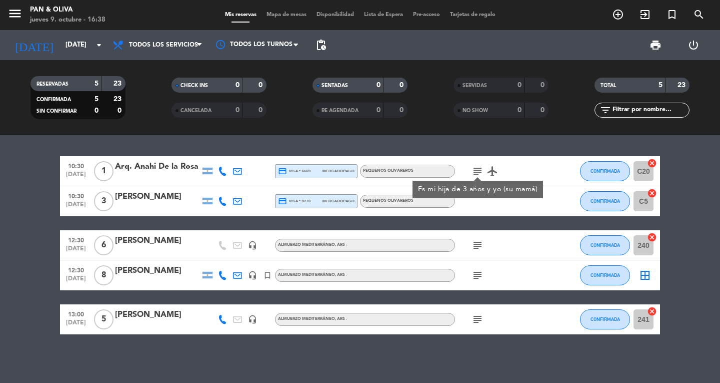
click at [482, 206] on div at bounding box center [500, 201] width 90 height 30
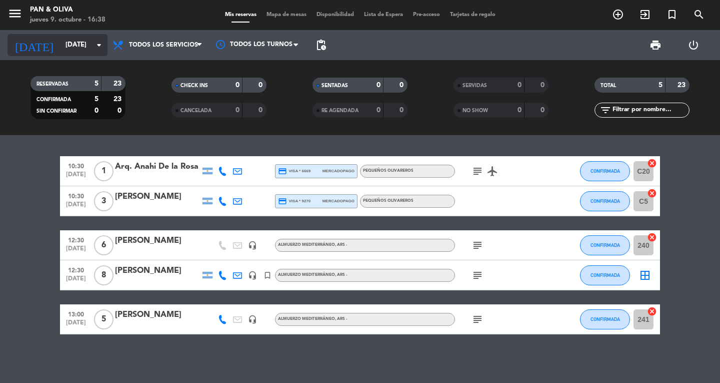
click at [72, 53] on input "[DATE]" at bounding box center [105, 45] width 88 height 18
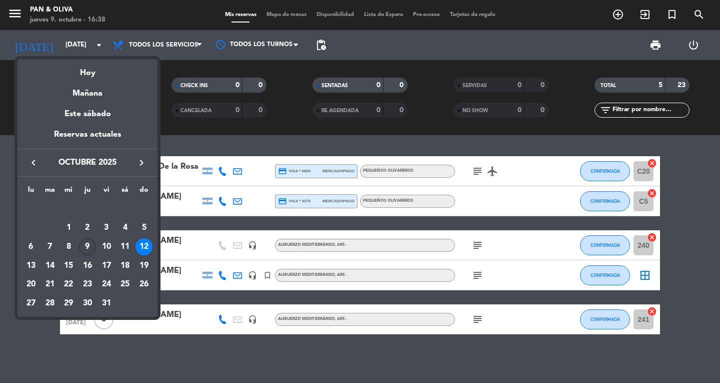
click at [92, 247] on div "9" at bounding box center [87, 246] width 17 height 17
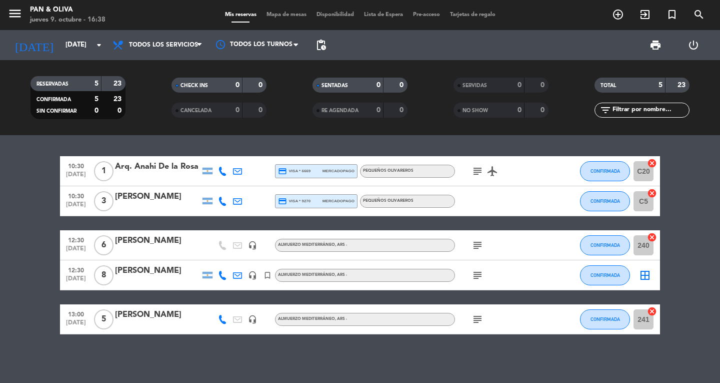
type input "[DEMOGRAPHIC_DATA][DATE]"
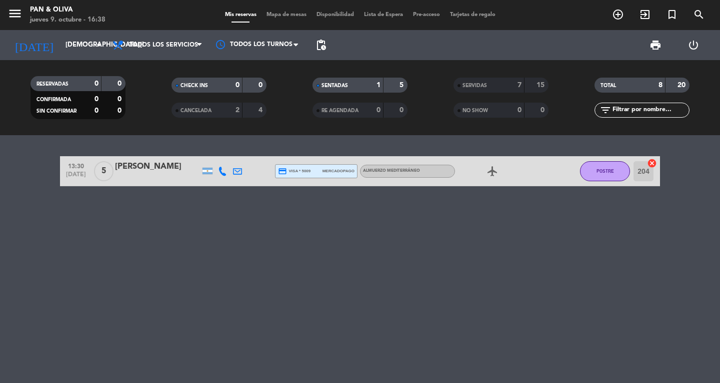
click at [162, 165] on div "[PERSON_NAME]" at bounding box center [157, 166] width 85 height 13
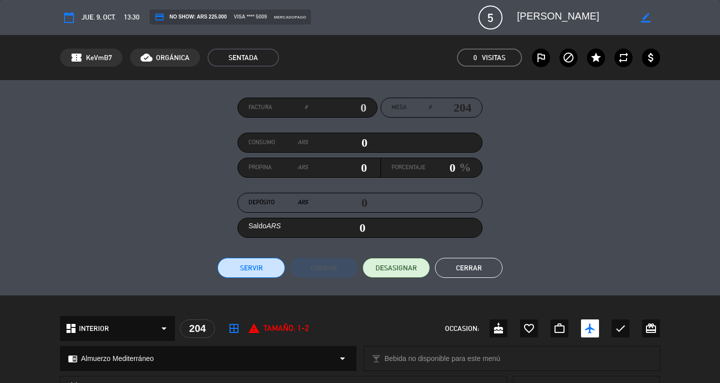
click at [482, 265] on button "Cerrar" at bounding box center [469, 268] width 68 height 20
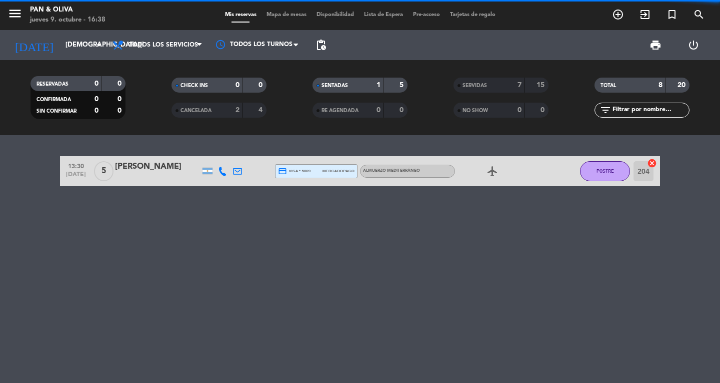
click at [607, 175] on button "POSTRE" at bounding box center [605, 171] width 50 height 20
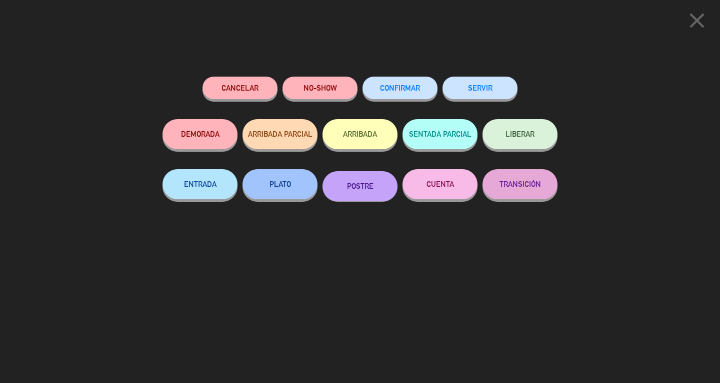
click at [457, 182] on button "CUENTA" at bounding box center [440, 184] width 75 height 30
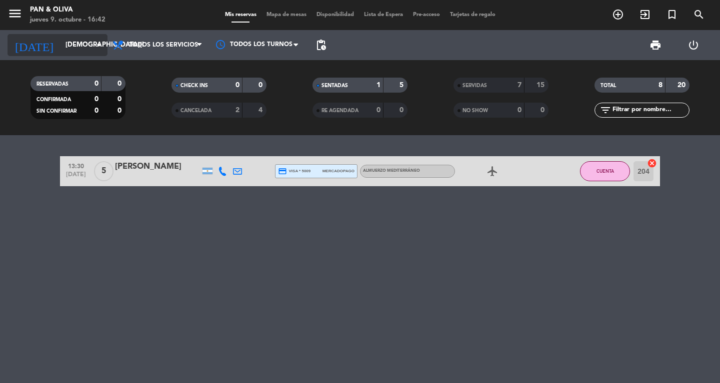
click at [97, 51] on icon "arrow_drop_down" at bounding box center [99, 45] width 12 height 12
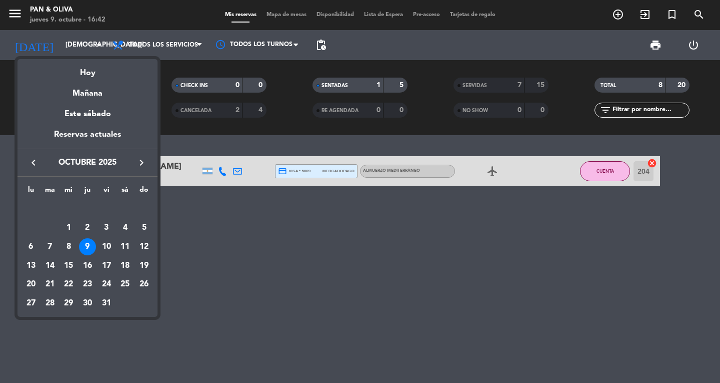
click at [89, 244] on div "9" at bounding box center [87, 246] width 17 height 17
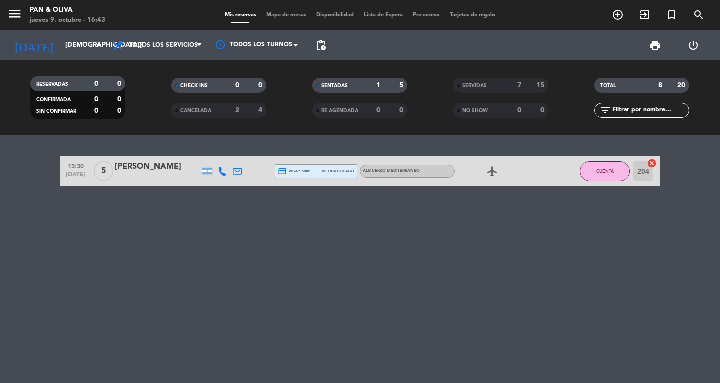
drag, startPoint x: 27, startPoint y: 318, endPoint x: 115, endPoint y: 172, distance: 170.5
click at [27, 318] on div "13:30 [DATE] 5 [PERSON_NAME] credit_card visa * 5009 mercadopago Almuerzo Medit…" at bounding box center [360, 259] width 720 height 248
click at [61, 43] on input "[DEMOGRAPHIC_DATA][DATE]" at bounding box center [105, 45] width 88 height 18
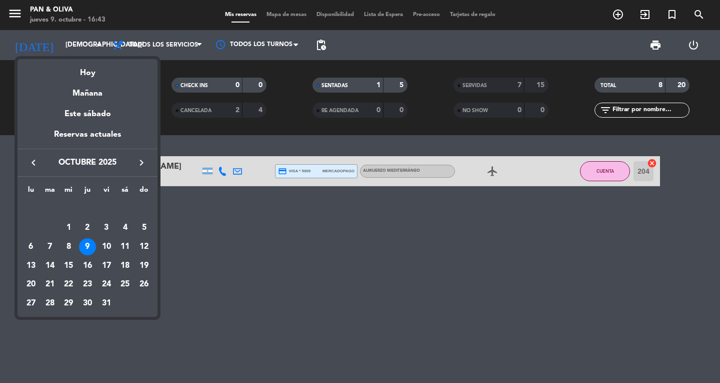
click at [11, 10] on div at bounding box center [360, 191] width 720 height 383
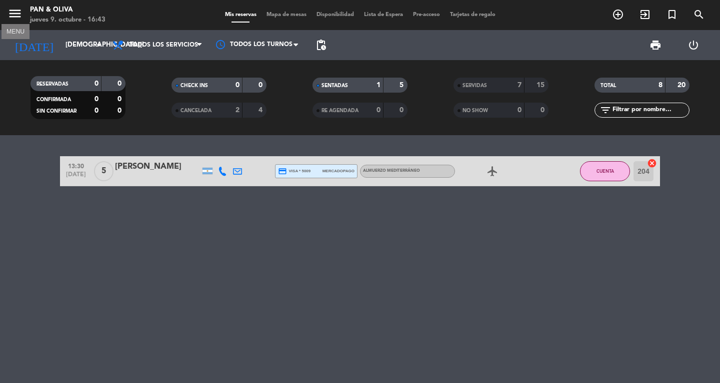
click at [17, 11] on icon "menu" at bounding box center [15, 13] width 15 height 15
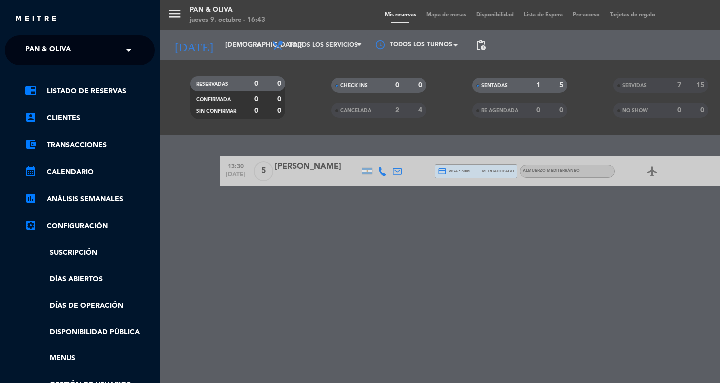
click at [27, 56] on span "Pan & Oliva" at bounding box center [49, 50] width 46 height 21
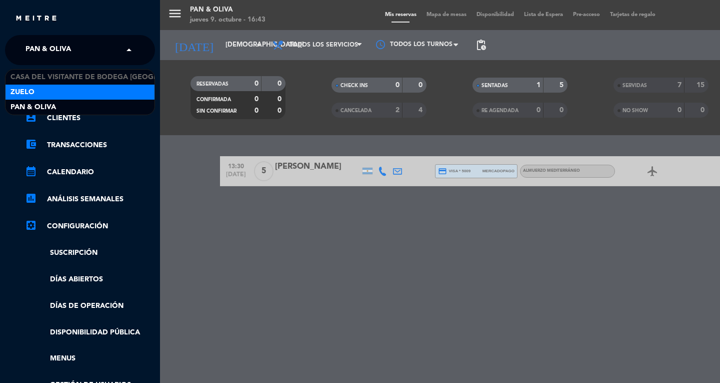
click at [28, 89] on span "Zuelo" at bounding box center [23, 93] width 24 height 12
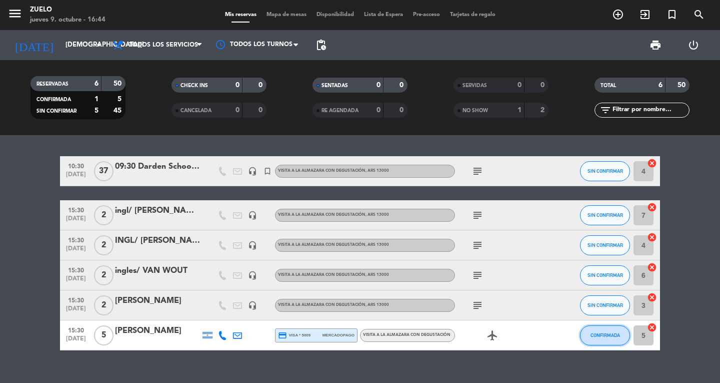
click at [603, 336] on span "CONFIRMADA" at bounding box center [606, 335] width 30 height 6
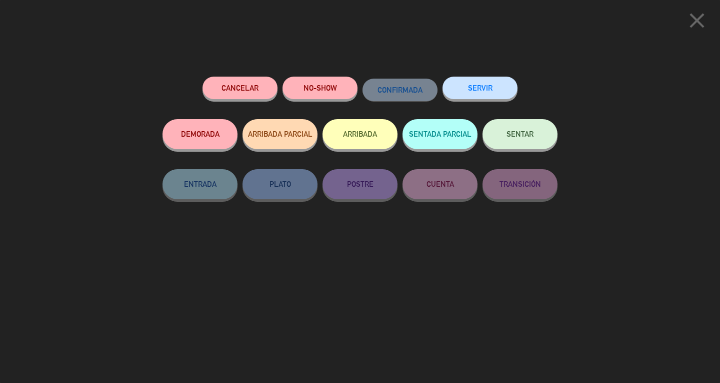
click at [499, 86] on button "SERVIR" at bounding box center [480, 88] width 75 height 23
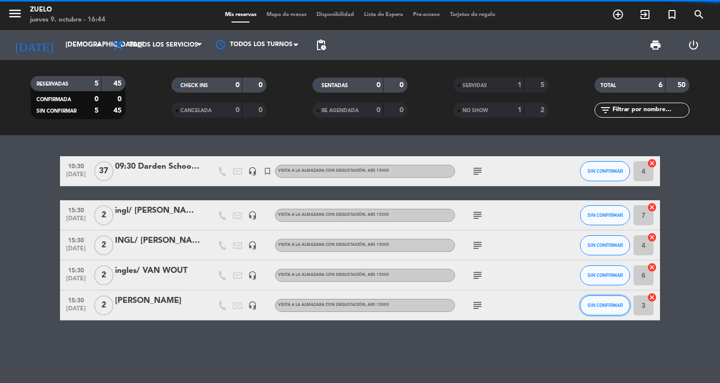
click at [611, 304] on span "SIN CONFIRMAR" at bounding box center [606, 305] width 36 height 6
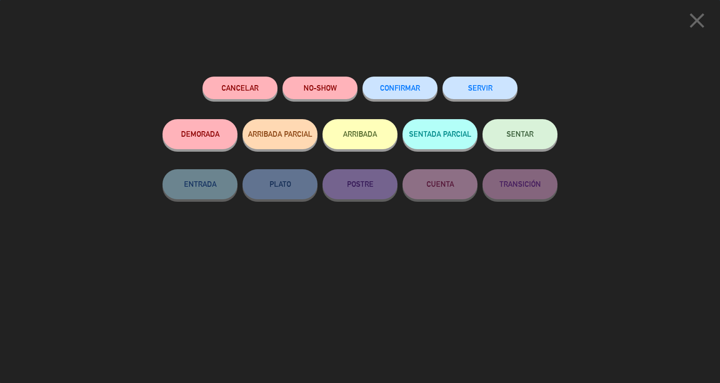
click at [474, 84] on button "SERVIR" at bounding box center [480, 88] width 75 height 23
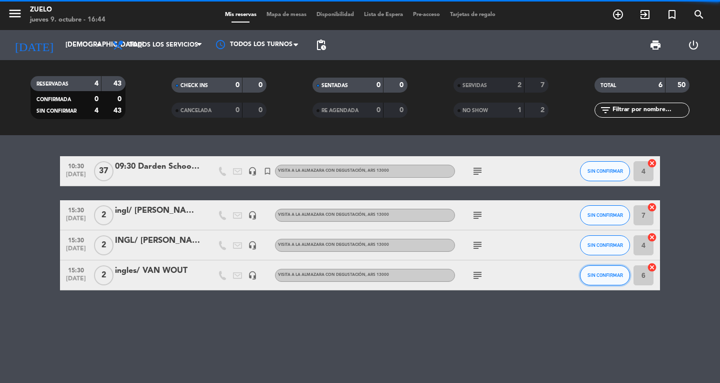
click at [602, 269] on button "SIN CONFIRMAR" at bounding box center [605, 275] width 50 height 20
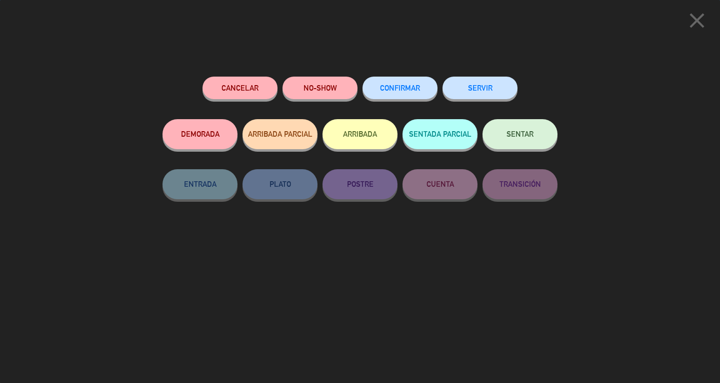
drag, startPoint x: 481, startPoint y: 90, endPoint x: 563, endPoint y: 133, distance: 92.6
click at [482, 90] on button "SERVIR" at bounding box center [480, 88] width 75 height 23
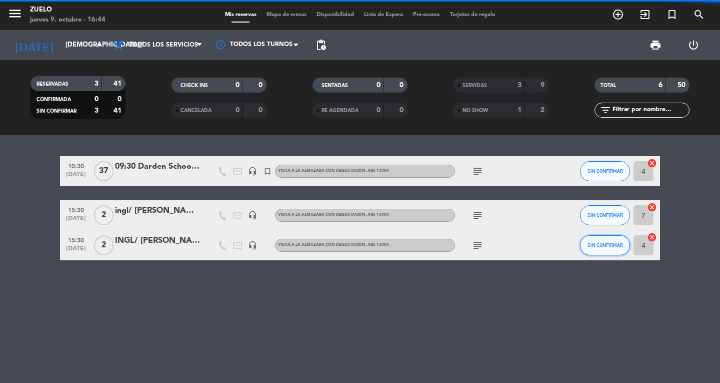
click at [605, 245] on span "SIN CONFIRMAR" at bounding box center [606, 245] width 36 height 6
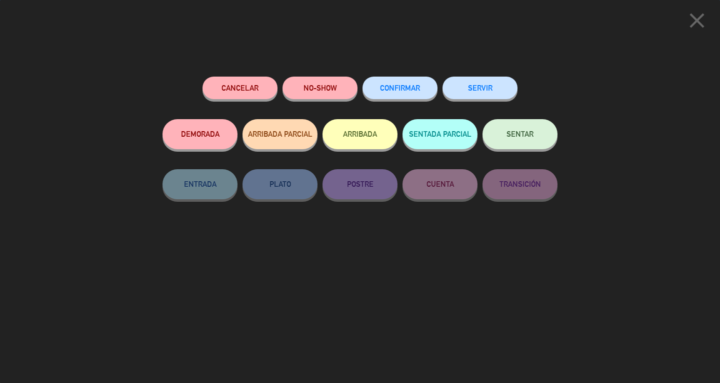
click at [494, 83] on button "SERVIR" at bounding box center [480, 88] width 75 height 23
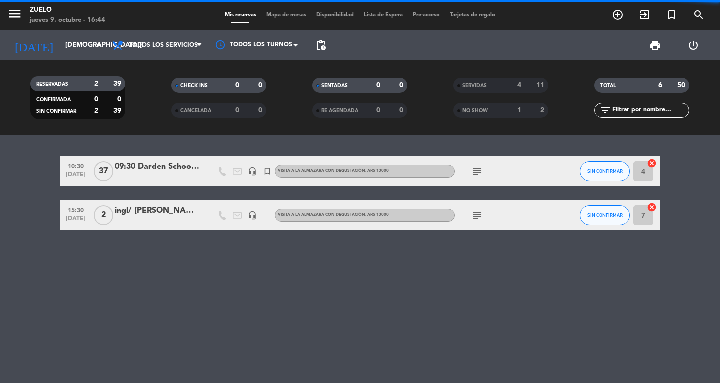
click at [614, 216] on span "SIN CONFIRMAR" at bounding box center [606, 215] width 36 height 6
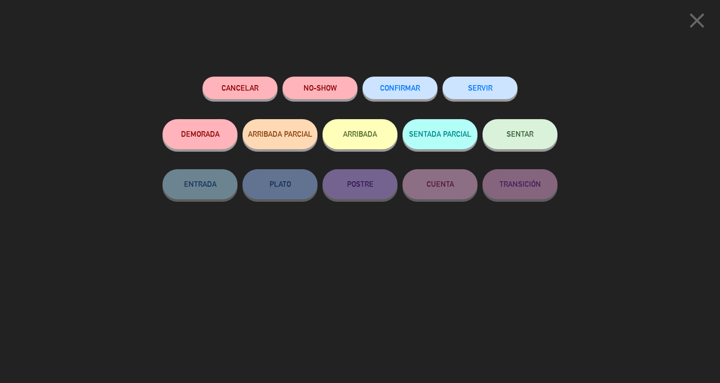
click at [486, 91] on button "SERVIR" at bounding box center [480, 88] width 75 height 23
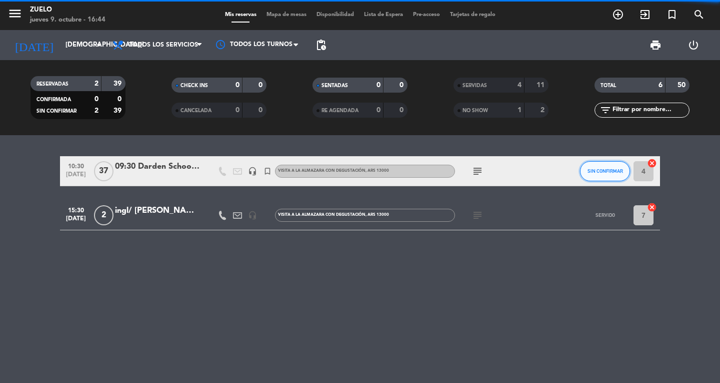
click at [605, 165] on button "SIN CONFIRMAR" at bounding box center [605, 171] width 50 height 20
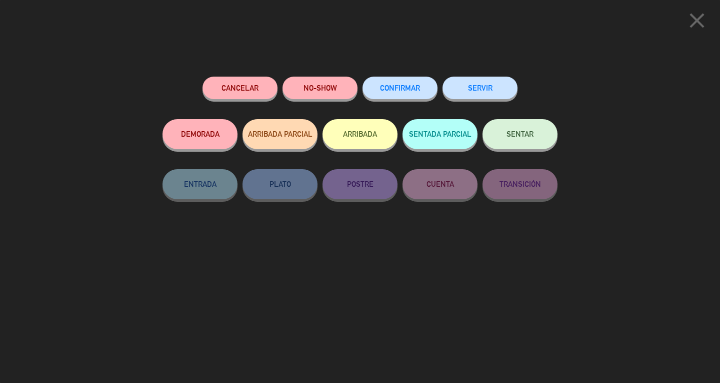
click at [486, 91] on button "SERVIR" at bounding box center [480, 88] width 75 height 23
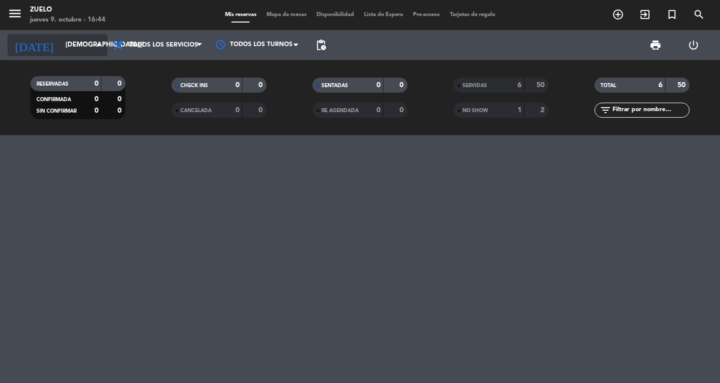
click at [61, 44] on input "[DEMOGRAPHIC_DATA][DATE]" at bounding box center [105, 45] width 88 height 18
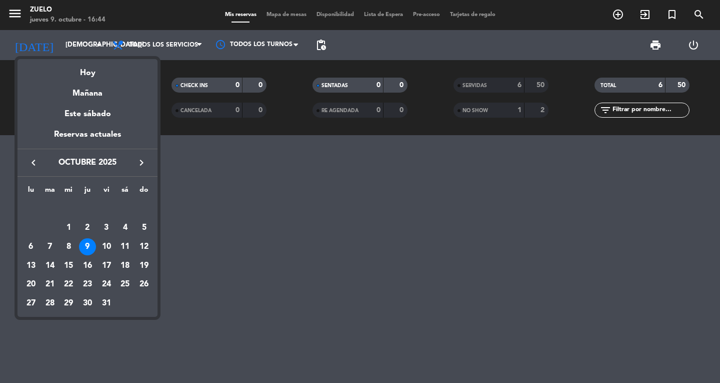
click at [18, 12] on div at bounding box center [360, 191] width 720 height 383
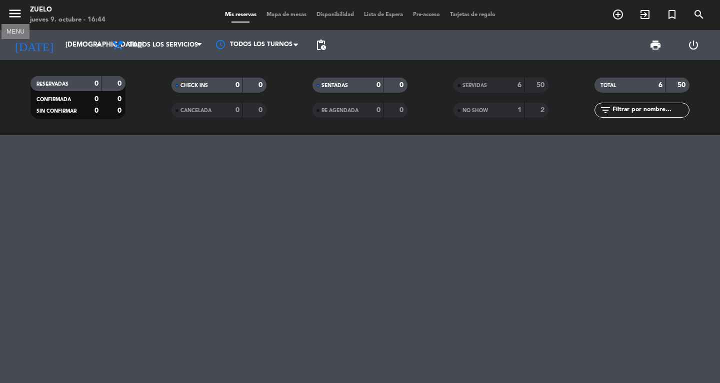
click at [18, 12] on icon "menu" at bounding box center [15, 13] width 15 height 15
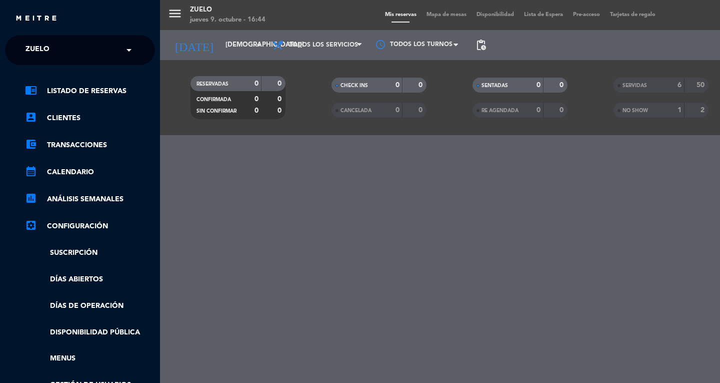
drag, startPoint x: 58, startPoint y: 51, endPoint x: 59, endPoint y: 67, distance: 16.0
click at [58, 51] on div "× Zuelo" at bounding box center [43, 50] width 43 height 21
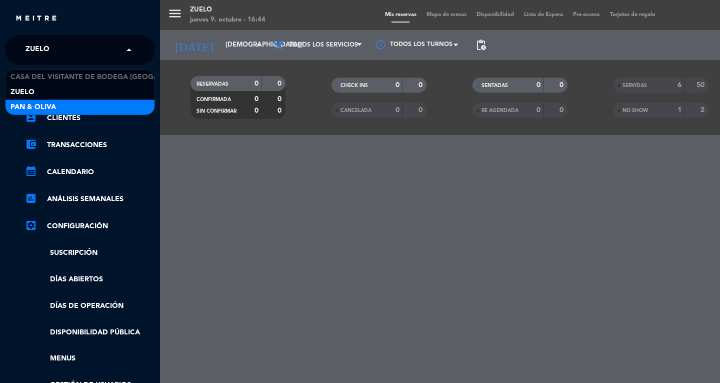
click at [58, 108] on div "Pan & Oliva" at bounding box center [80, 107] width 149 height 15
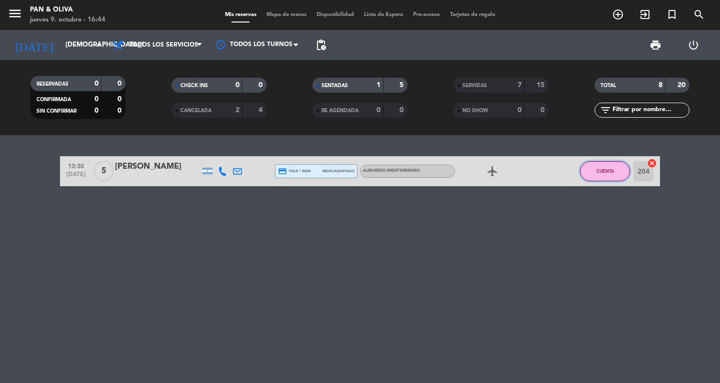
click at [608, 177] on button "CUENTA" at bounding box center [605, 171] width 50 height 20
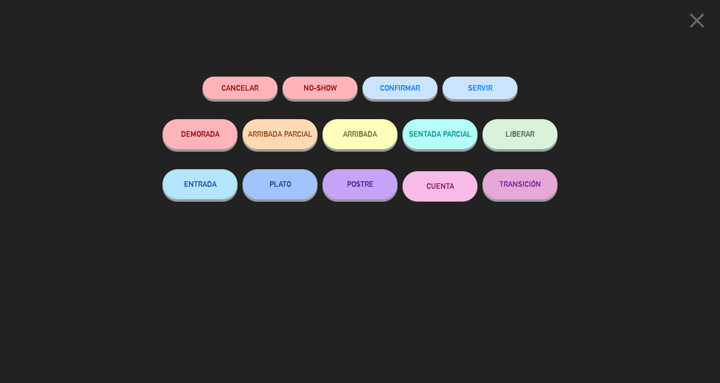
click at [498, 95] on button "SERVIR" at bounding box center [480, 88] width 75 height 23
